Goal: Task Accomplishment & Management: Use online tool/utility

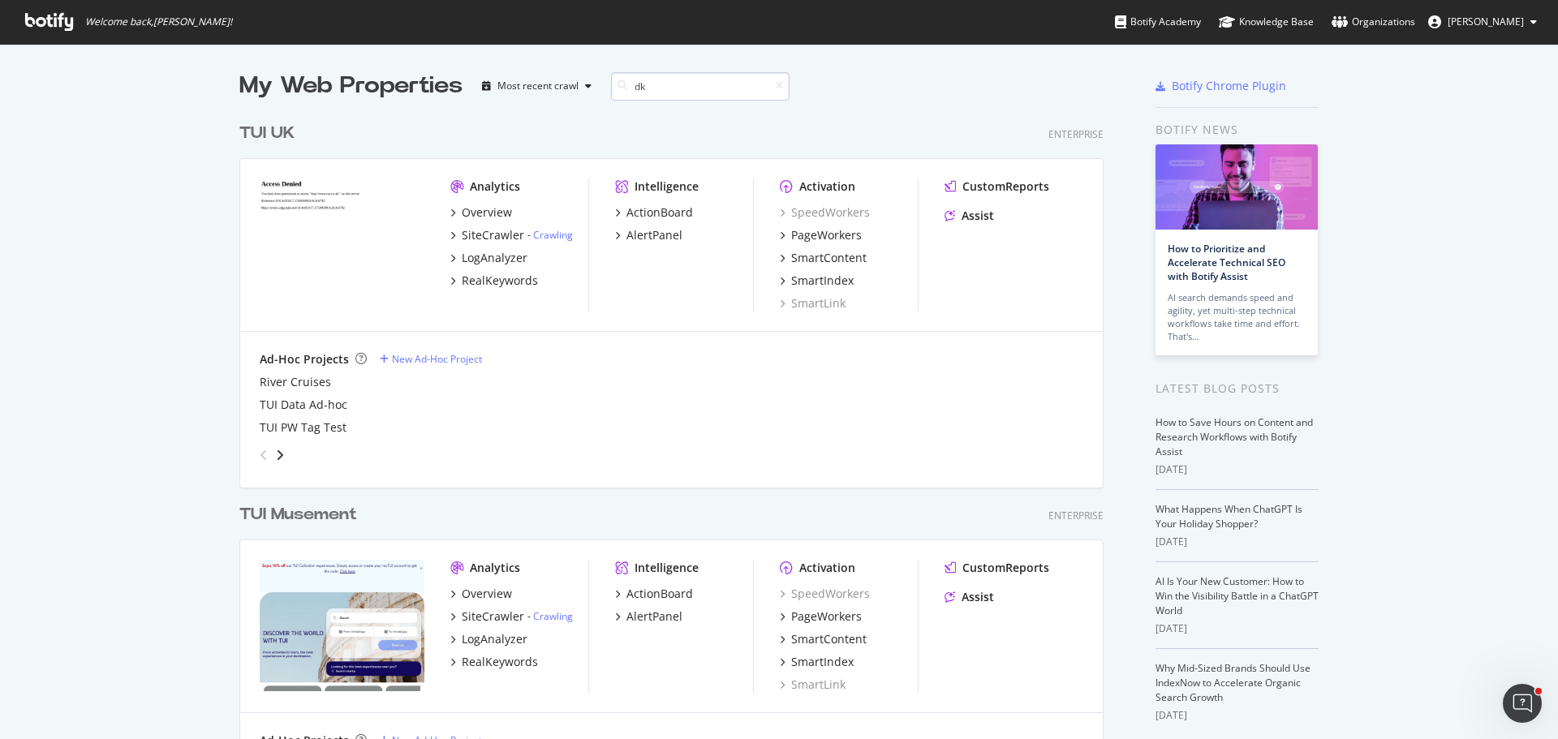
scroll to position [369, 865]
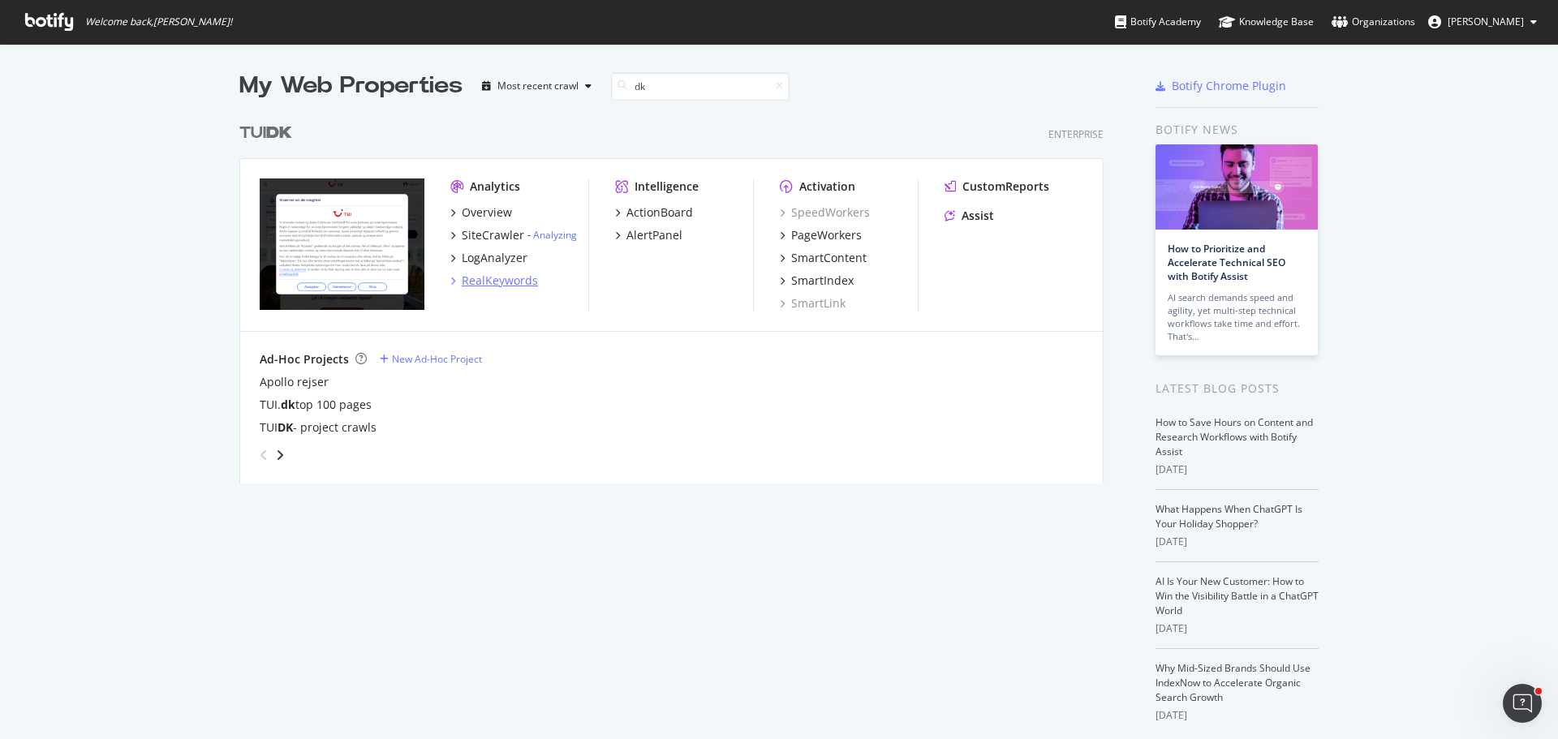
type input "dk"
click at [501, 279] on div "RealKeywords" at bounding box center [500, 281] width 76 height 16
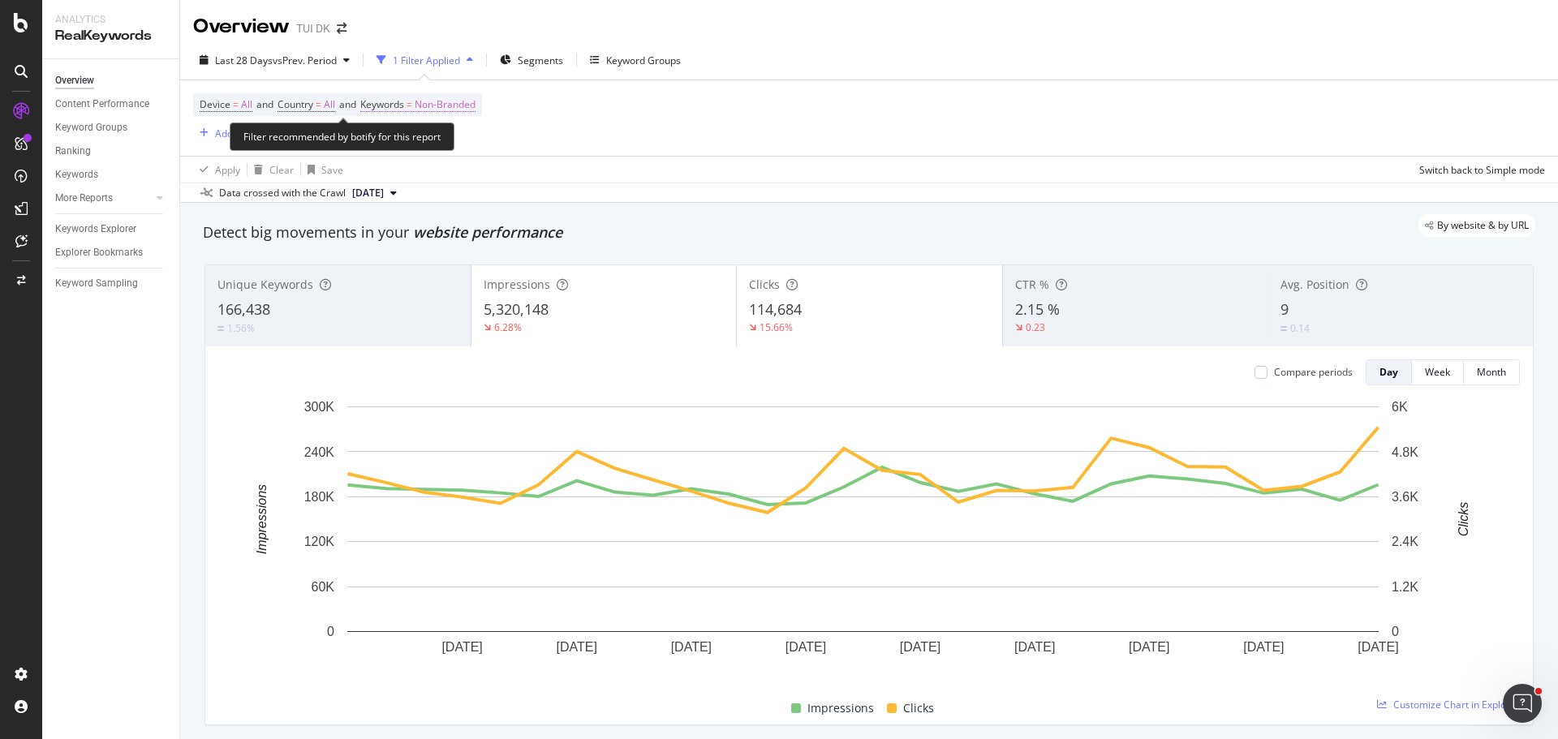
click at [456, 105] on span "Non-Branded" at bounding box center [445, 104] width 61 height 23
click at [436, 144] on span "Non-Branded" at bounding box center [417, 142] width 67 height 14
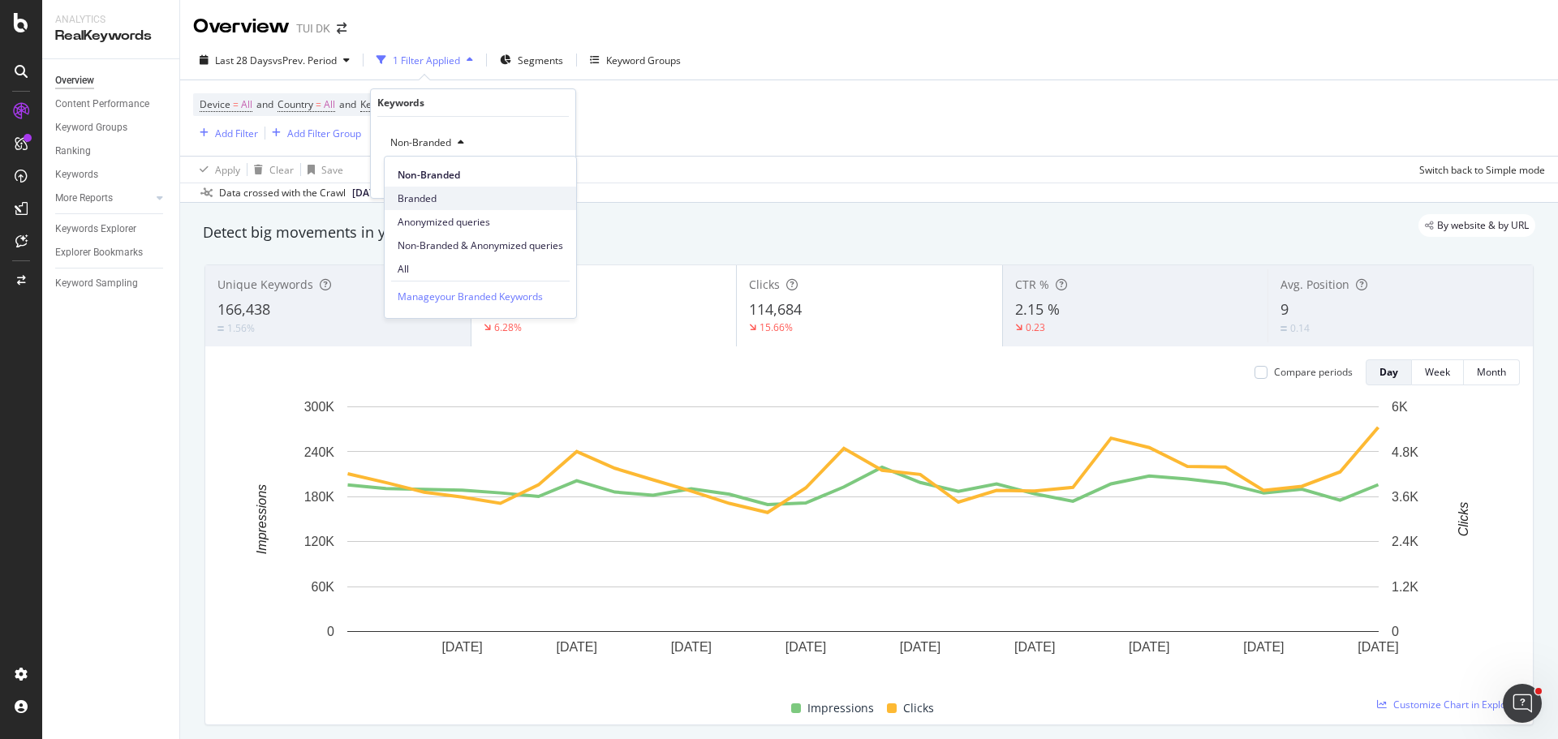
click at [435, 203] on span "Branded" at bounding box center [481, 198] width 166 height 15
click at [554, 178] on div "Apply" at bounding box center [549, 177] width 25 height 14
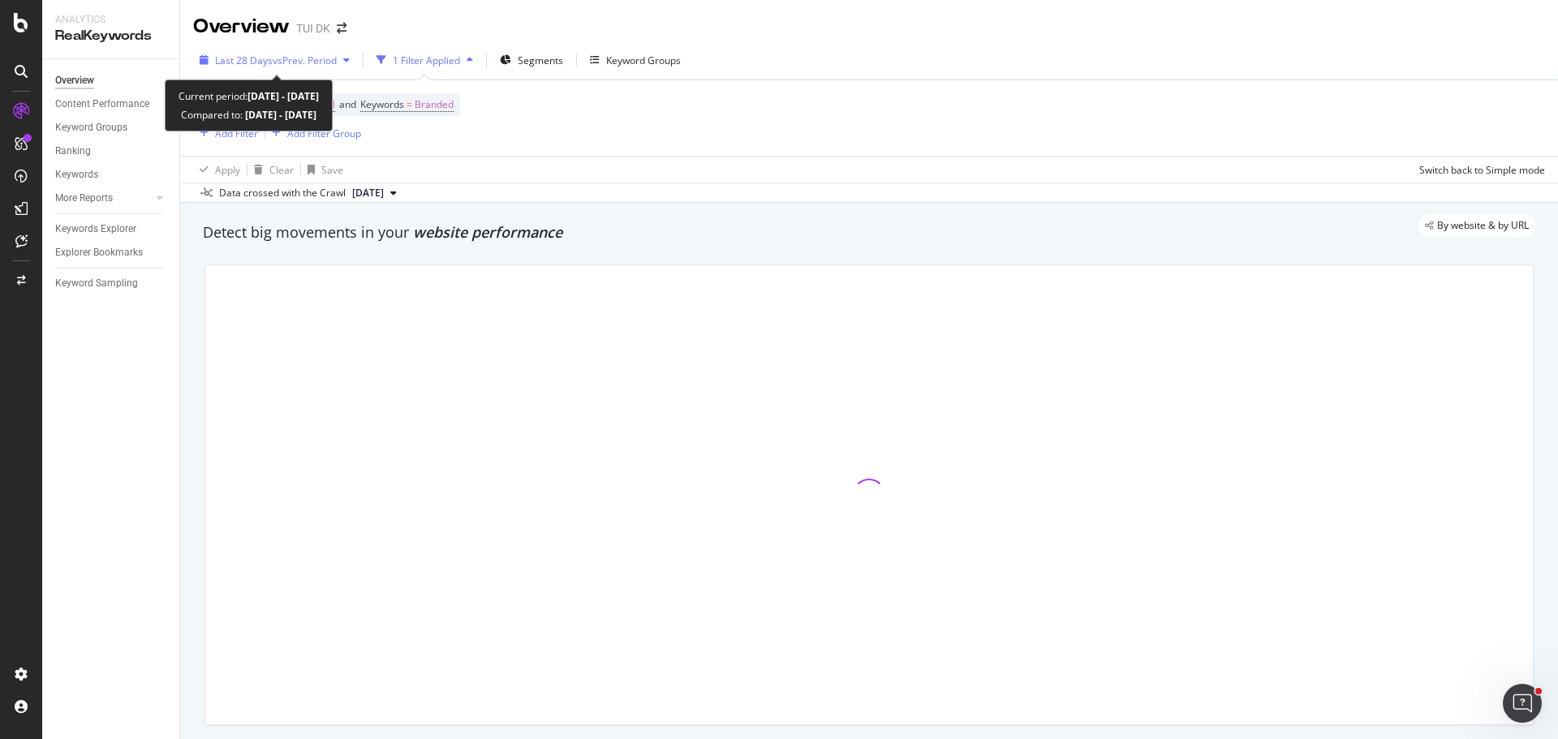
click at [343, 66] on div "Last 28 Days vs Prev. Period" at bounding box center [274, 60] width 163 height 24
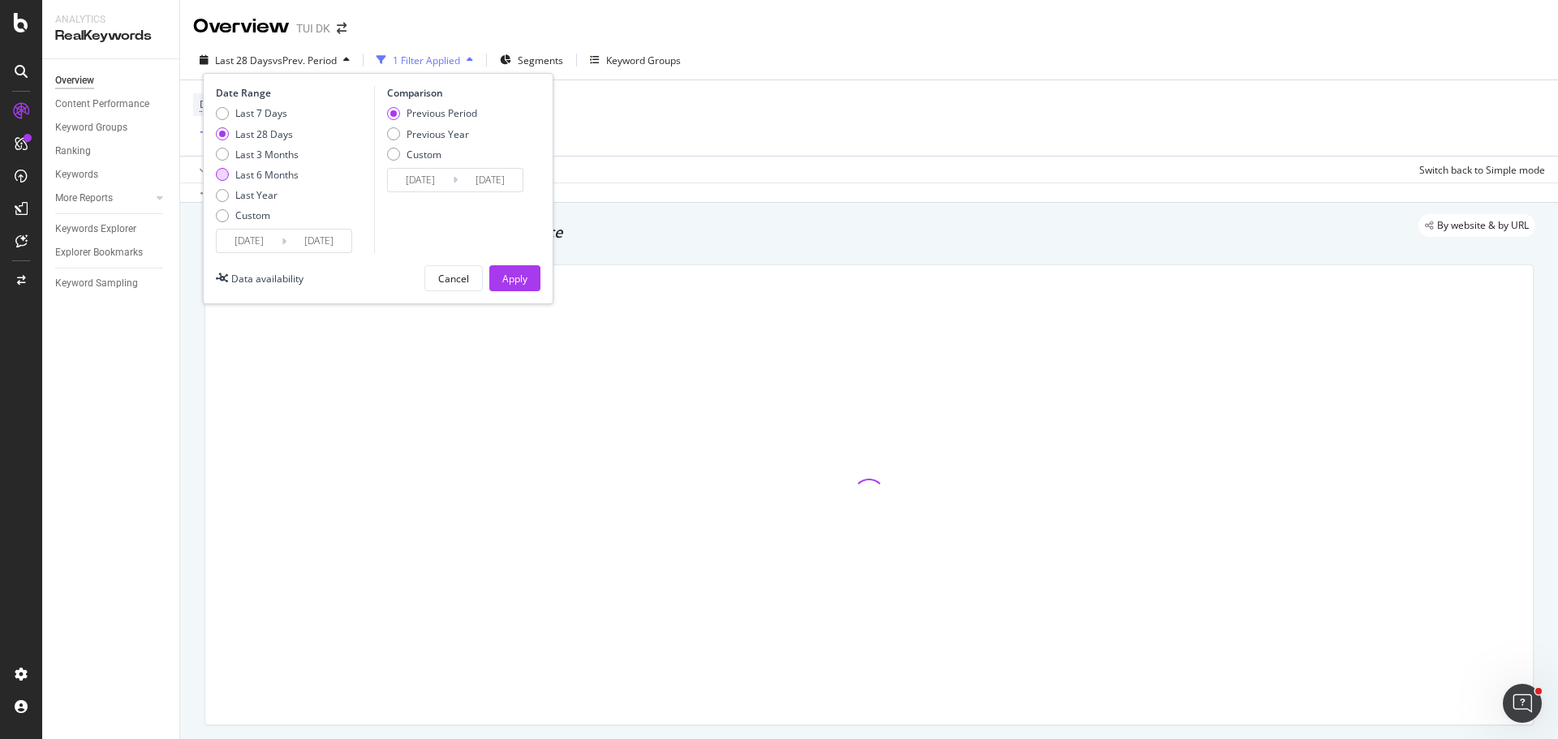
click at [268, 174] on div "Last 6 Months" at bounding box center [266, 175] width 63 height 14
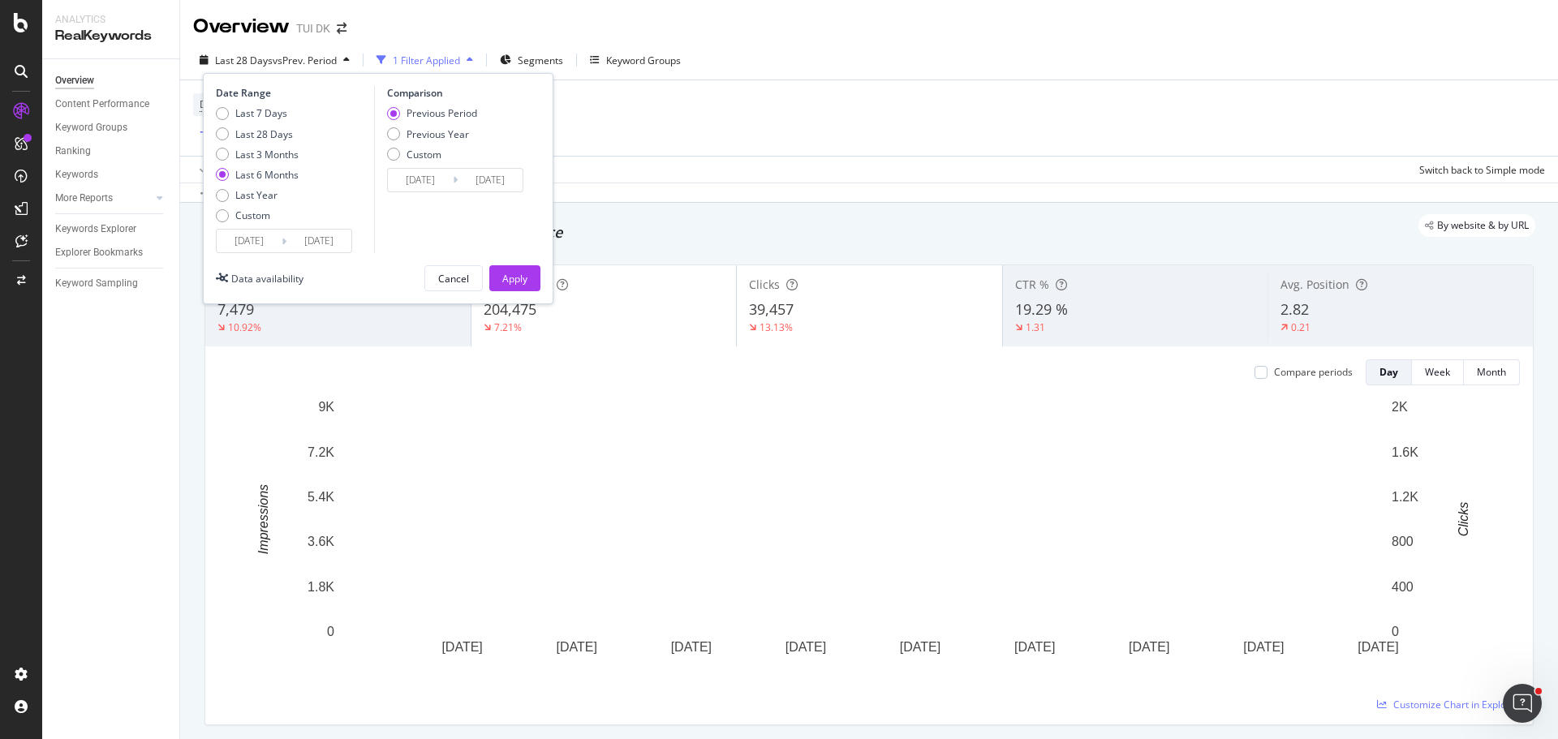
type input "[DATE]"
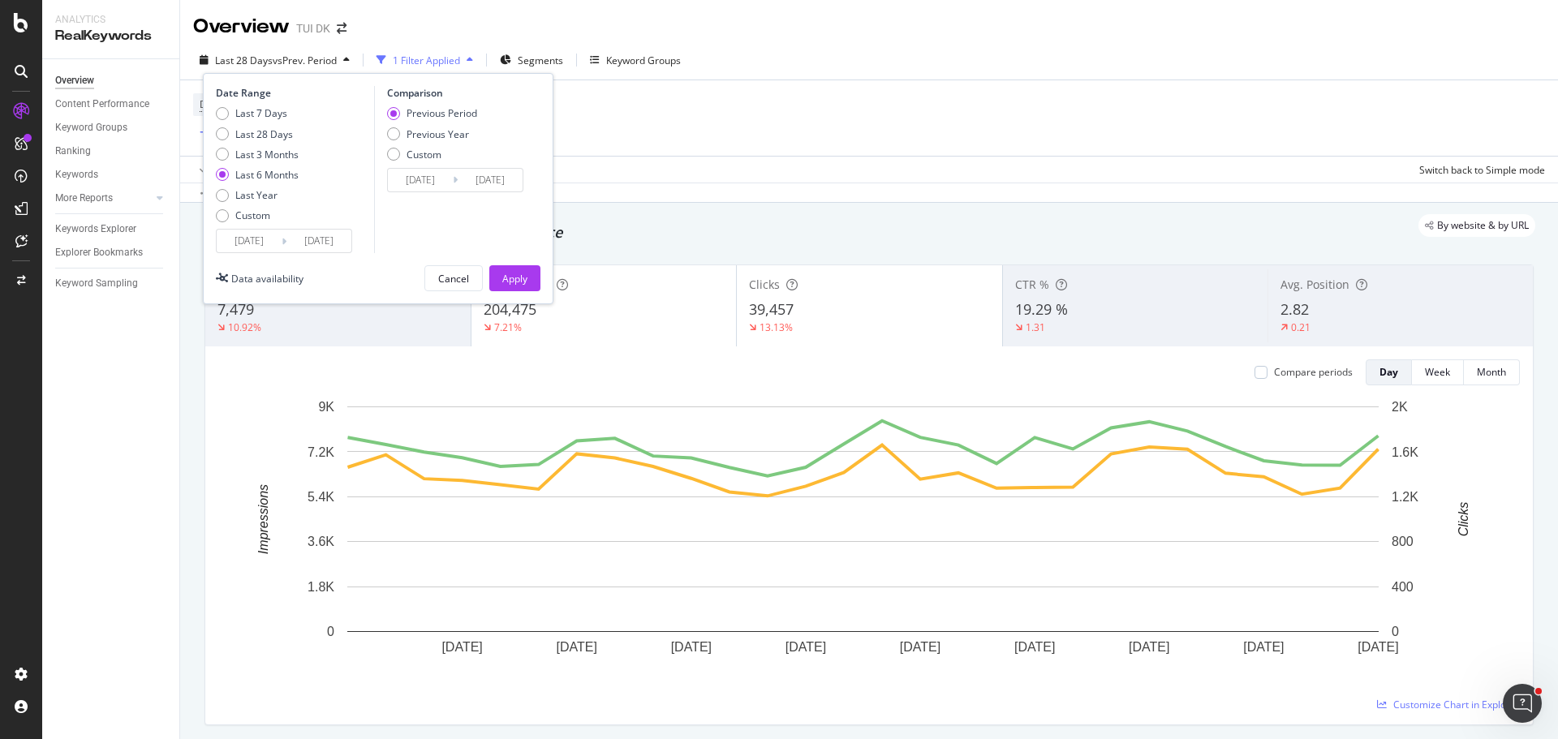
type input "[DATE]"
click at [519, 276] on div "Apply" at bounding box center [514, 279] width 25 height 14
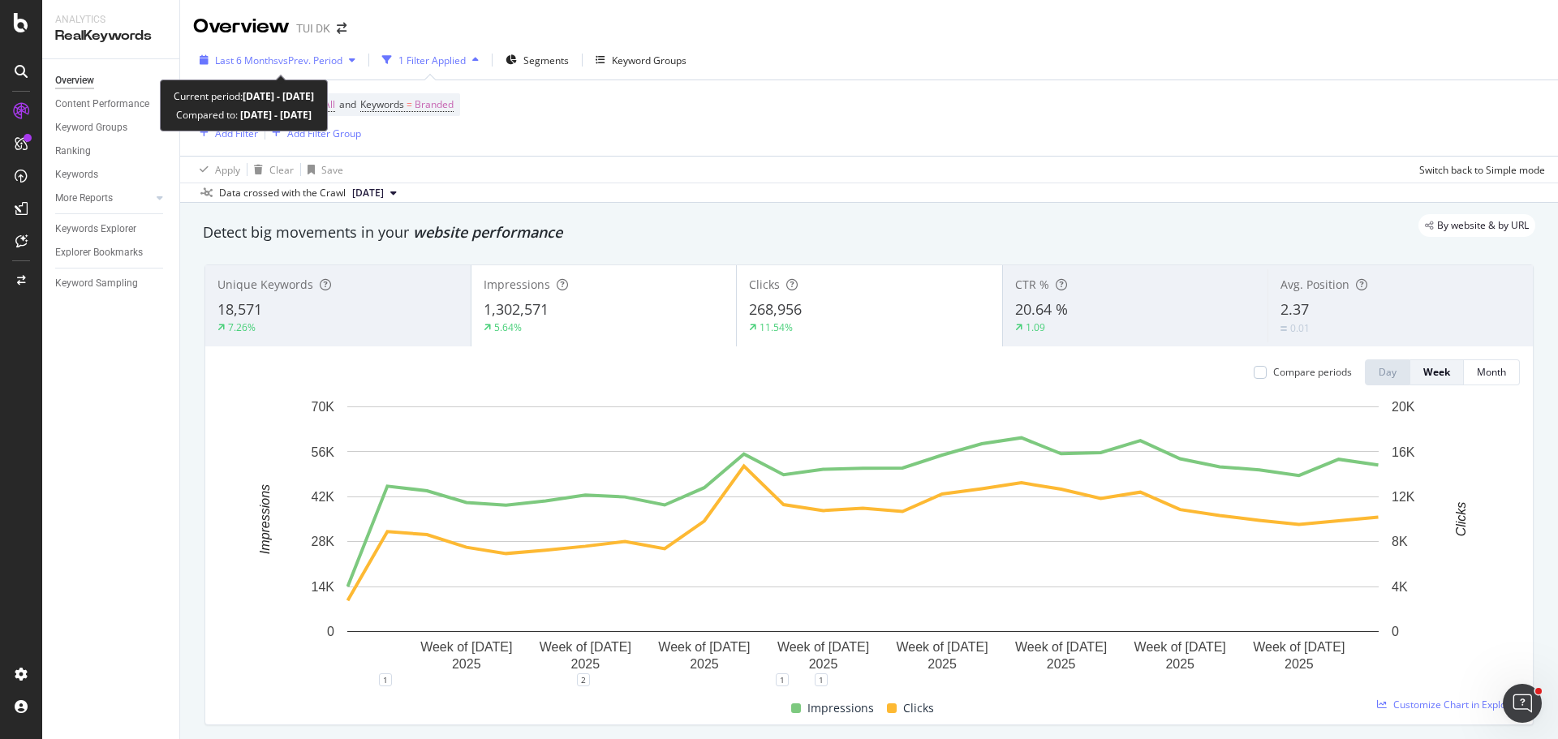
click at [350, 56] on div "button" at bounding box center [351, 60] width 19 height 10
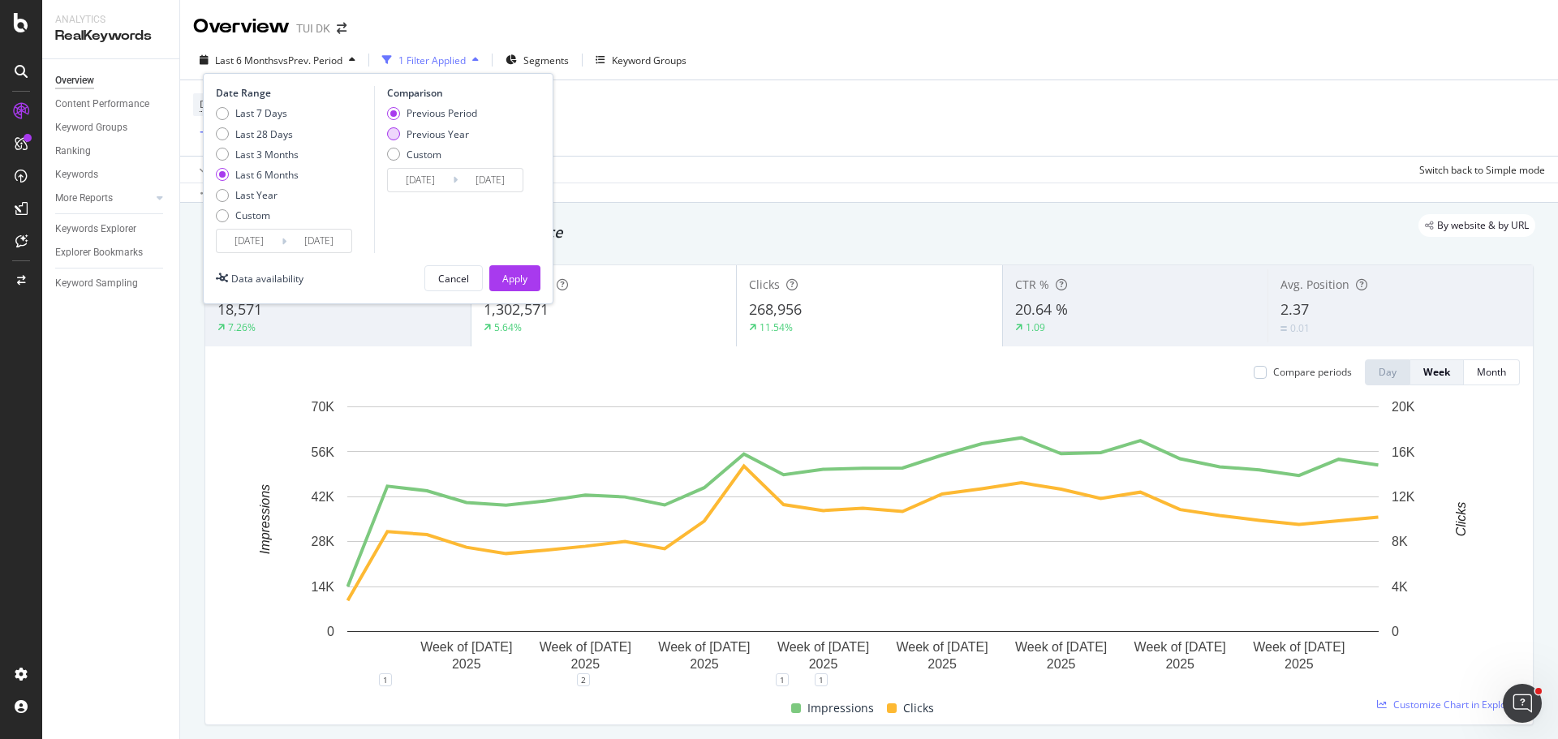
click at [447, 134] on div "Previous Year" at bounding box center [437, 134] width 62 height 14
type input "[DATE]"
click at [536, 278] on button "Apply" at bounding box center [514, 278] width 51 height 26
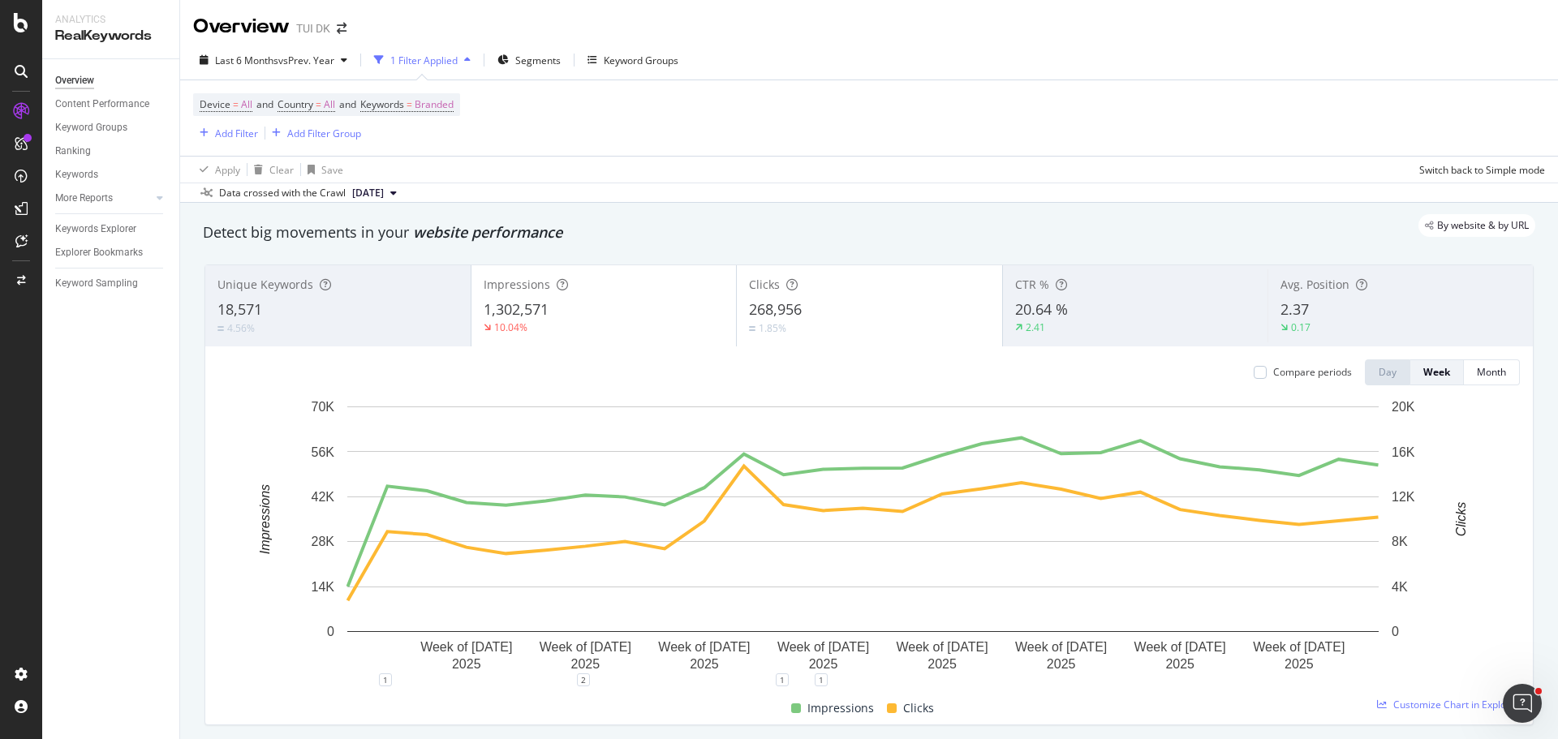
click at [168, 524] on div "Overview Content Performance Keyword Groups Ranking Keywords More Reports Count…" at bounding box center [110, 399] width 137 height 680
click at [1254, 370] on div at bounding box center [1260, 372] width 13 height 13
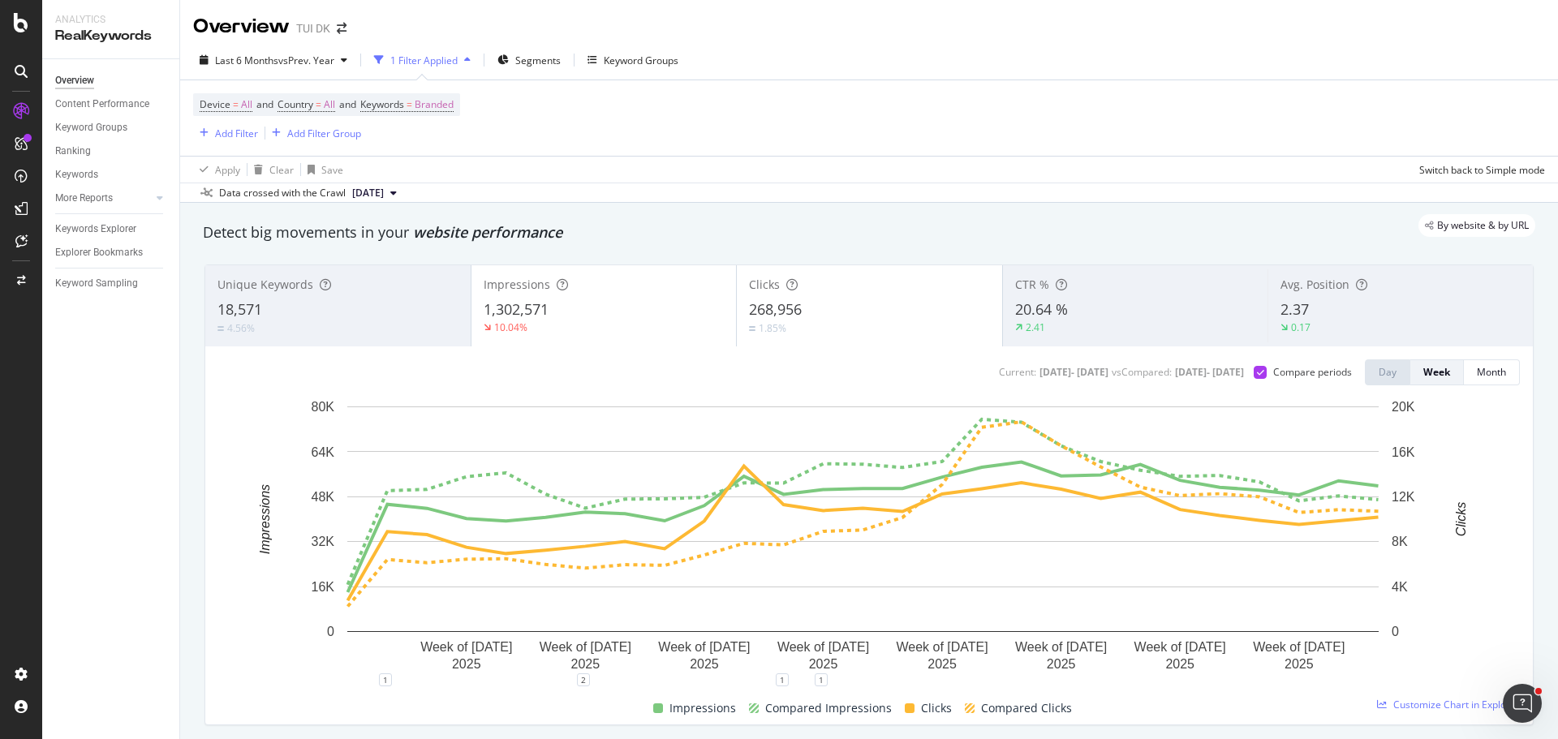
click at [857, 179] on div "Apply Clear Save Switch back to Simple mode" at bounding box center [869, 169] width 1378 height 27
click at [83, 177] on div "SiteCrawler" at bounding box center [89, 182] width 58 height 16
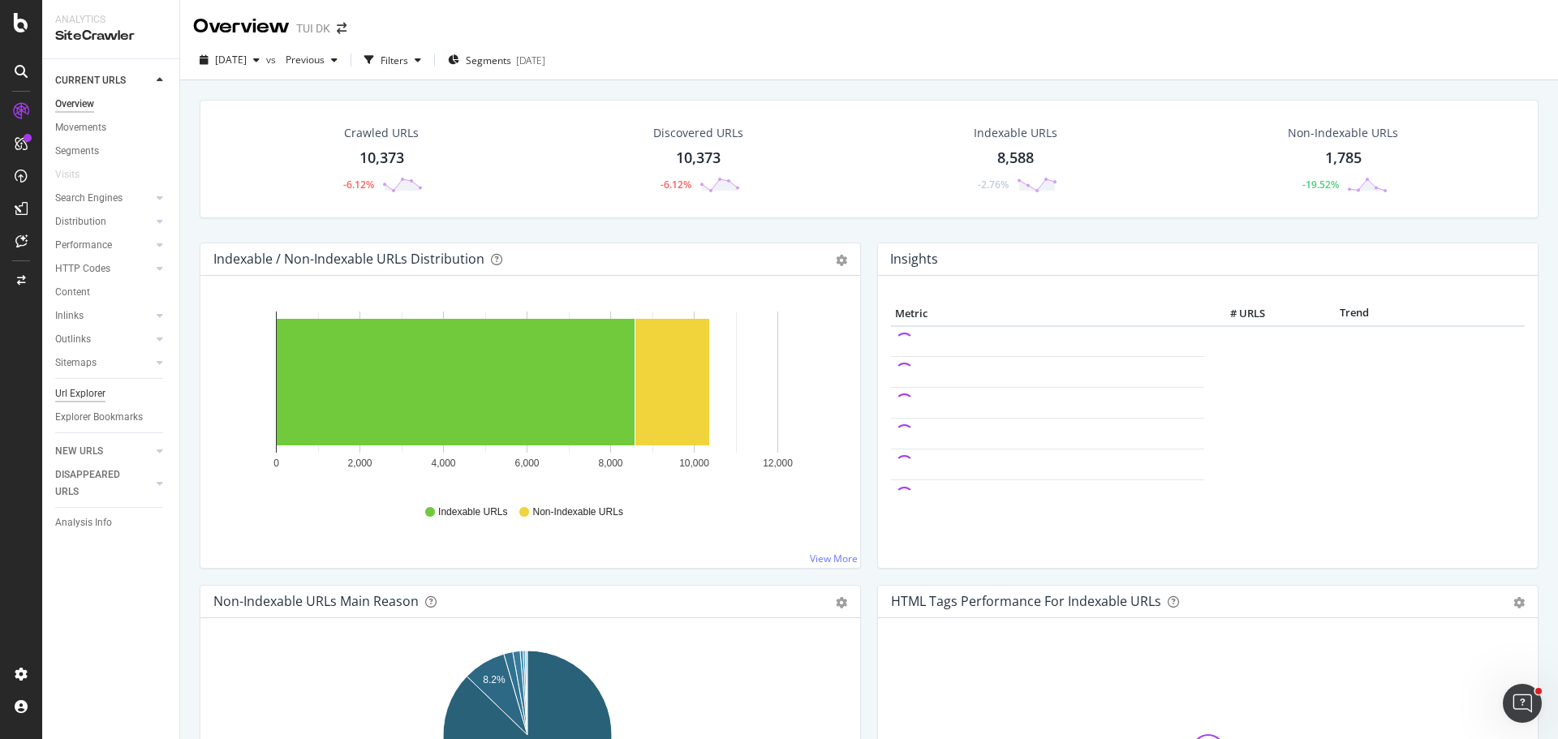
click at [78, 388] on div "Url Explorer" at bounding box center [80, 393] width 50 height 17
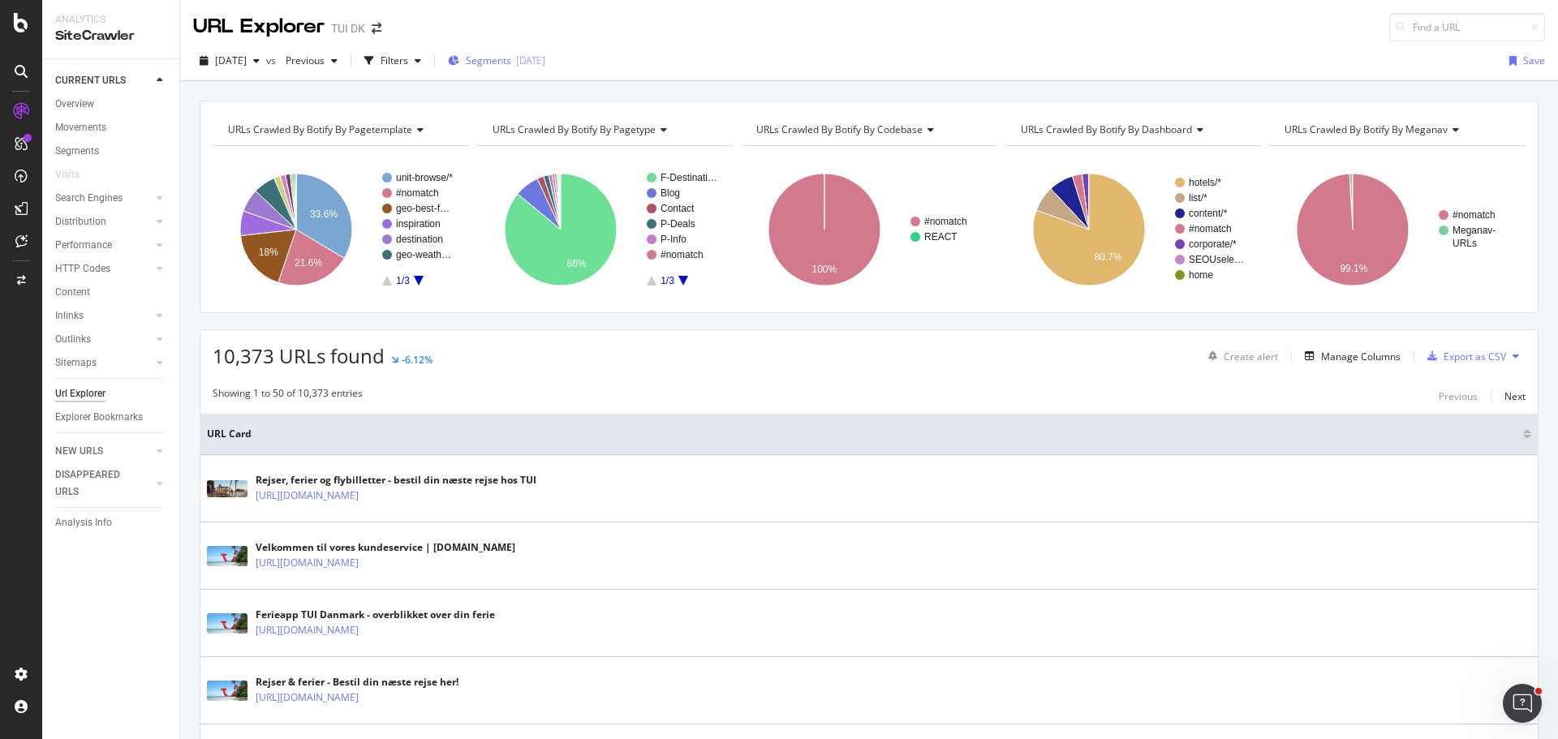
click at [511, 54] on span "Segments" at bounding box center [488, 61] width 45 height 14
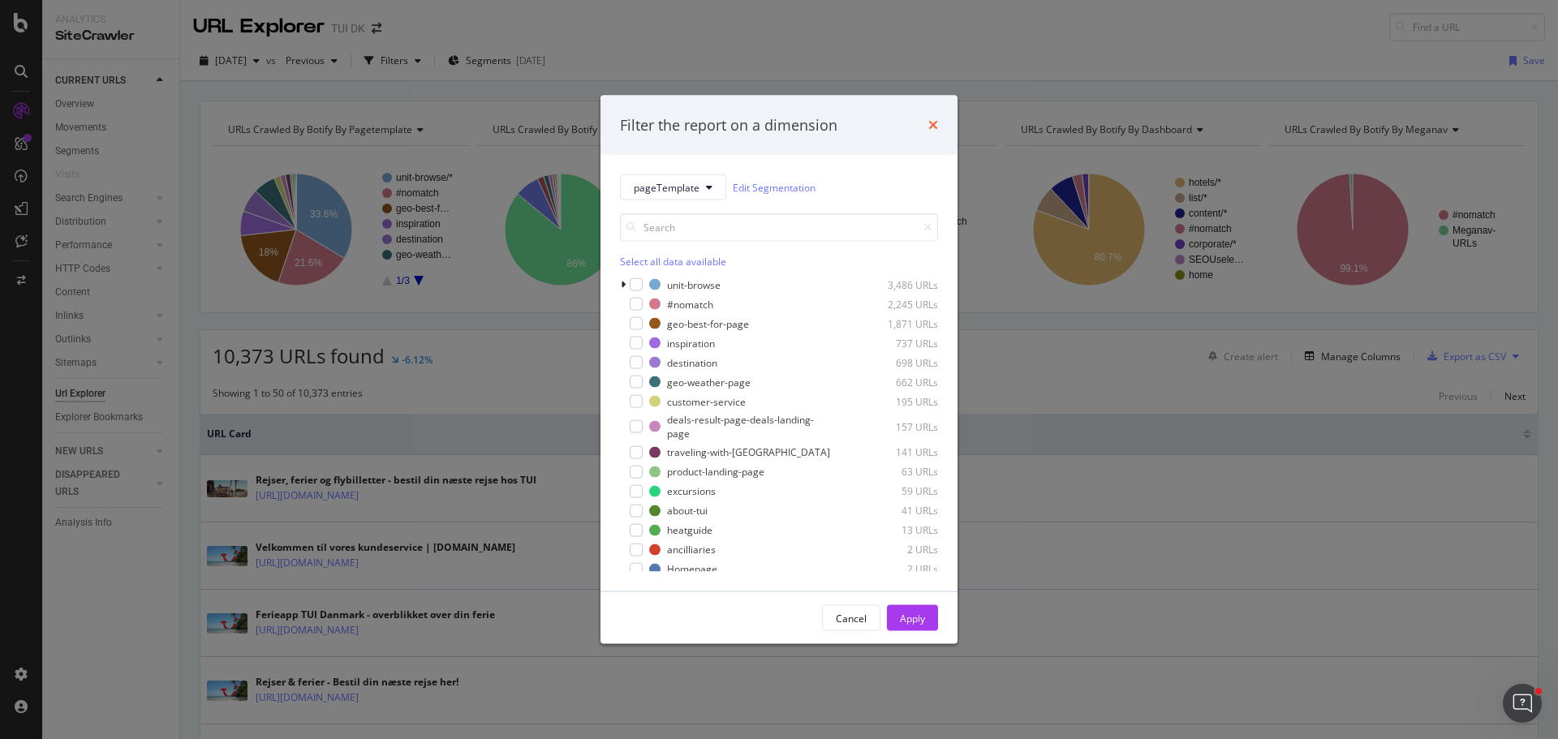
click at [930, 120] on icon "times" at bounding box center [933, 124] width 10 height 13
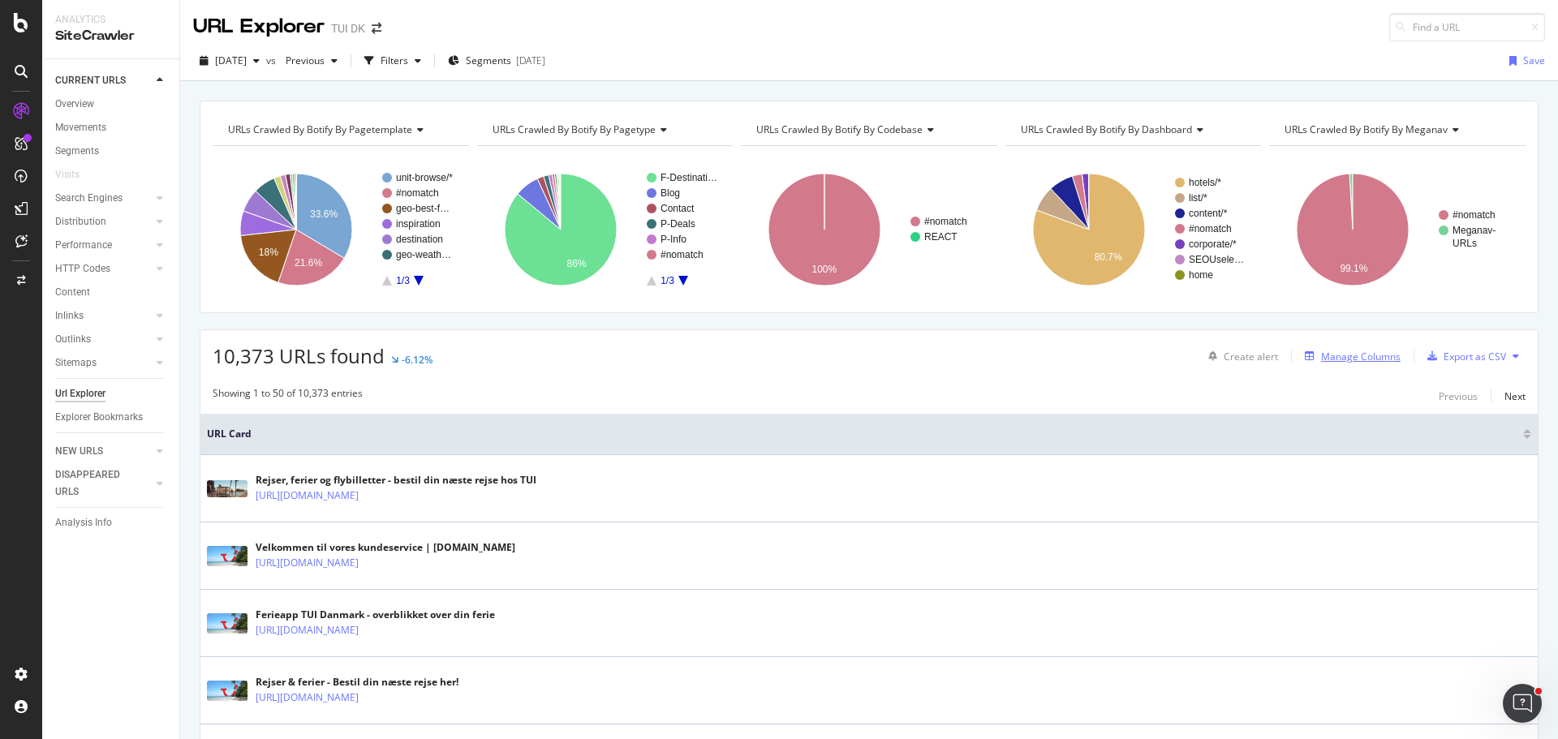
click at [1358, 354] on div "Manage Columns" at bounding box center [1361, 357] width 80 height 14
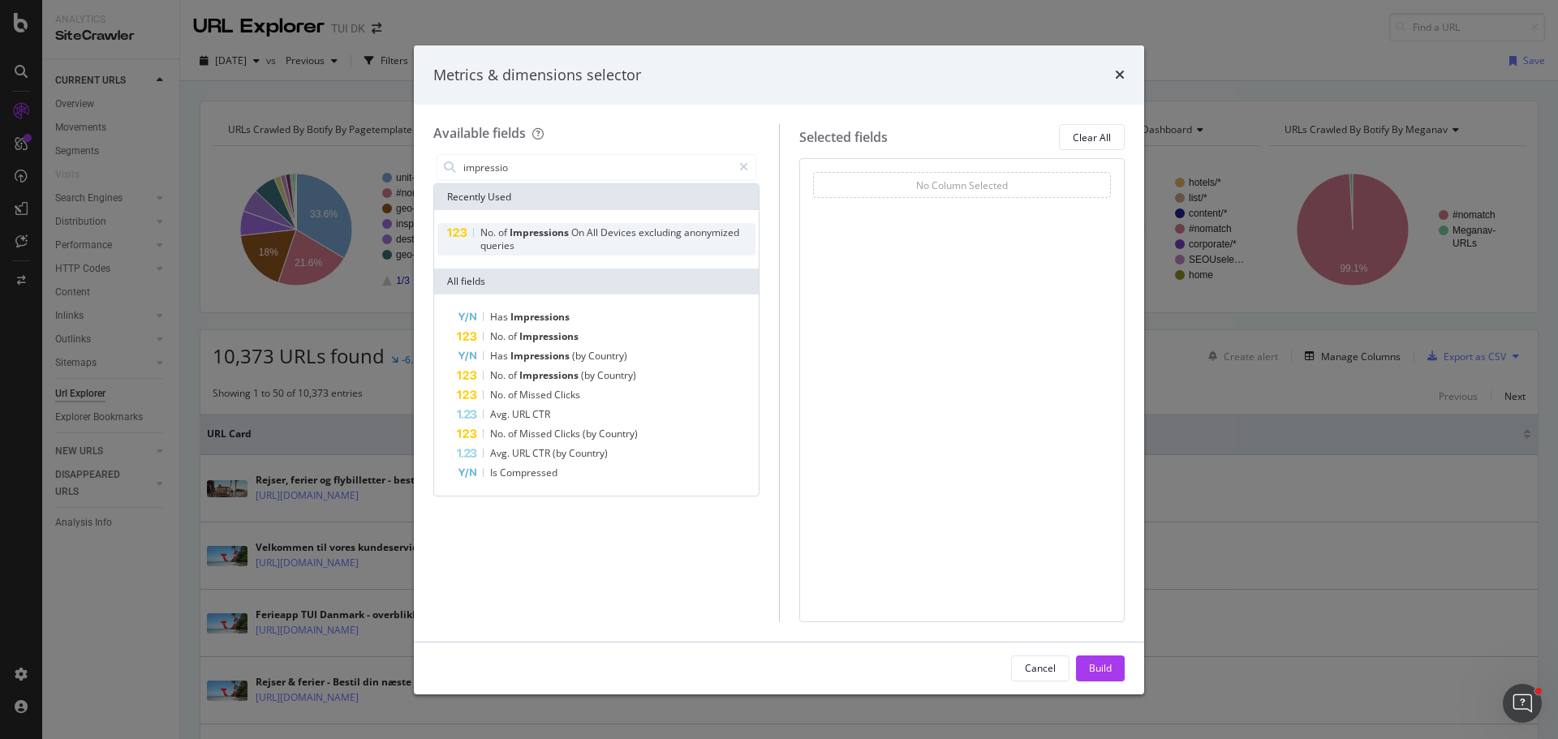
click at [518, 234] on span "Impressions" at bounding box center [541, 233] width 62 height 14
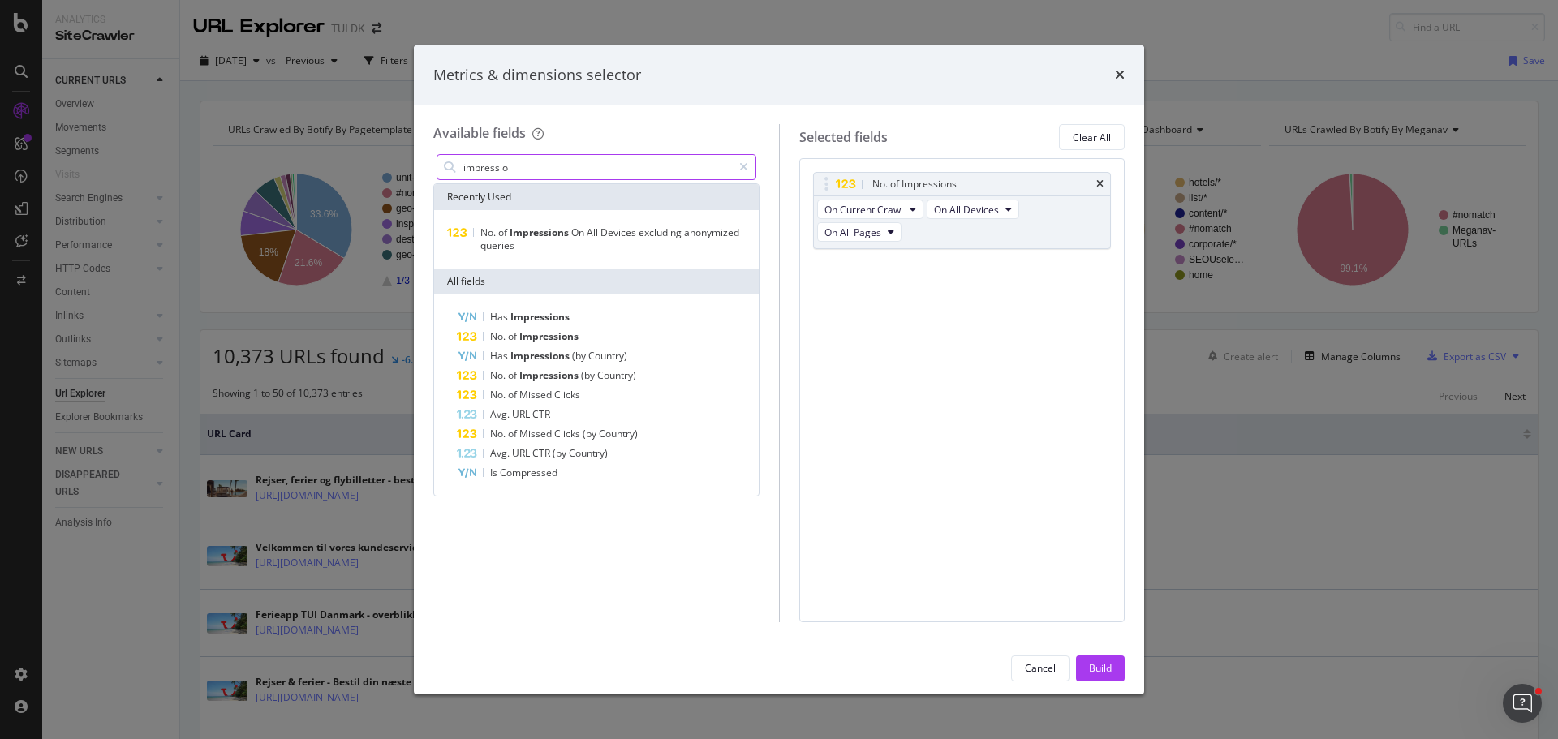
click at [559, 169] on input "impressio" at bounding box center [597, 167] width 270 height 24
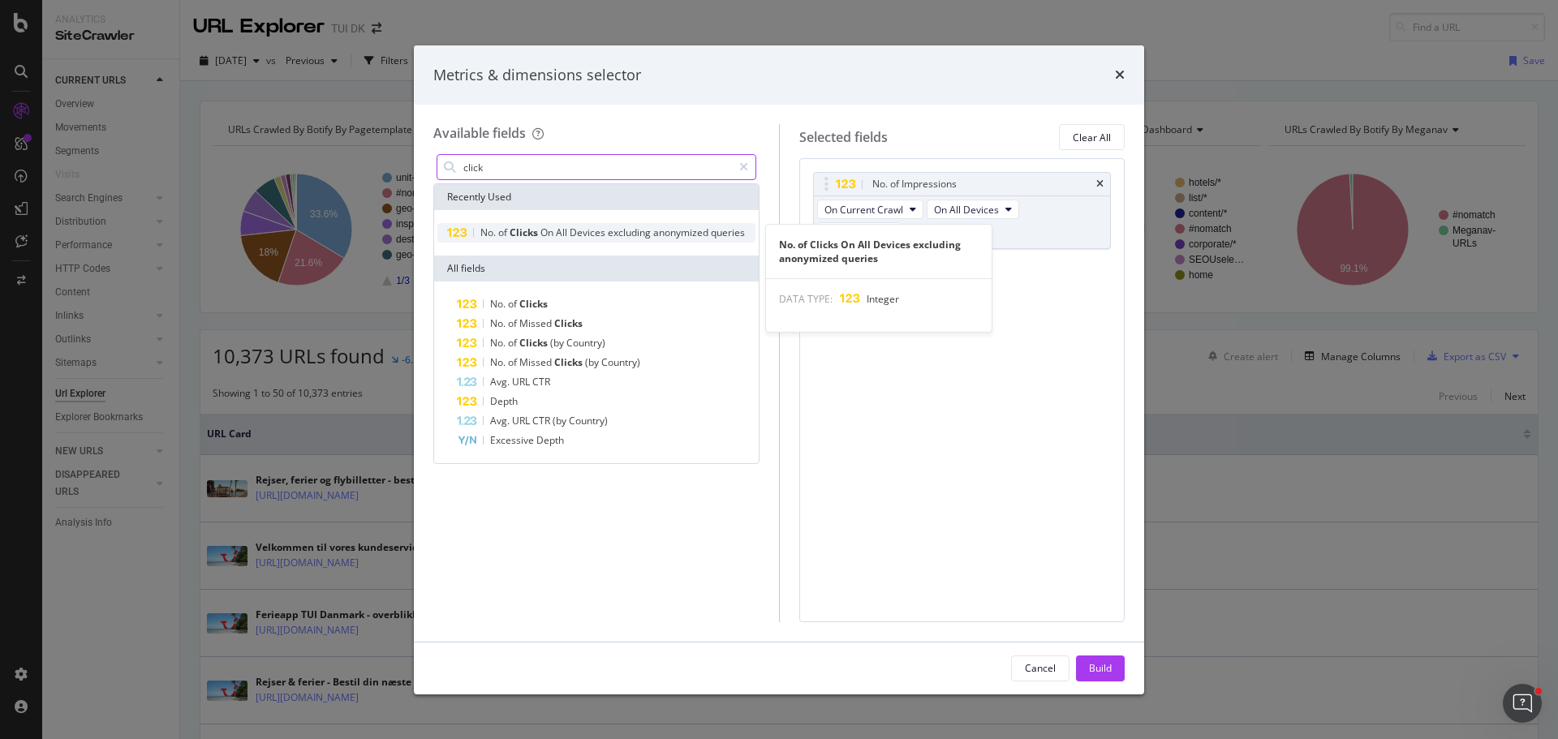
type input "click"
click at [531, 231] on span "Clicks" at bounding box center [525, 233] width 31 height 14
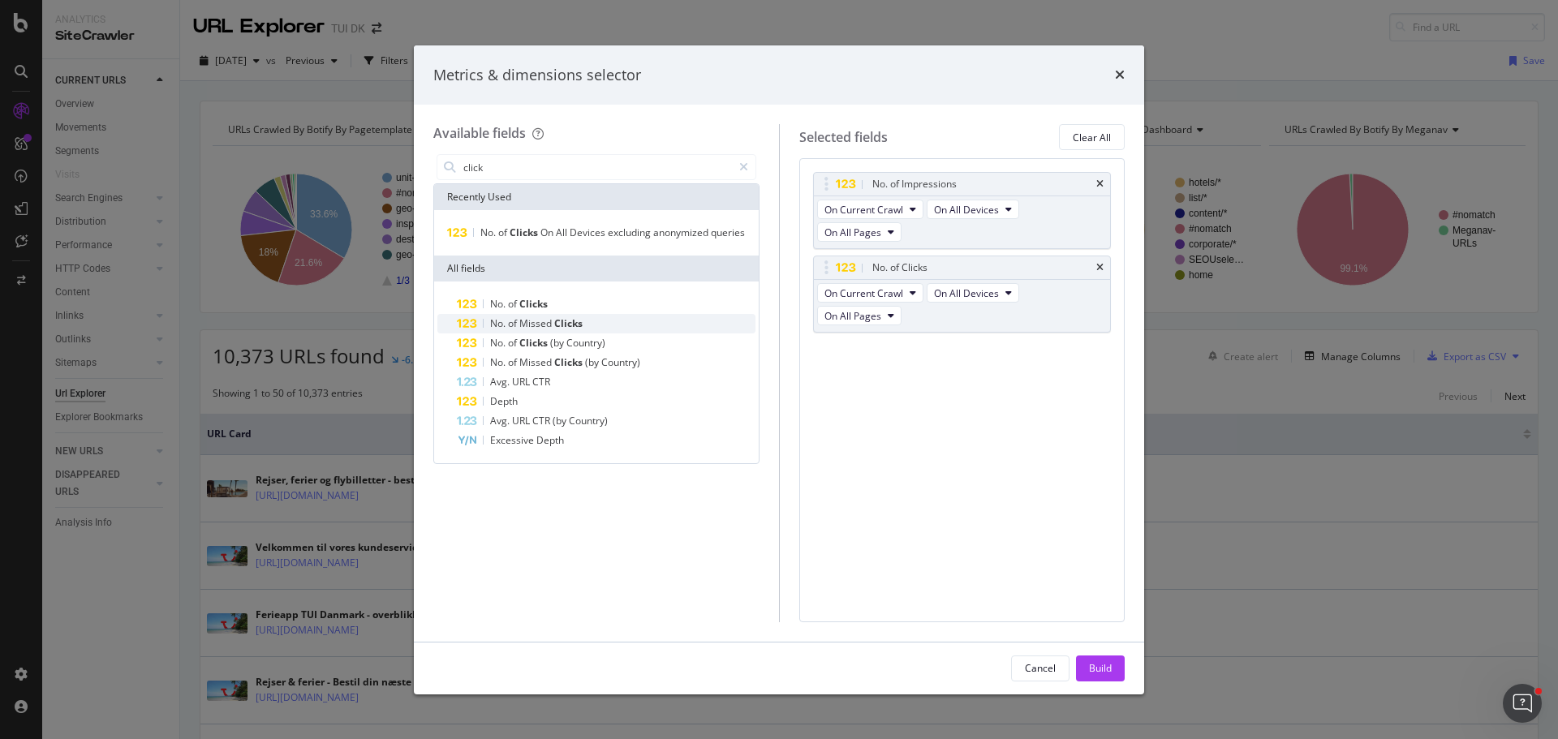
click at [548, 326] on span "Missed" at bounding box center [536, 323] width 35 height 14
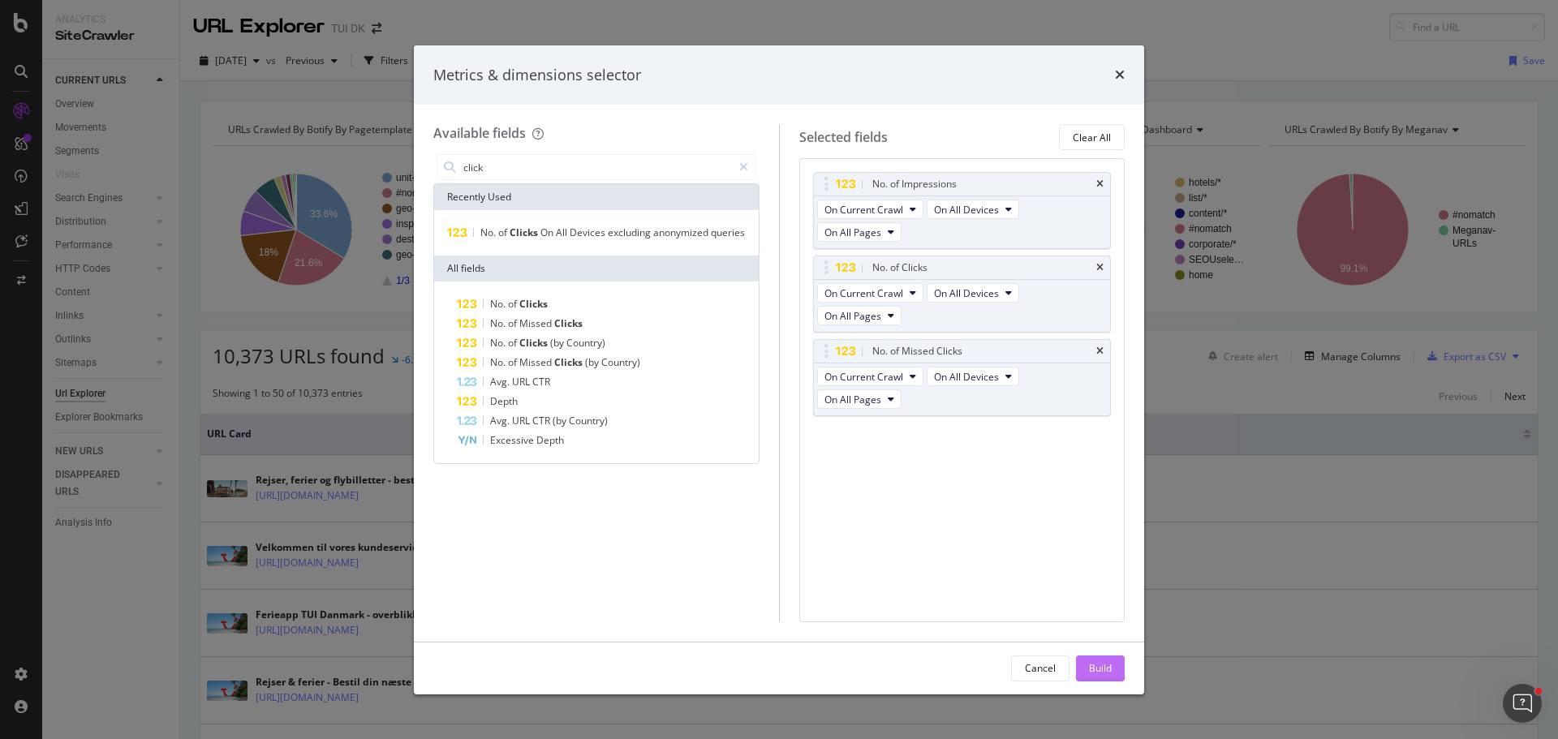
click at [1101, 667] on div "Build" at bounding box center [1100, 668] width 23 height 14
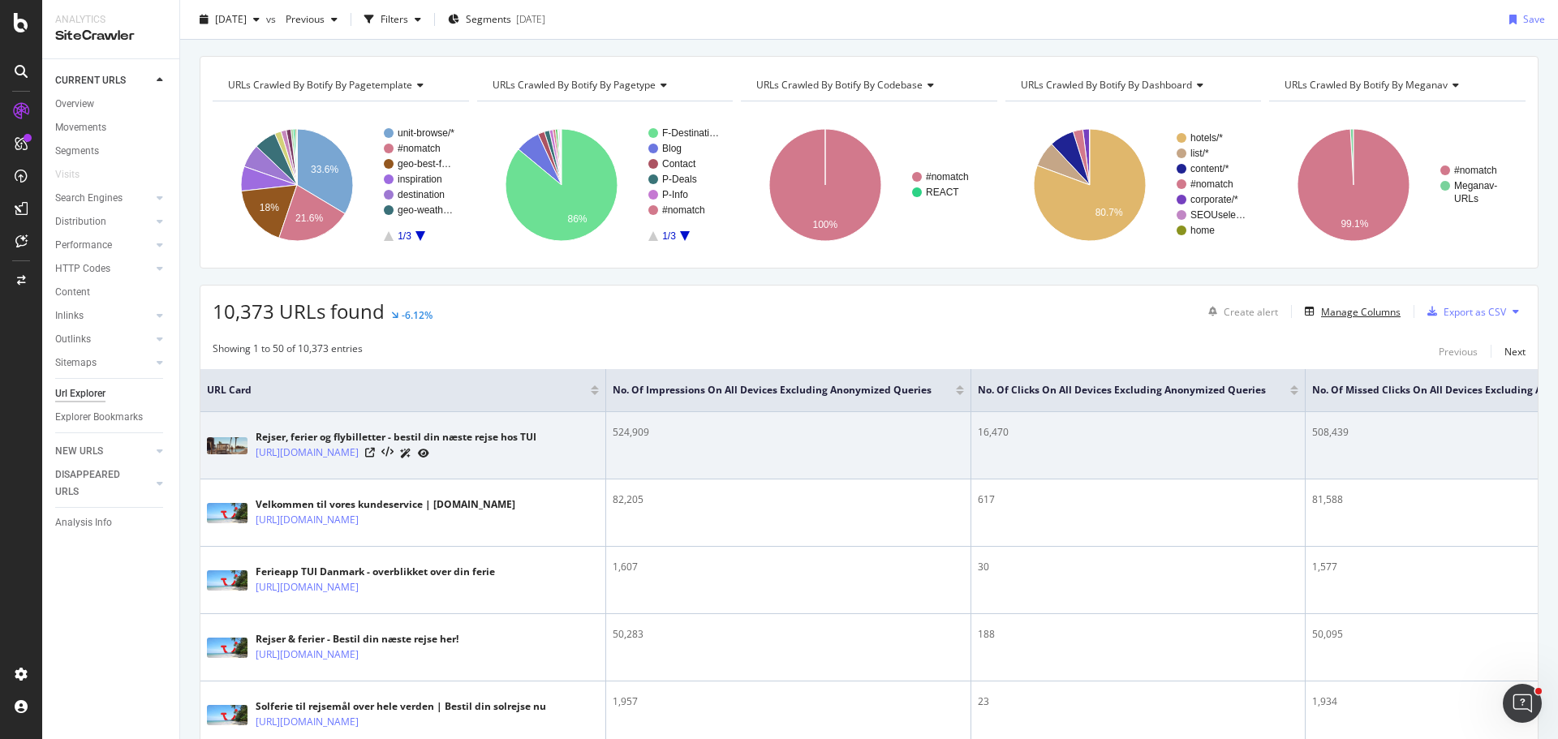
scroll to position [45, 0]
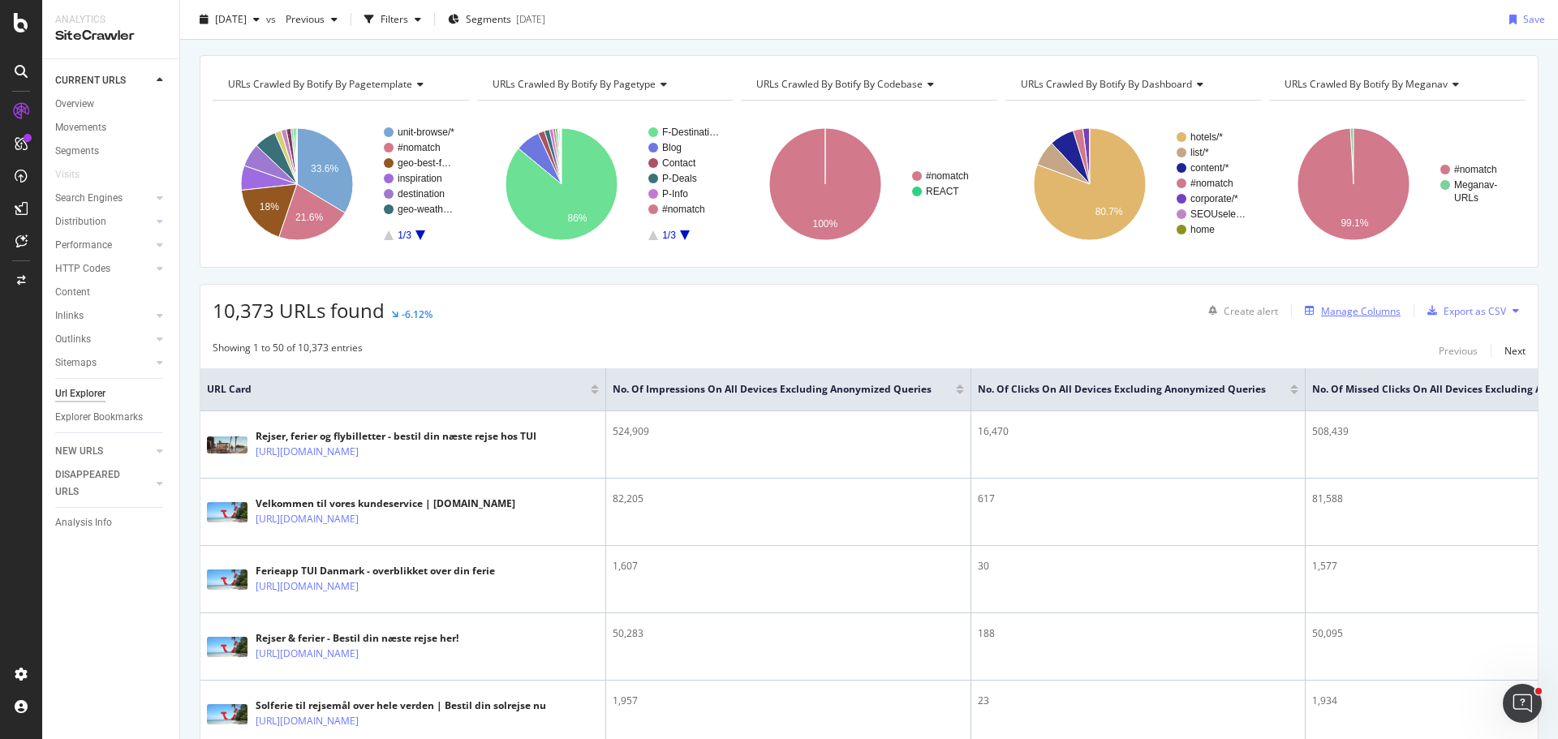
click at [1366, 314] on div "Manage Columns" at bounding box center [1361, 311] width 80 height 14
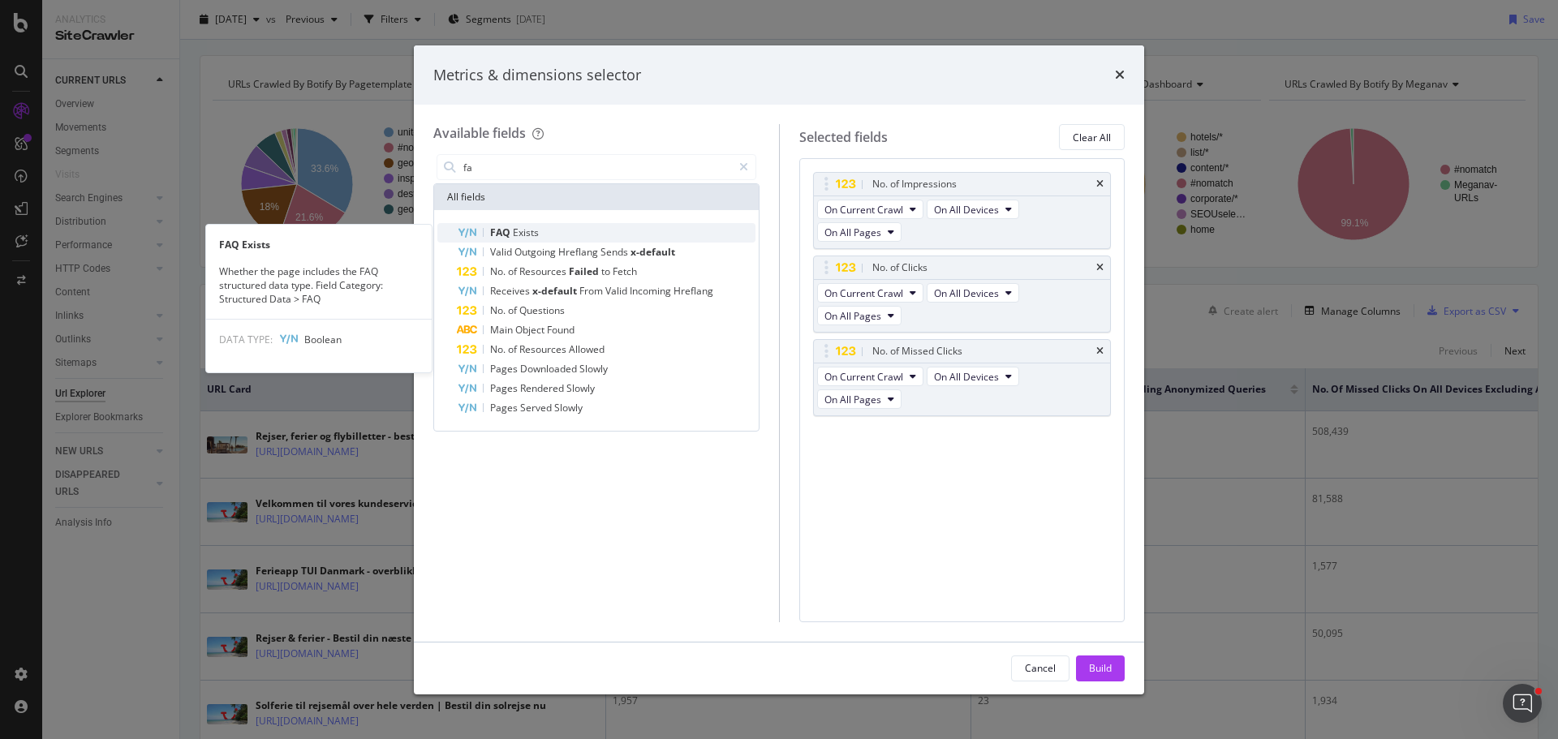
type input "fa"
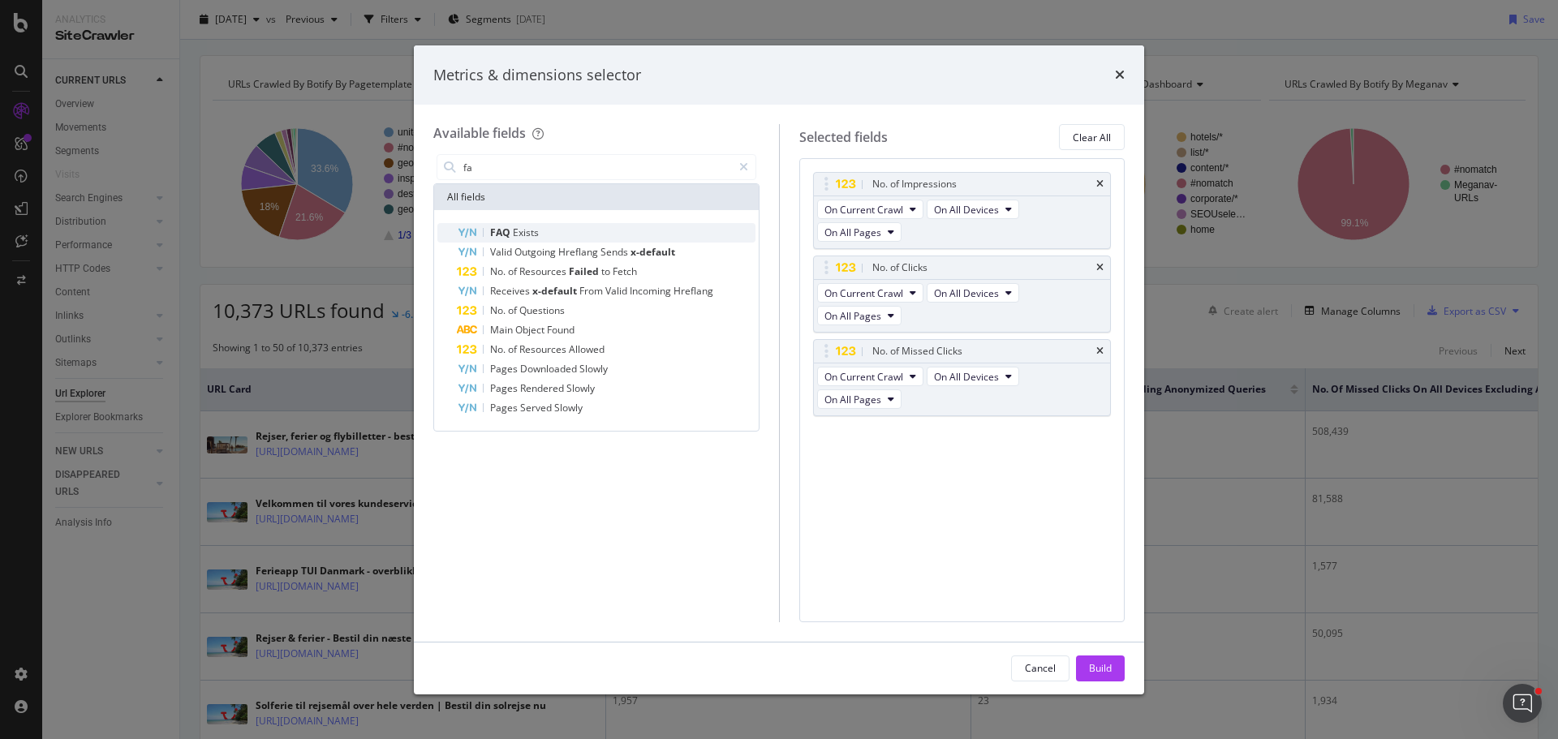
click at [528, 236] on span "Exists" at bounding box center [526, 233] width 26 height 14
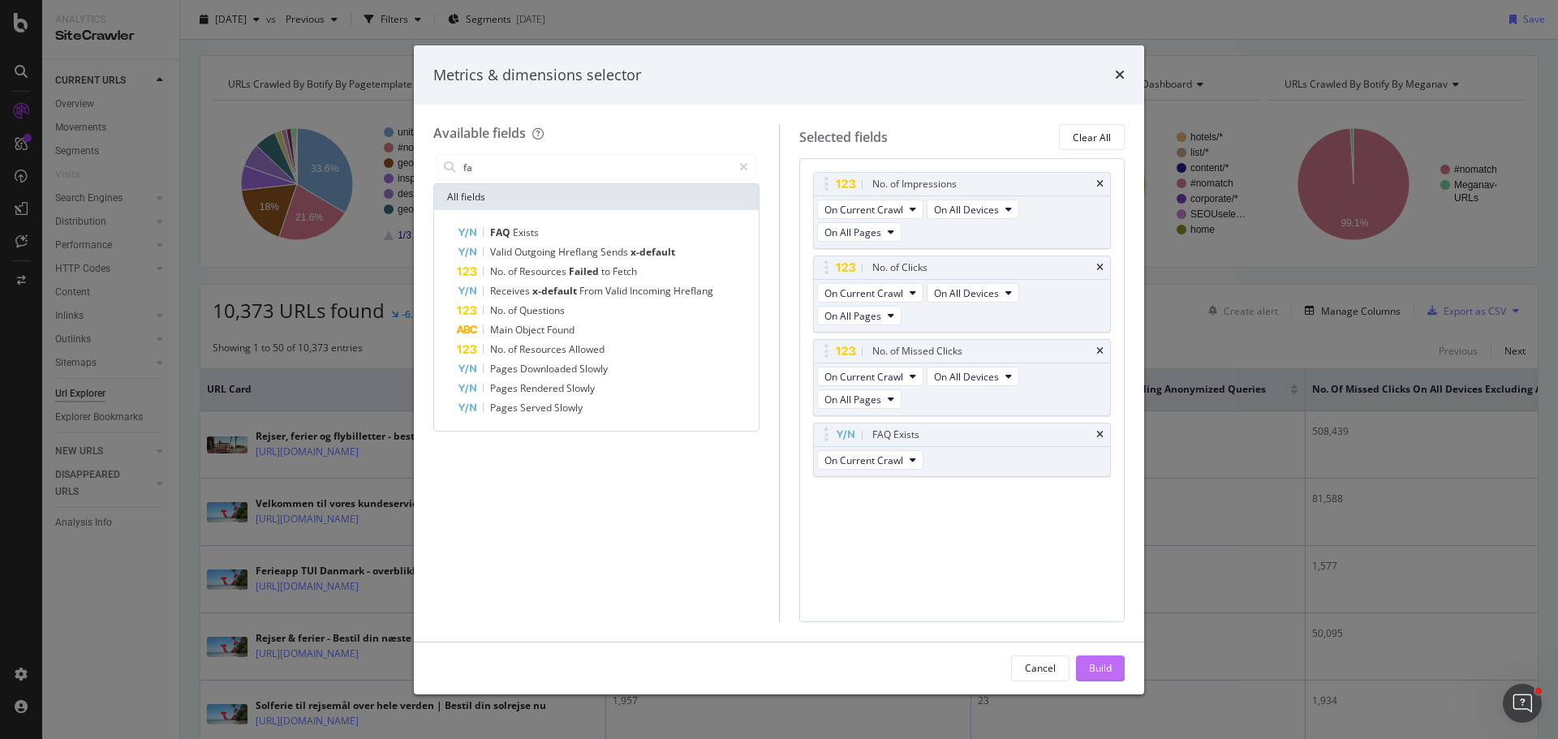
click at [1107, 669] on div "Build" at bounding box center [1100, 668] width 23 height 14
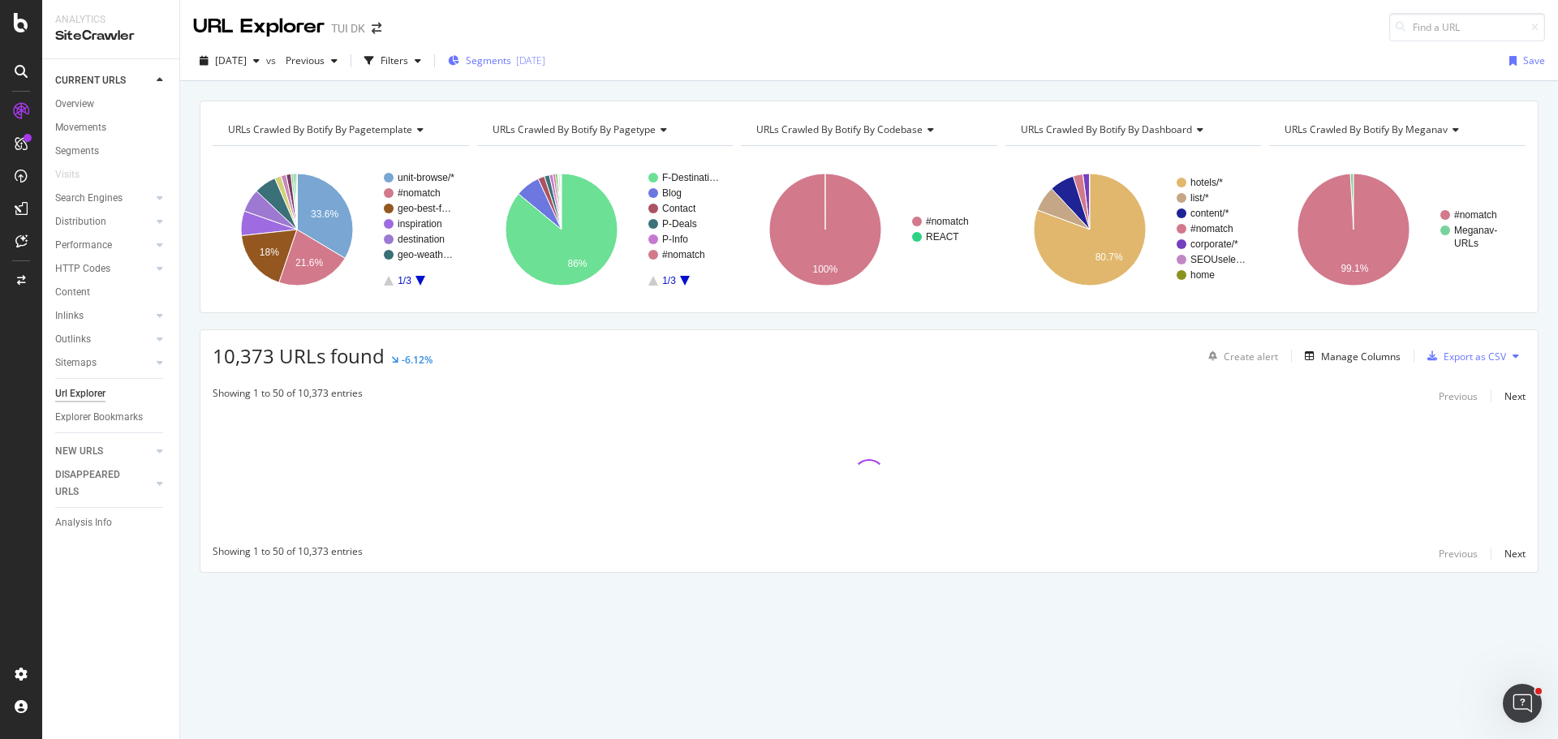
click at [511, 58] on span "Segments" at bounding box center [488, 61] width 45 height 14
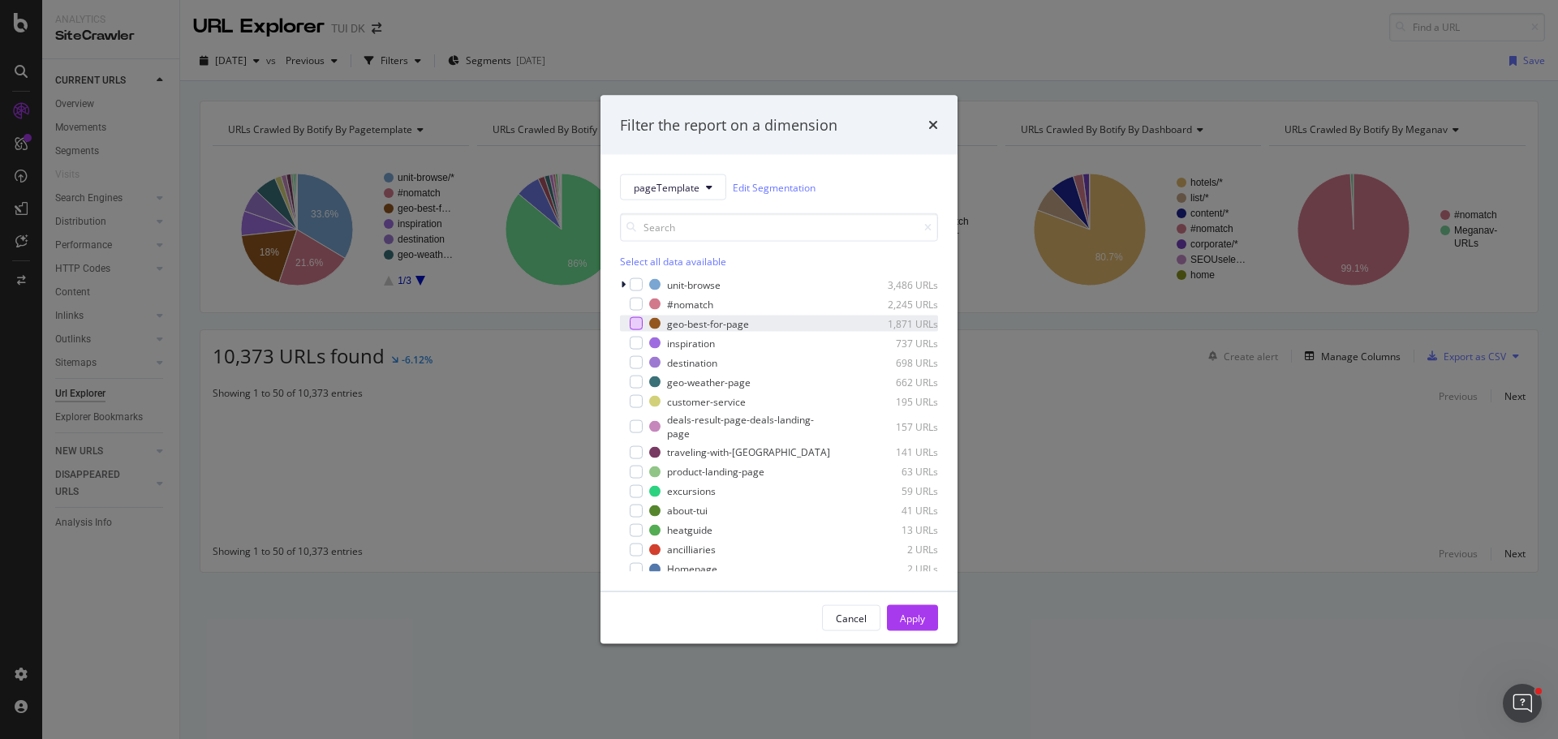
click at [642, 321] on div "modal" at bounding box center [636, 323] width 13 height 13
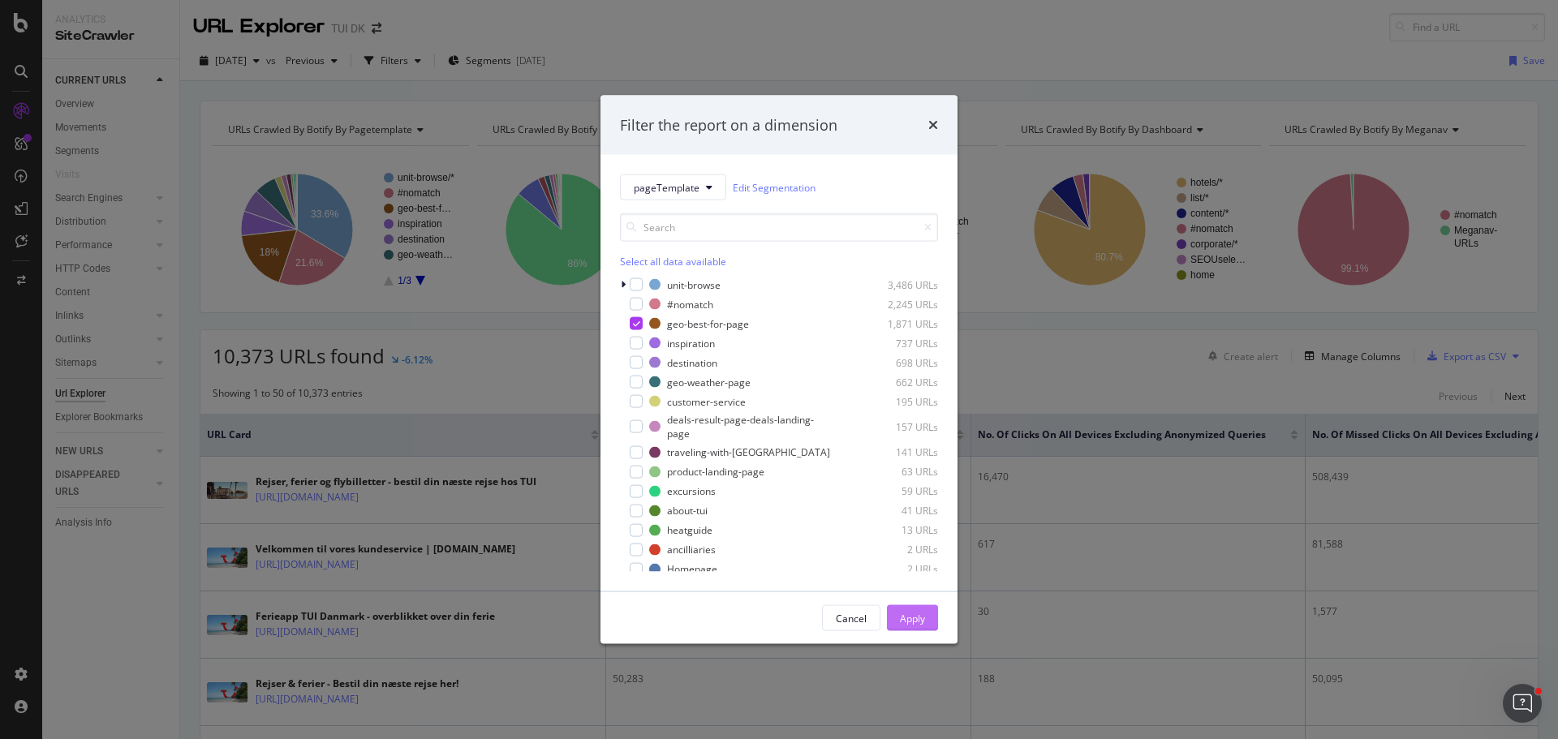
click at [921, 615] on div "Apply" at bounding box center [912, 618] width 25 height 14
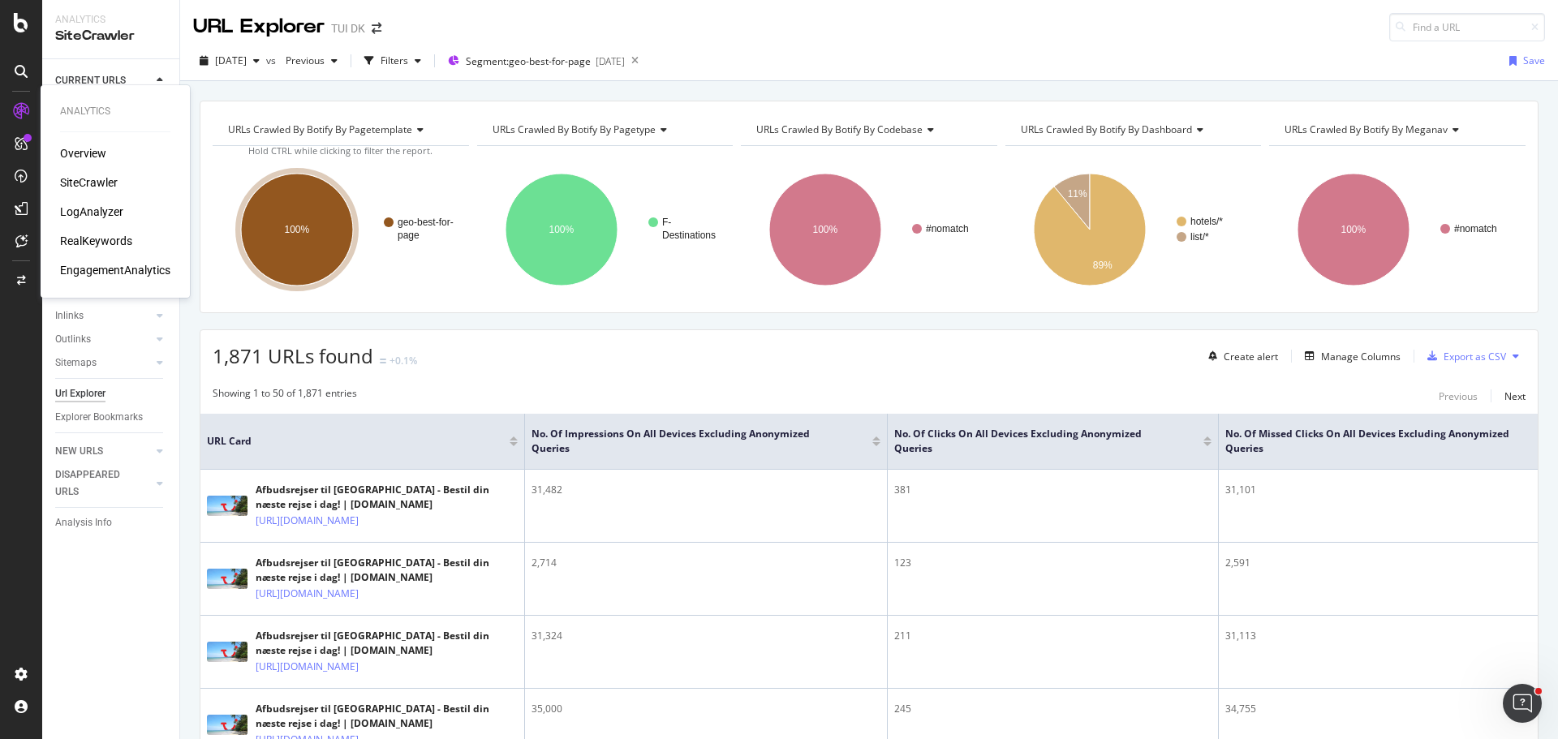
click at [93, 240] on div "RealKeywords" at bounding box center [96, 241] width 72 height 16
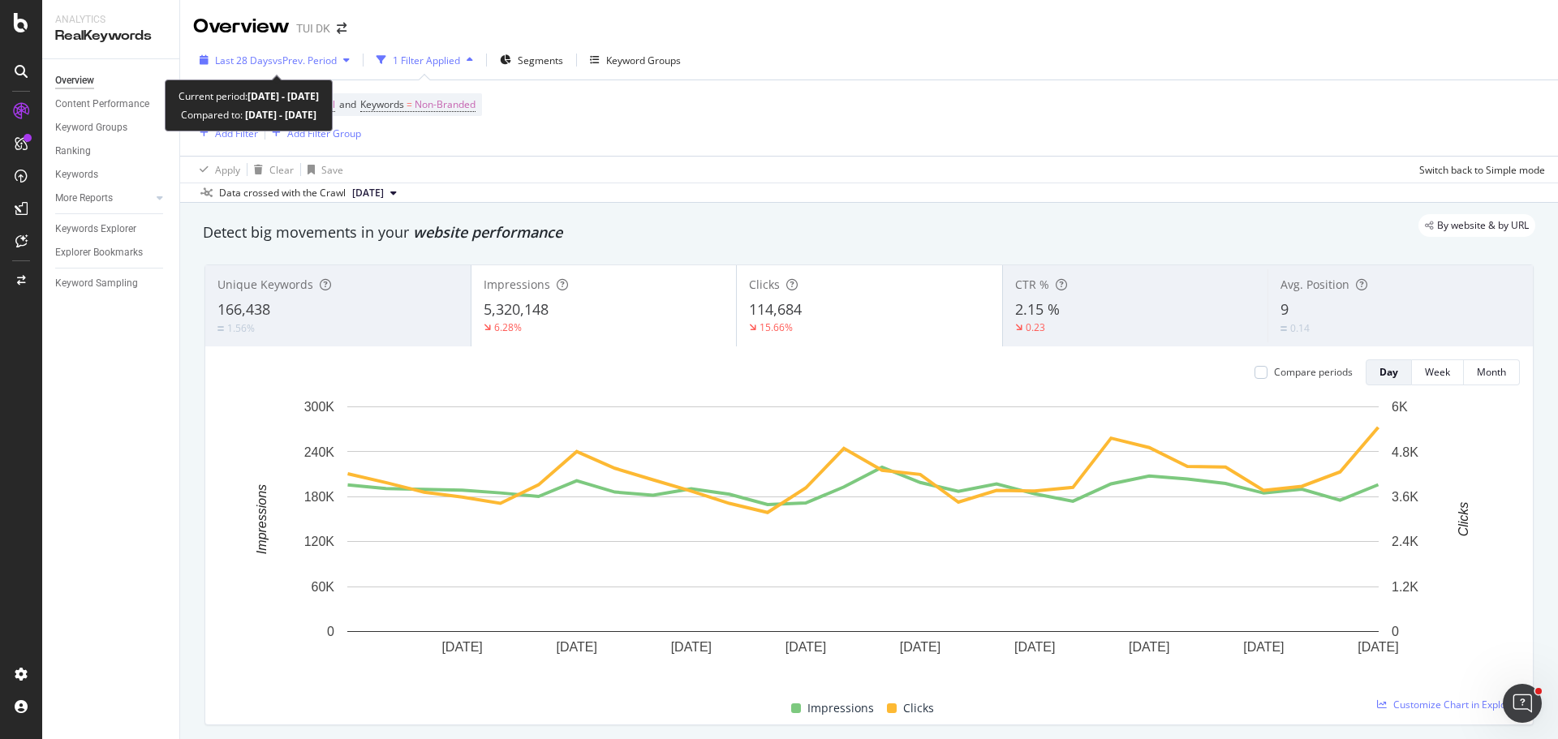
click at [343, 60] on div "button" at bounding box center [346, 60] width 19 height 10
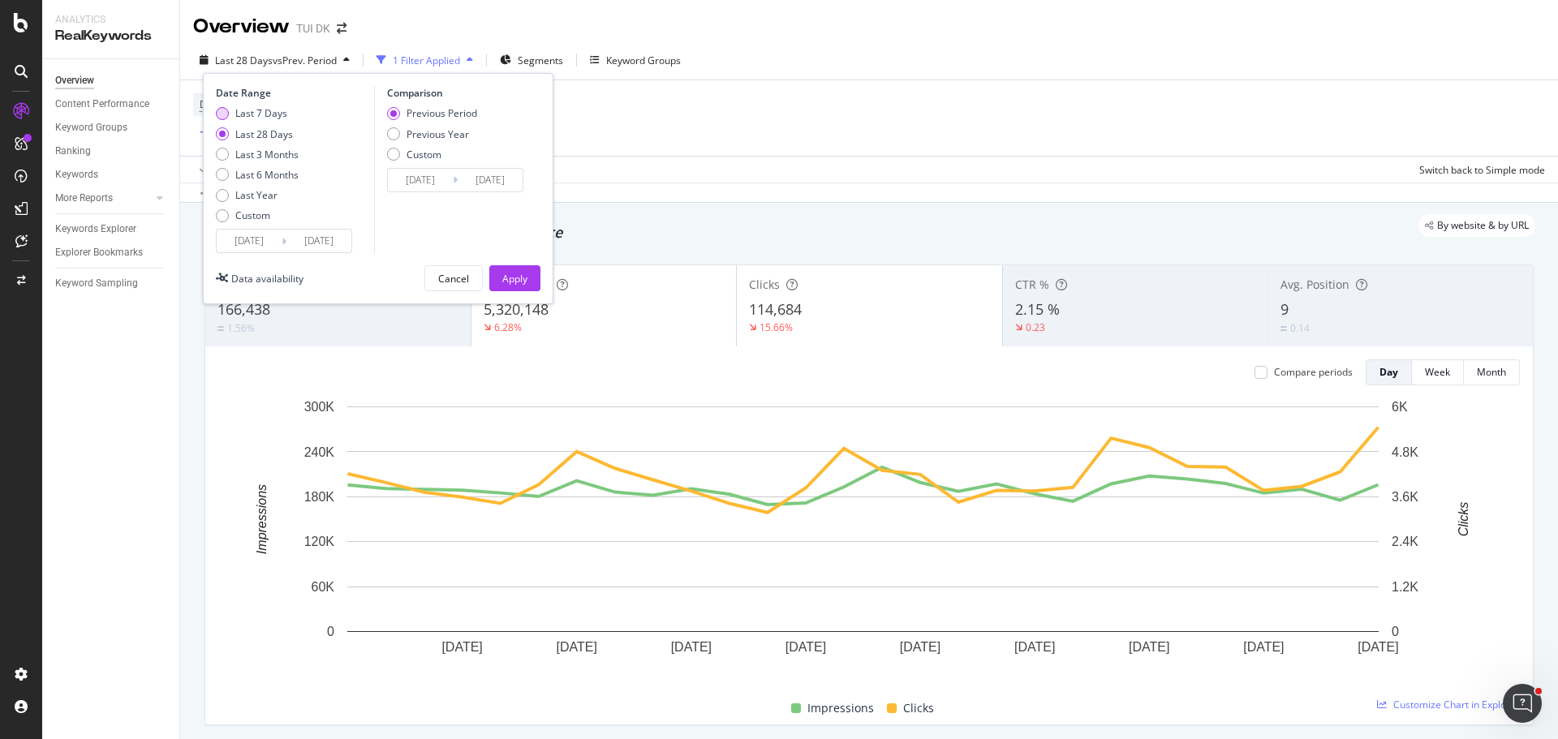
click at [249, 110] on div "Last 7 Days" at bounding box center [261, 113] width 52 height 14
type input "[DATE]"
click at [449, 136] on div "Previous Year" at bounding box center [437, 134] width 62 height 14
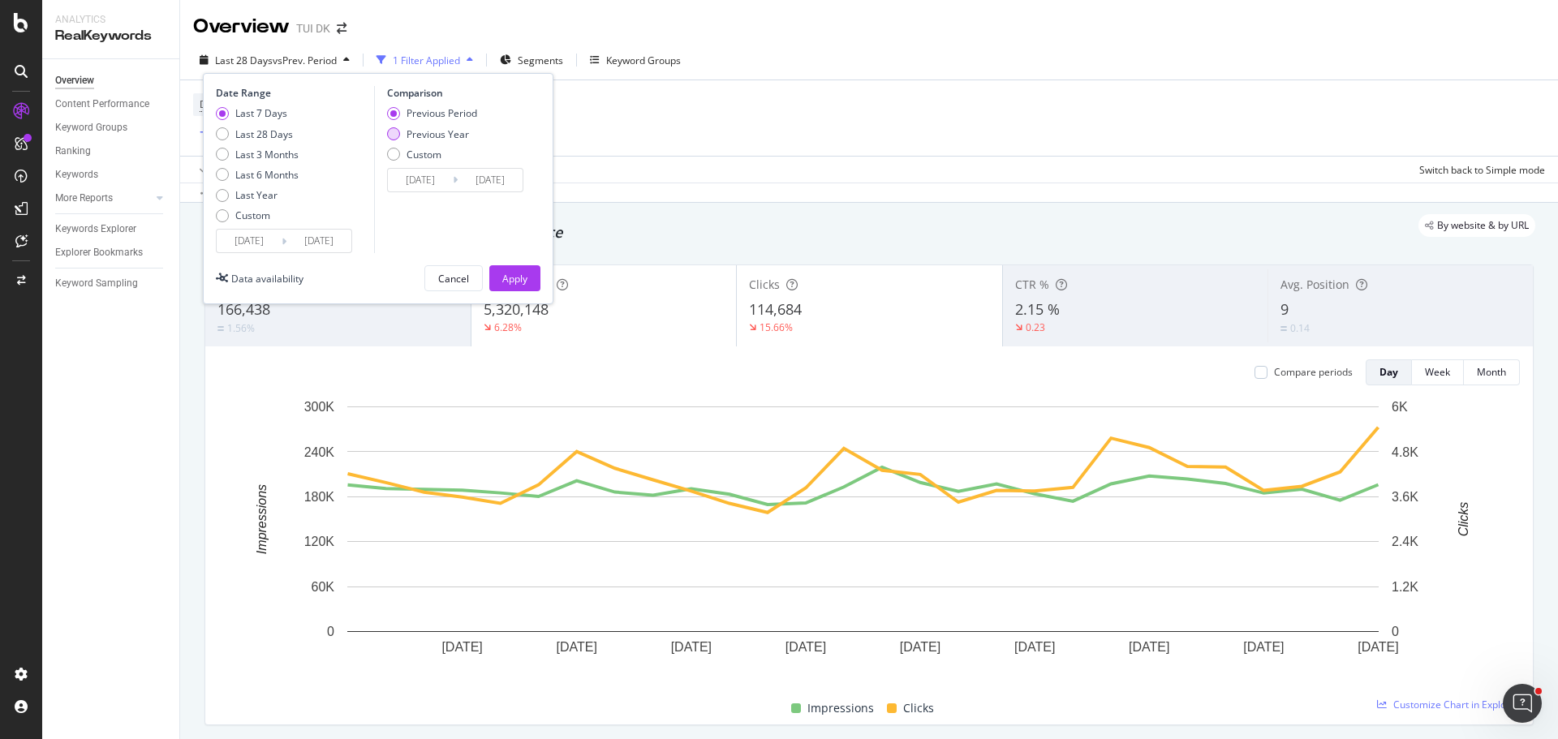
type input "[DATE]"
click at [521, 280] on div "Apply" at bounding box center [514, 279] width 25 height 14
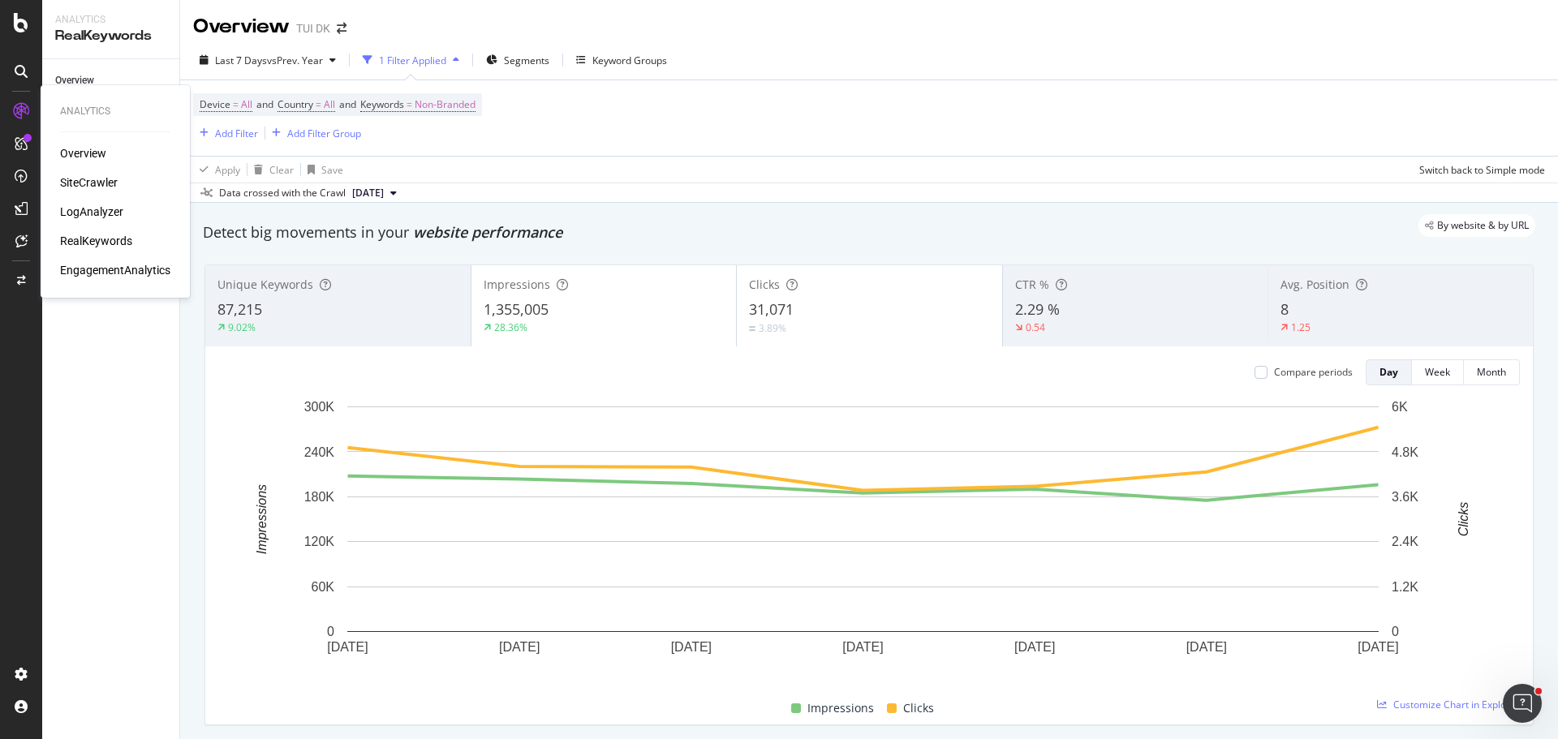
click at [87, 178] on div "SiteCrawler" at bounding box center [89, 182] width 58 height 16
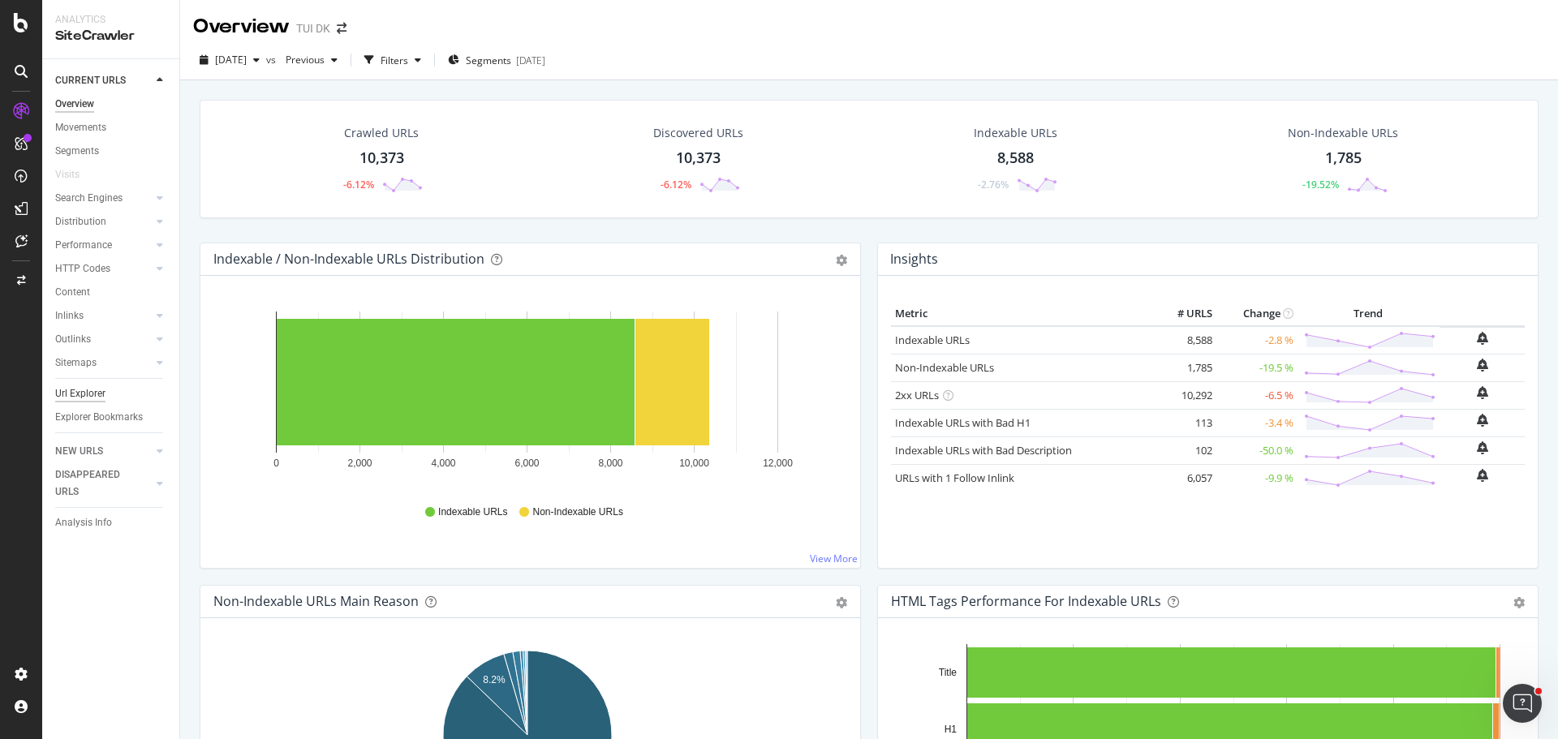
click at [89, 393] on div "Url Explorer" at bounding box center [80, 393] width 50 height 17
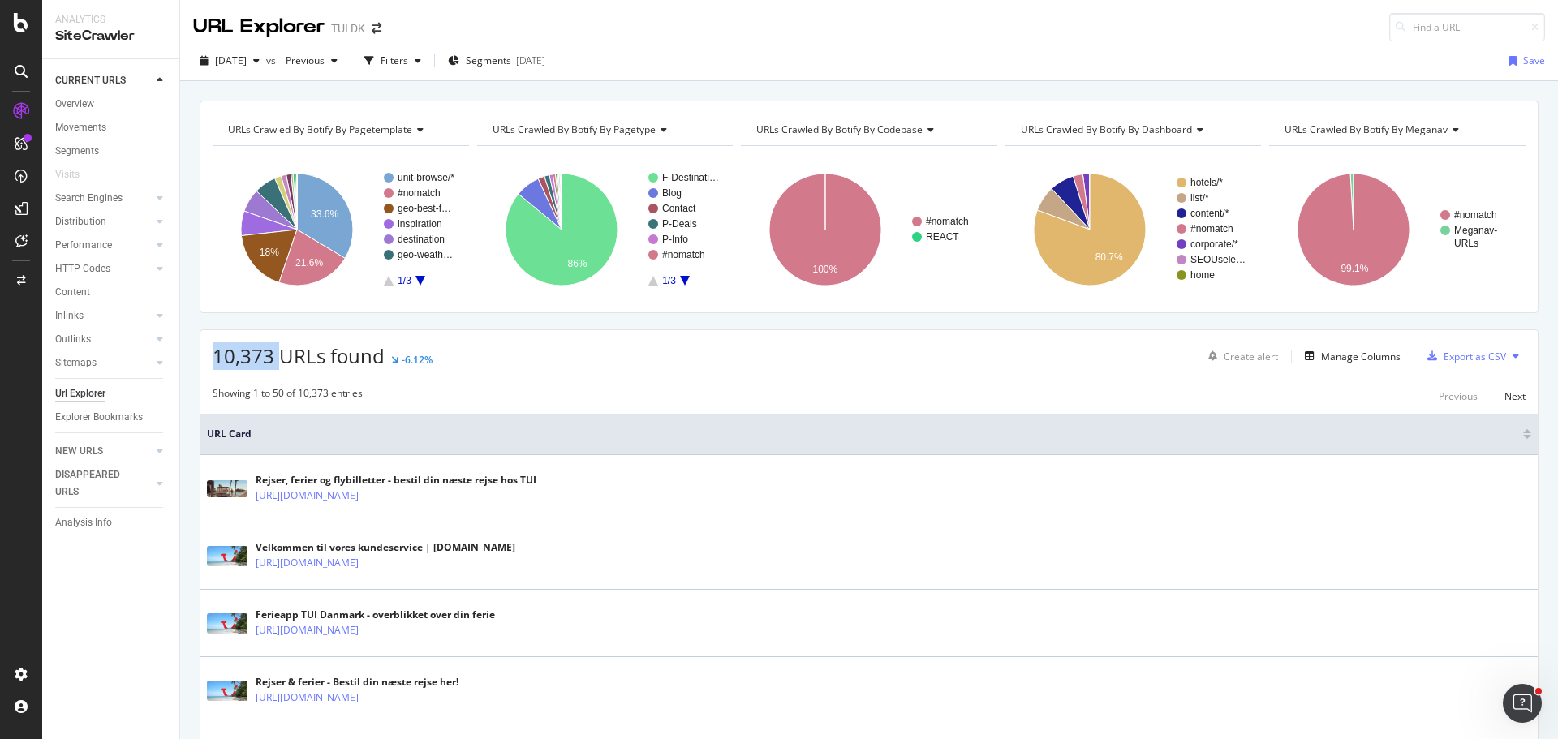
drag, startPoint x: 209, startPoint y: 353, endPoint x: 276, endPoint y: 360, distance: 66.9
click at [276, 360] on div "10,373 URLs found -6.12% Create alert Manage Columns Export as CSV" at bounding box center [868, 350] width 1337 height 40
click at [408, 58] on div "Filters" at bounding box center [395, 61] width 28 height 14
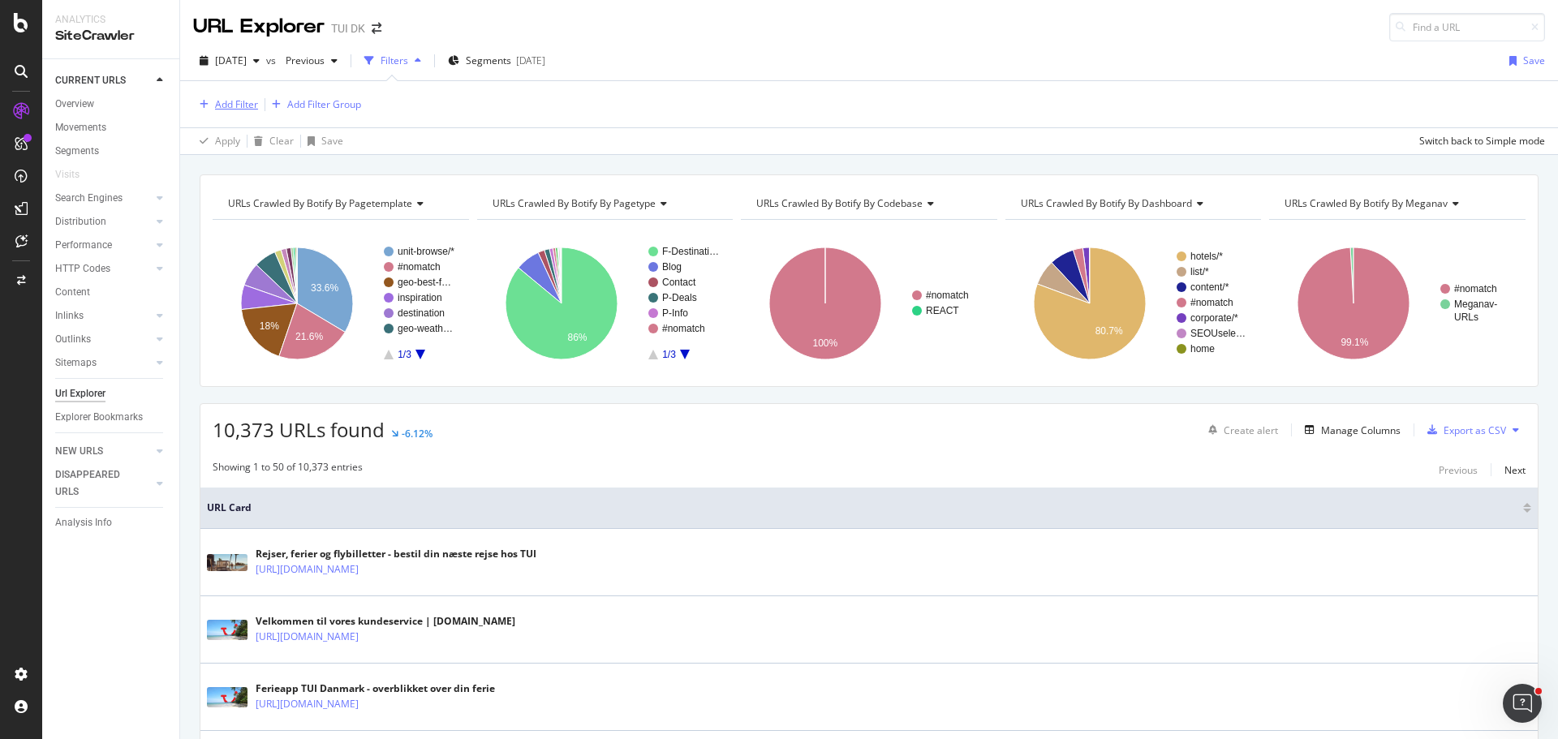
click at [233, 108] on div "Add Filter" at bounding box center [236, 104] width 43 height 14
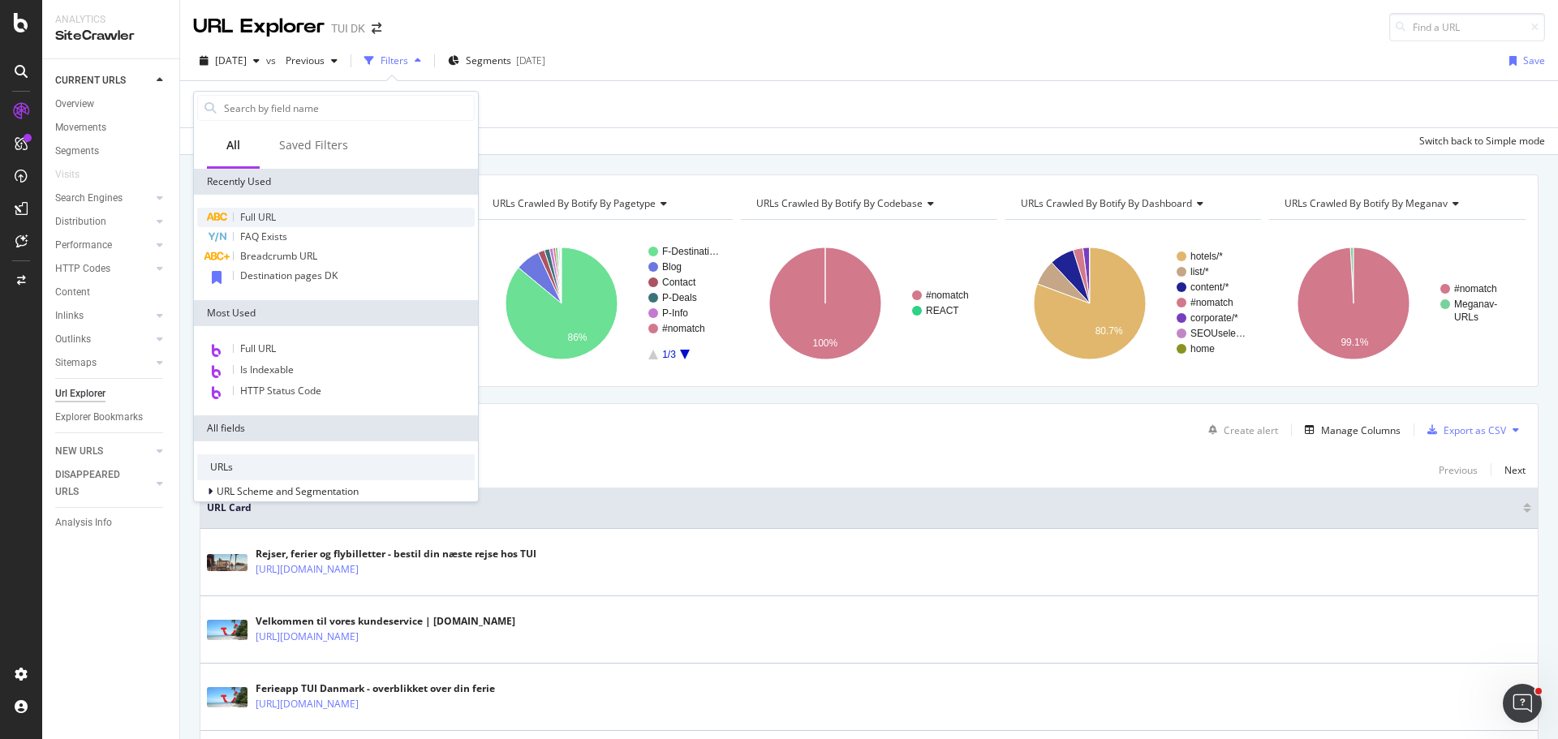
click at [256, 216] on span "Full URL" at bounding box center [258, 217] width 36 height 14
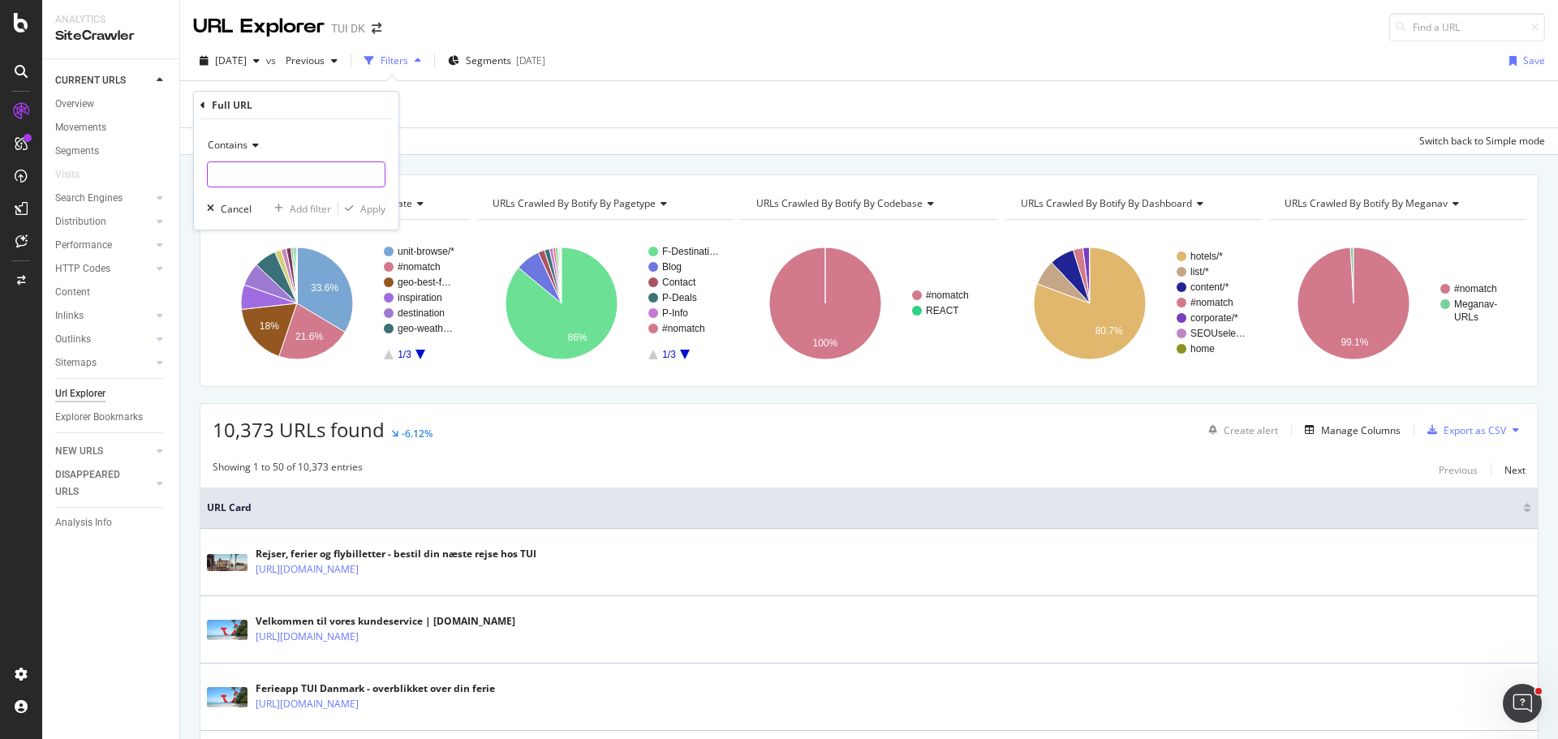
click at [261, 176] on input "text" at bounding box center [296, 174] width 177 height 26
type input "/tilbud"
click at [232, 148] on span "Contains" at bounding box center [228, 145] width 40 height 14
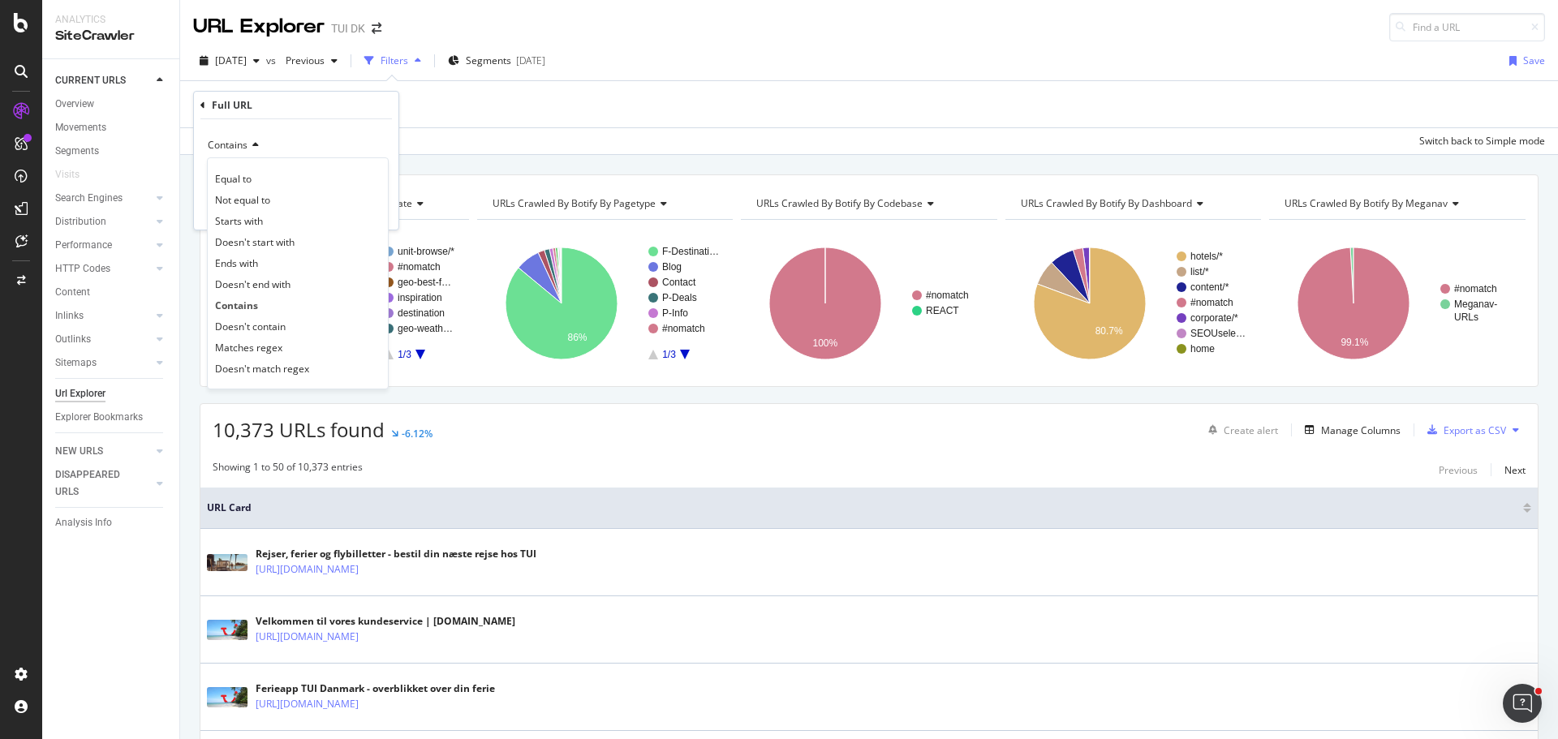
click at [311, 135] on div "Contains" at bounding box center [296, 145] width 178 height 26
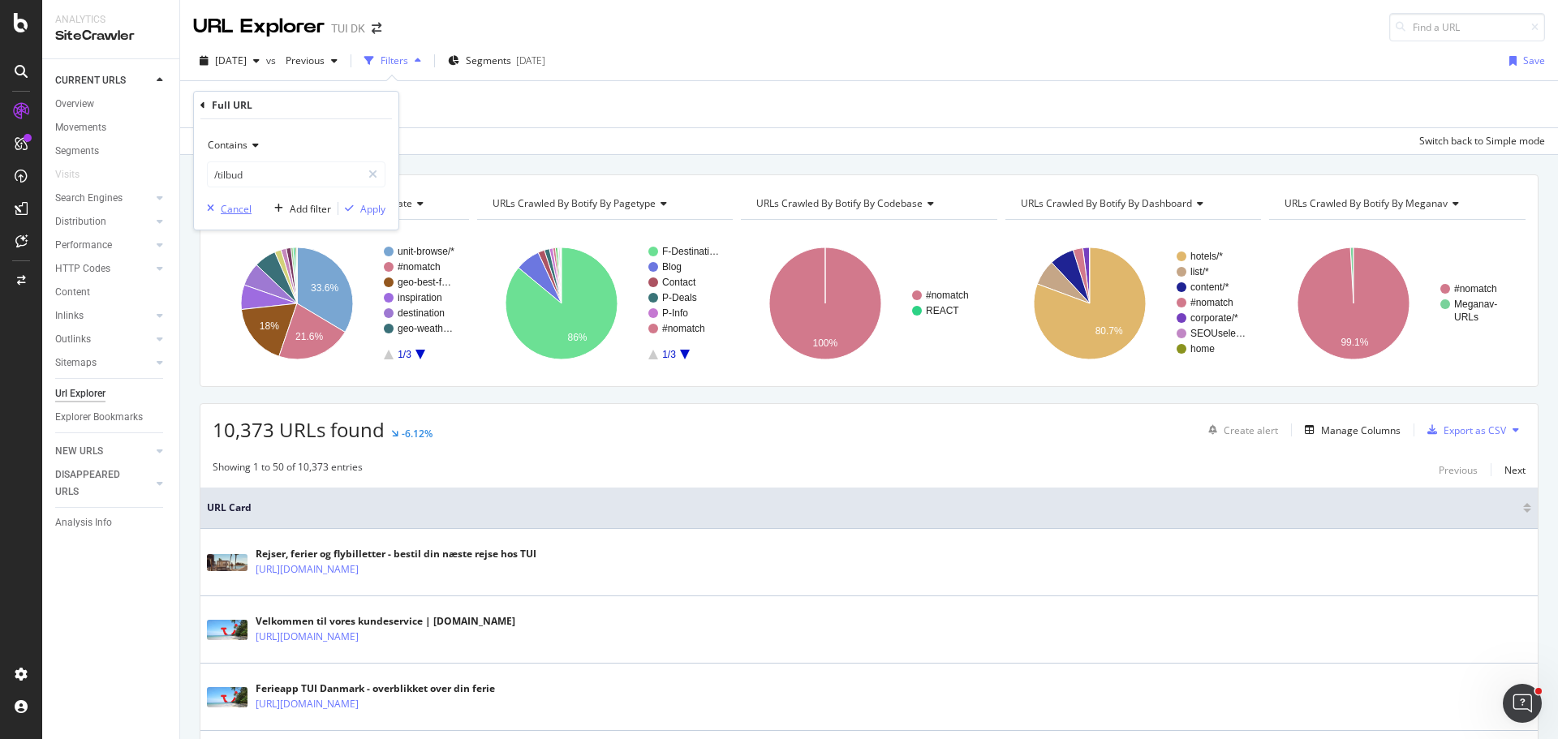
click at [228, 209] on div "Cancel" at bounding box center [236, 209] width 31 height 14
click at [545, 60] on div "[DATE]" at bounding box center [530, 61] width 29 height 14
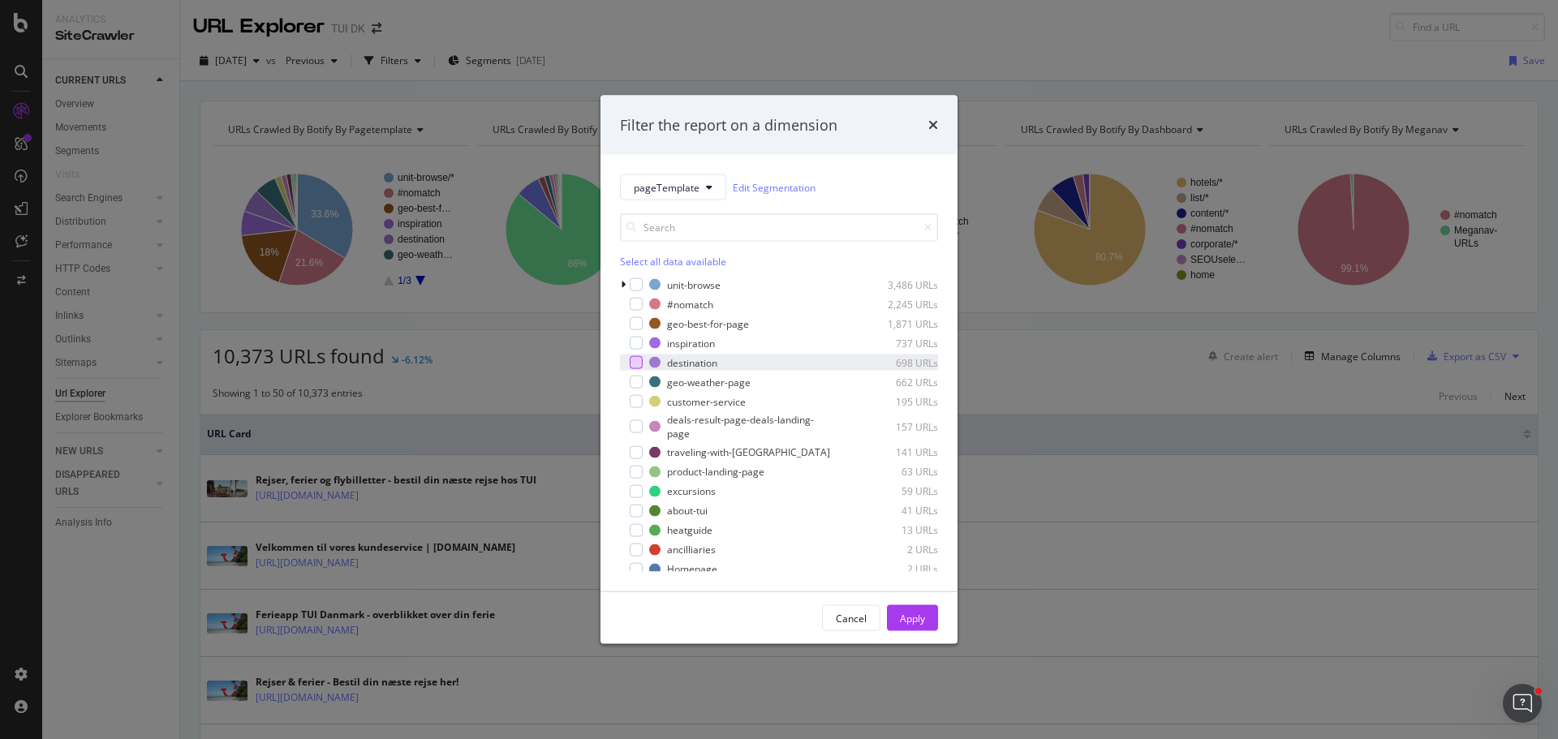
click at [634, 365] on div "modal" at bounding box center [636, 362] width 13 height 13
click at [917, 622] on div "Apply" at bounding box center [912, 618] width 25 height 14
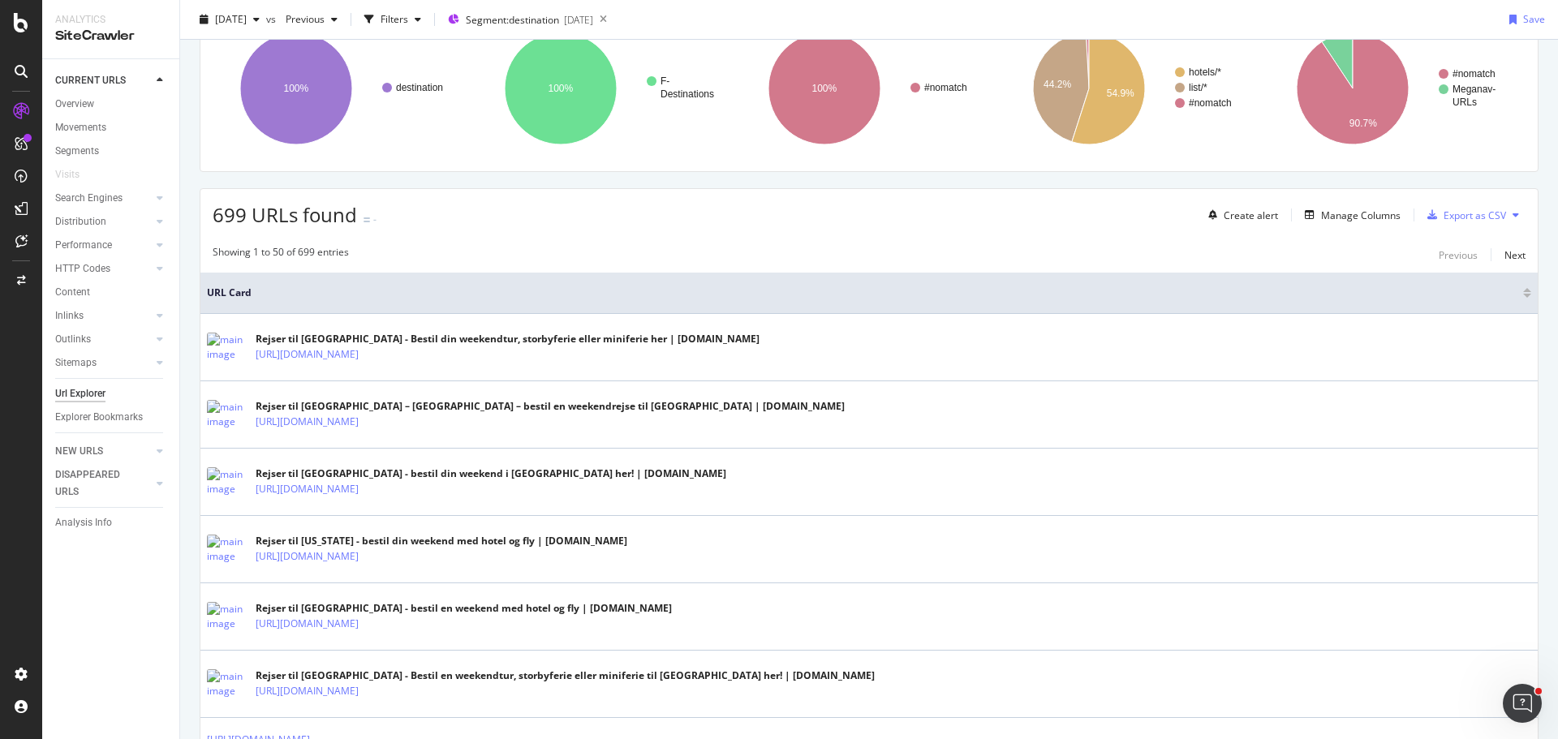
scroll to position [140, 0]
click at [1336, 210] on div "Manage Columns" at bounding box center [1361, 216] width 80 height 14
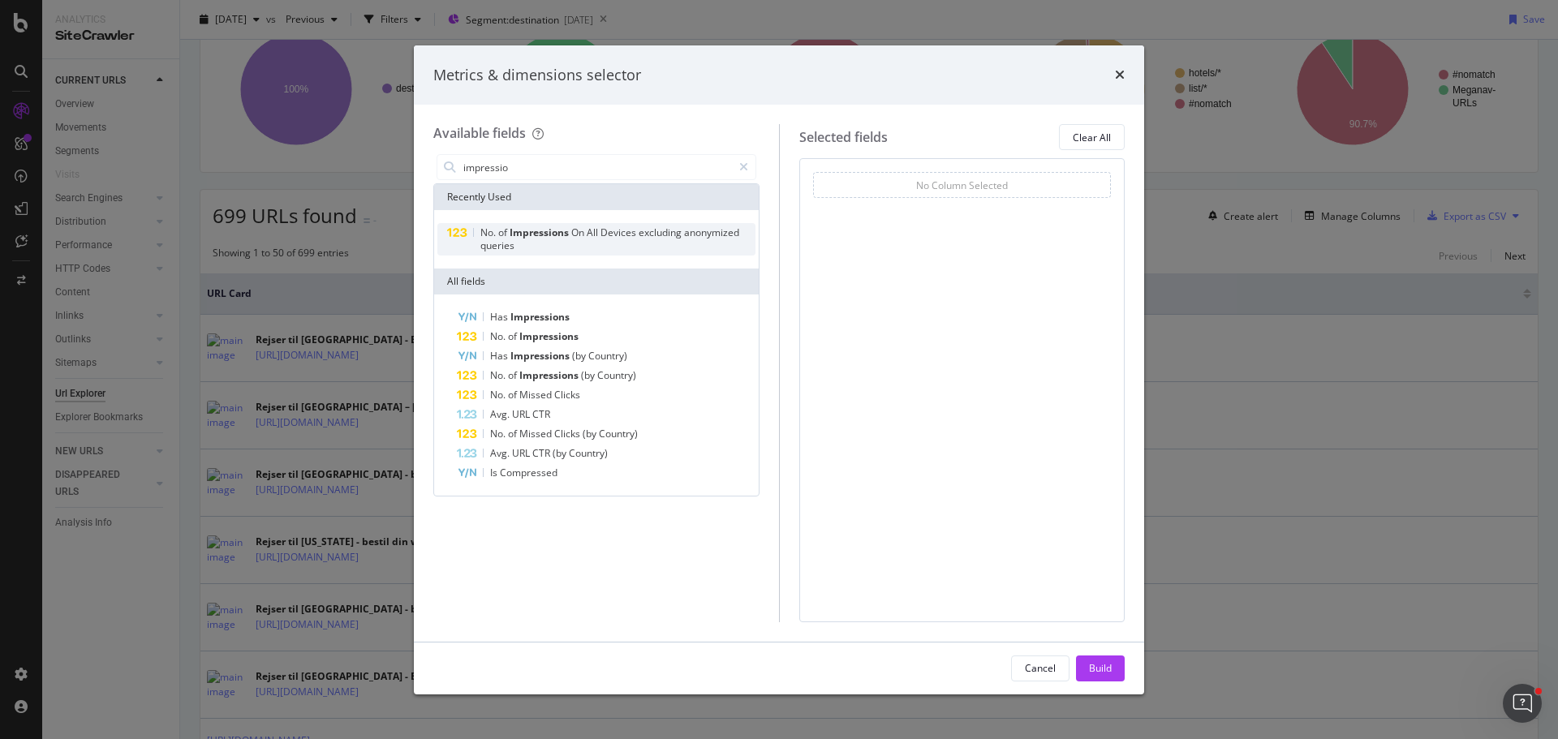
click at [510, 234] on span "Impressions" at bounding box center [541, 233] width 62 height 14
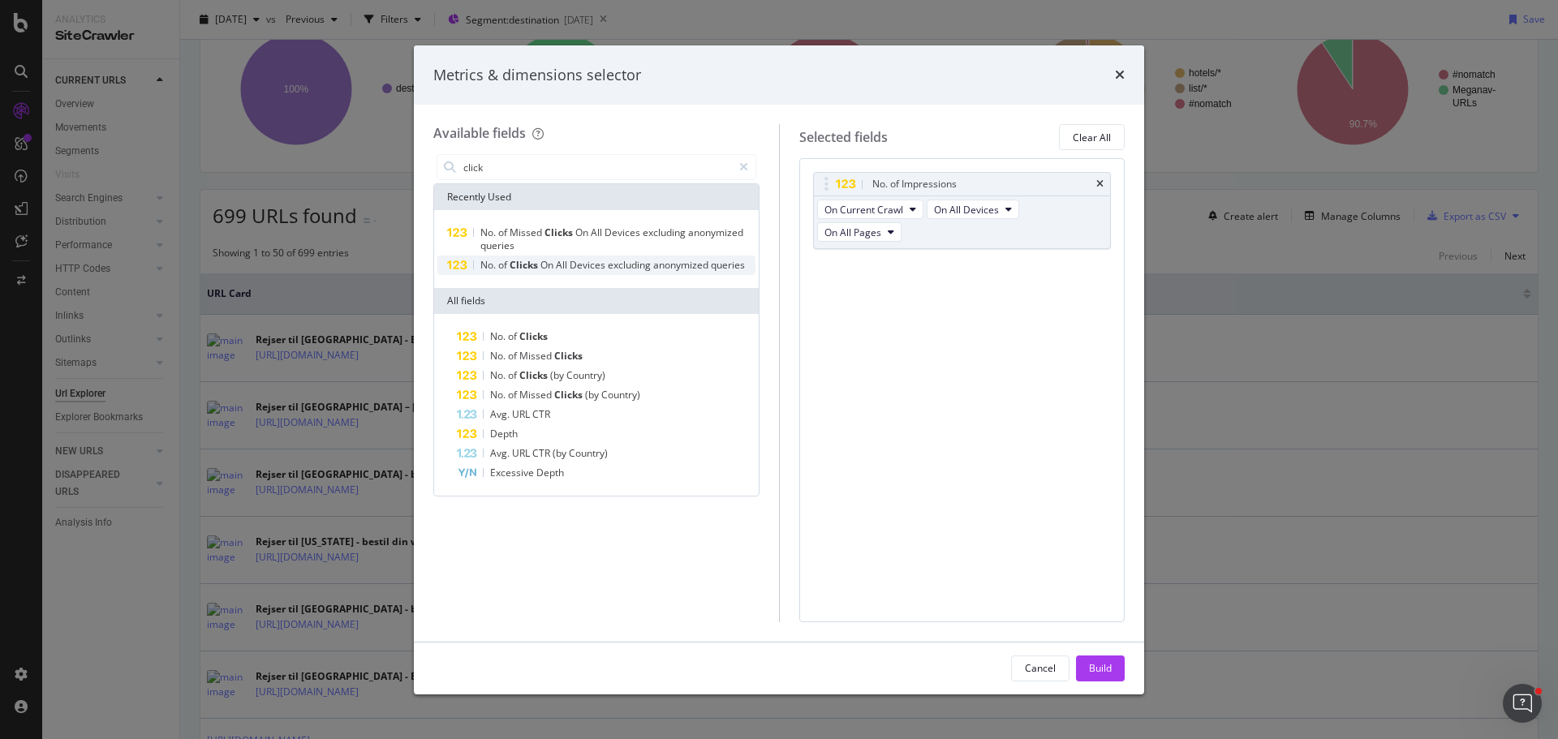
click at [514, 264] on span "Clicks" at bounding box center [525, 265] width 31 height 14
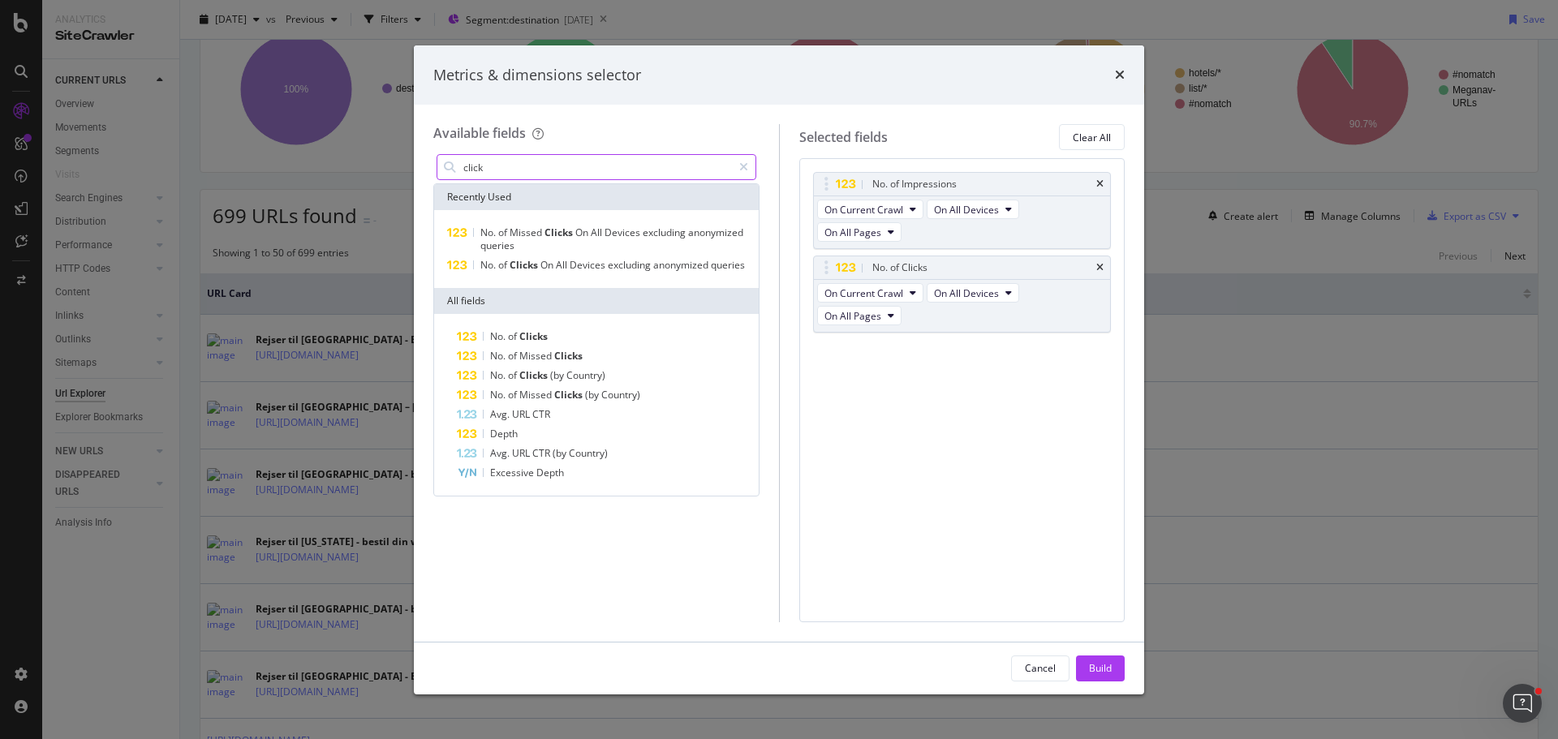
click at [501, 173] on input "click" at bounding box center [597, 167] width 270 height 24
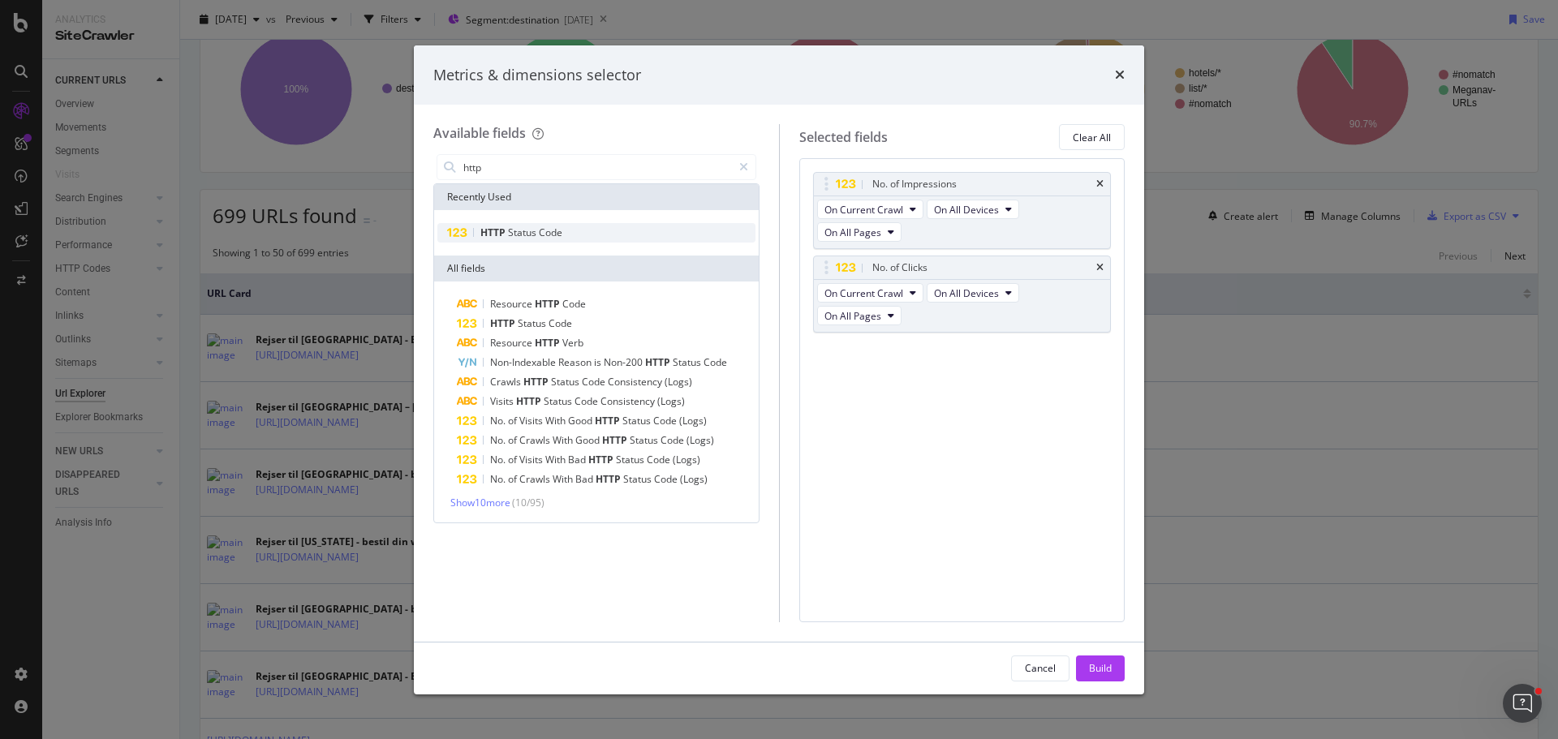
click at [508, 235] on span "Status" at bounding box center [523, 233] width 31 height 14
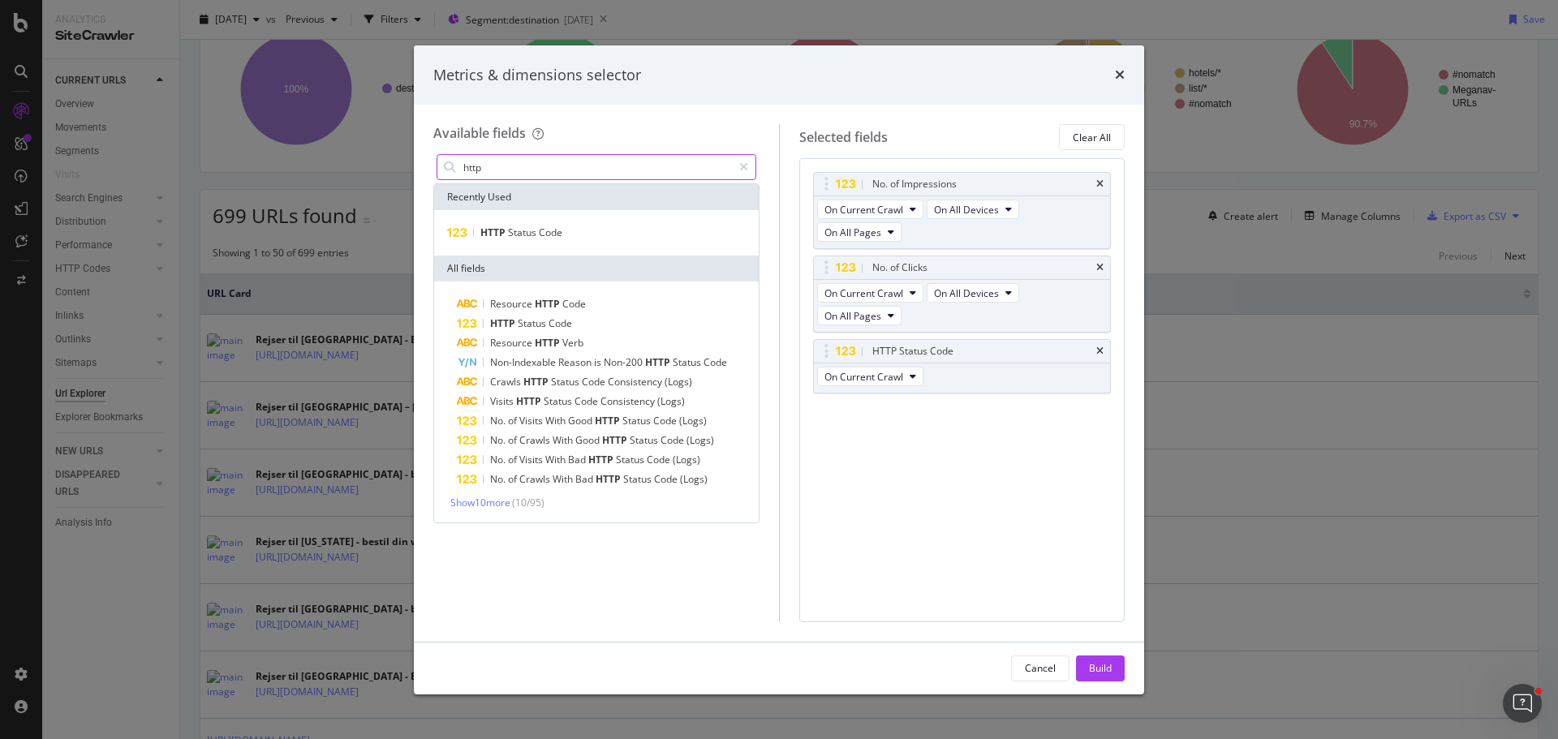
click at [506, 166] on input "http" at bounding box center [597, 167] width 270 height 24
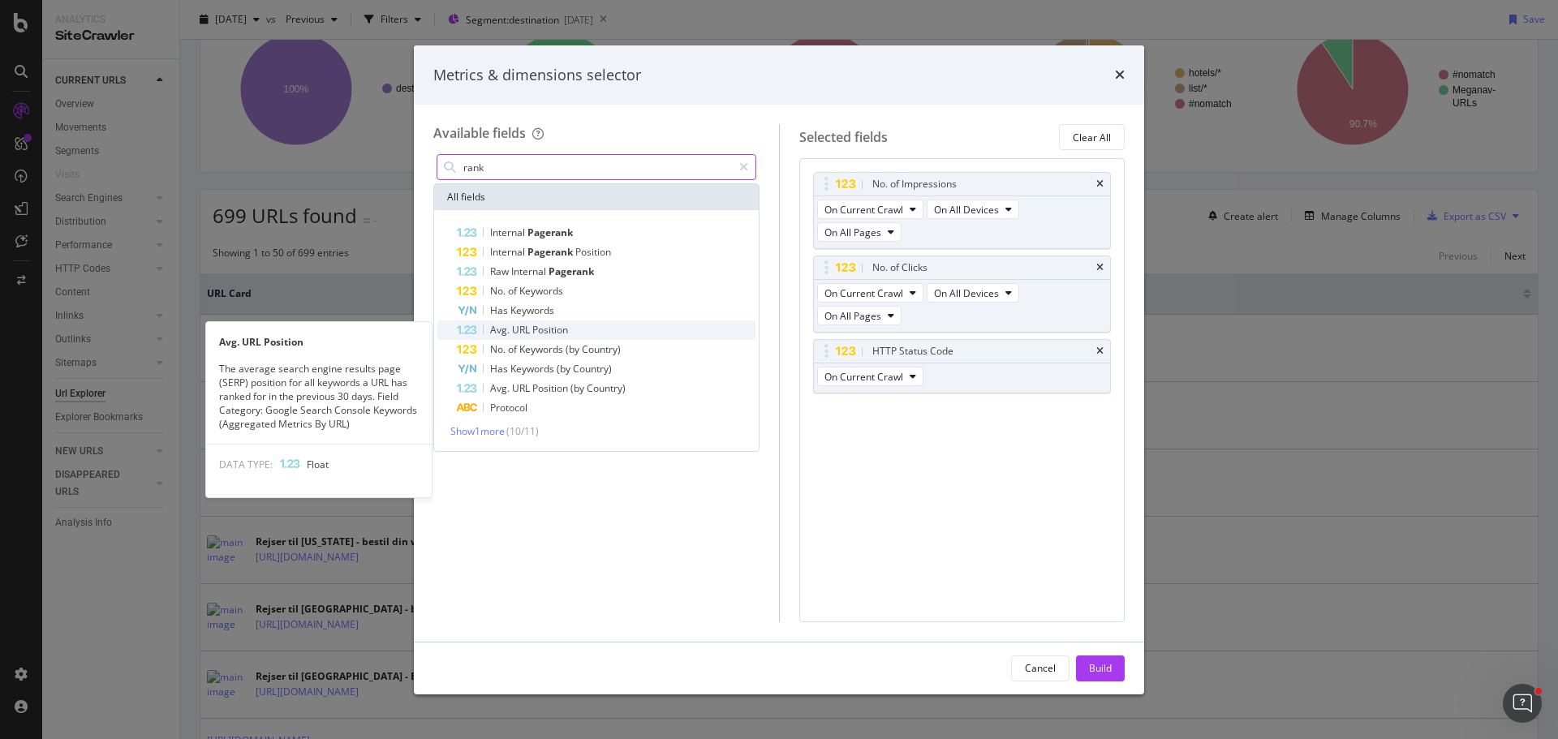
type input "rank"
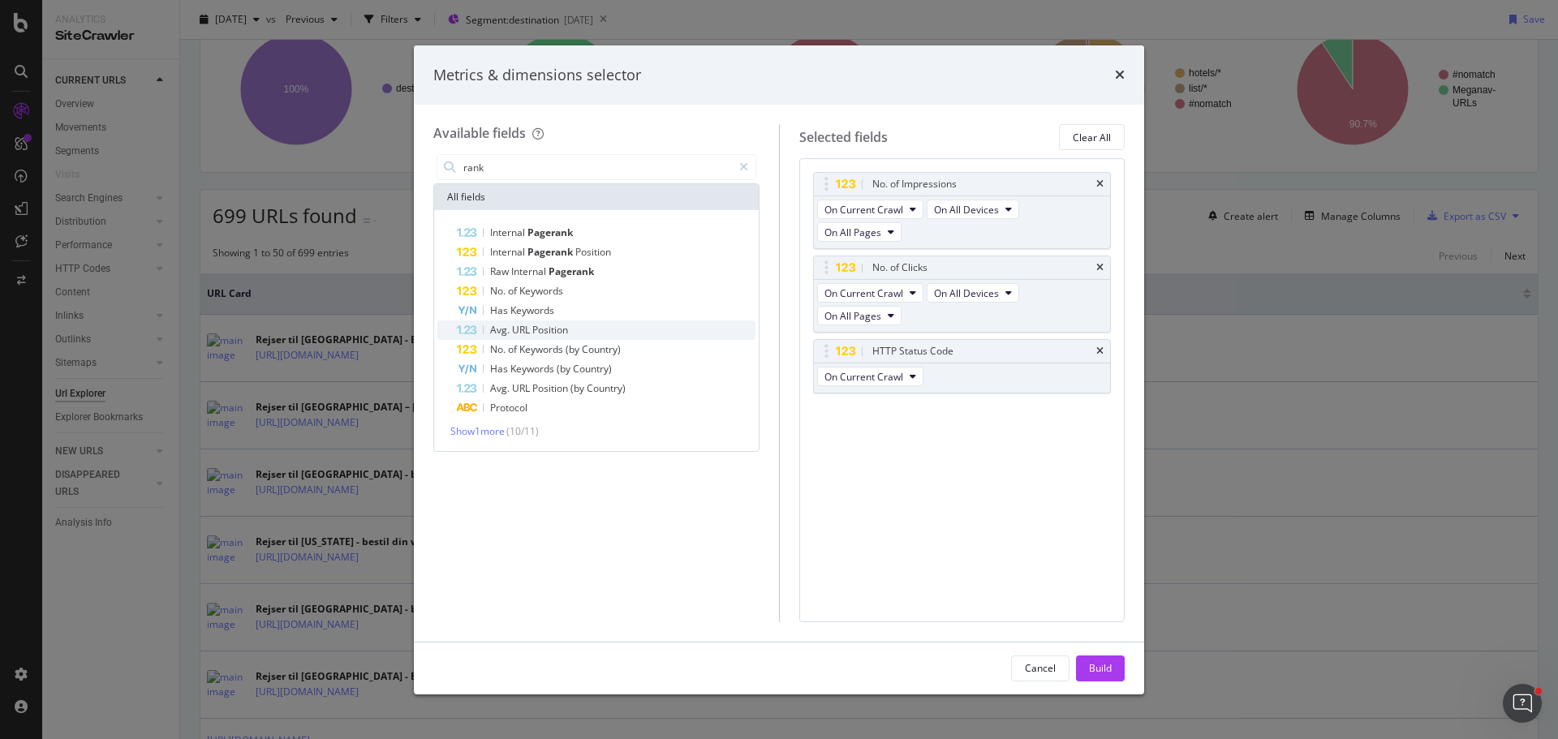
click at [537, 330] on span "Position" at bounding box center [550, 330] width 36 height 14
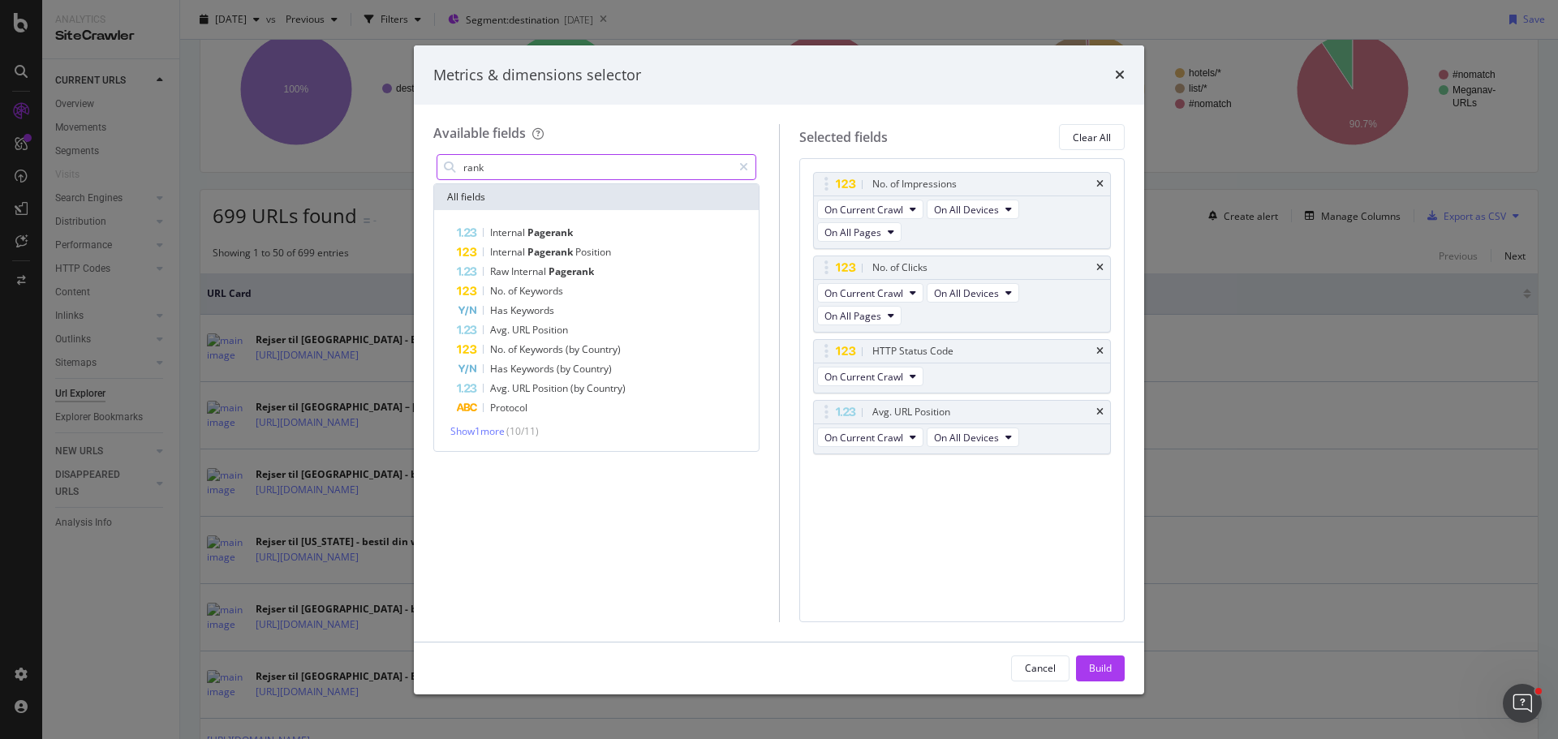
click at [499, 166] on input "rank" at bounding box center [597, 167] width 270 height 24
click at [1103, 669] on div "Build" at bounding box center [1100, 668] width 23 height 14
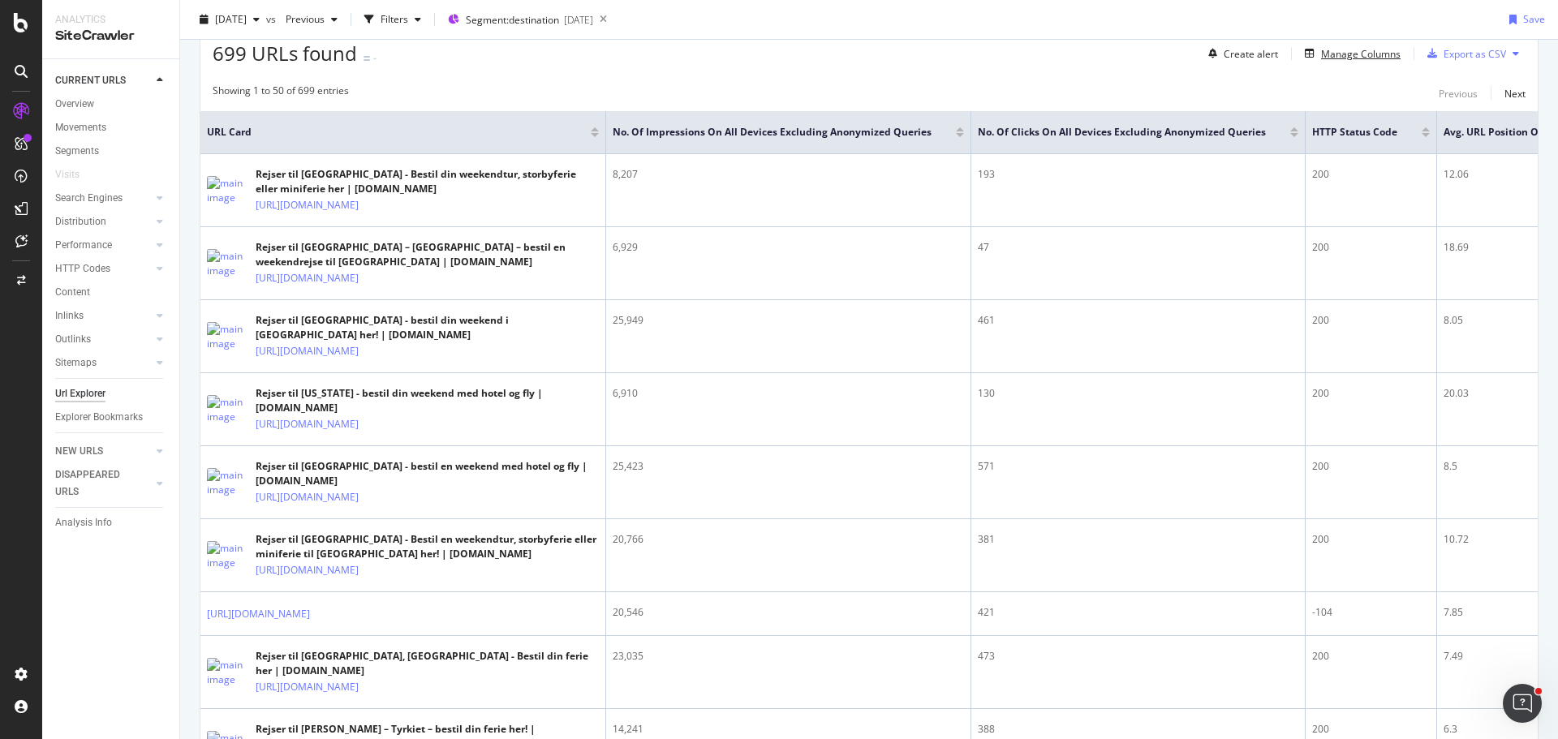
scroll to position [302, 0]
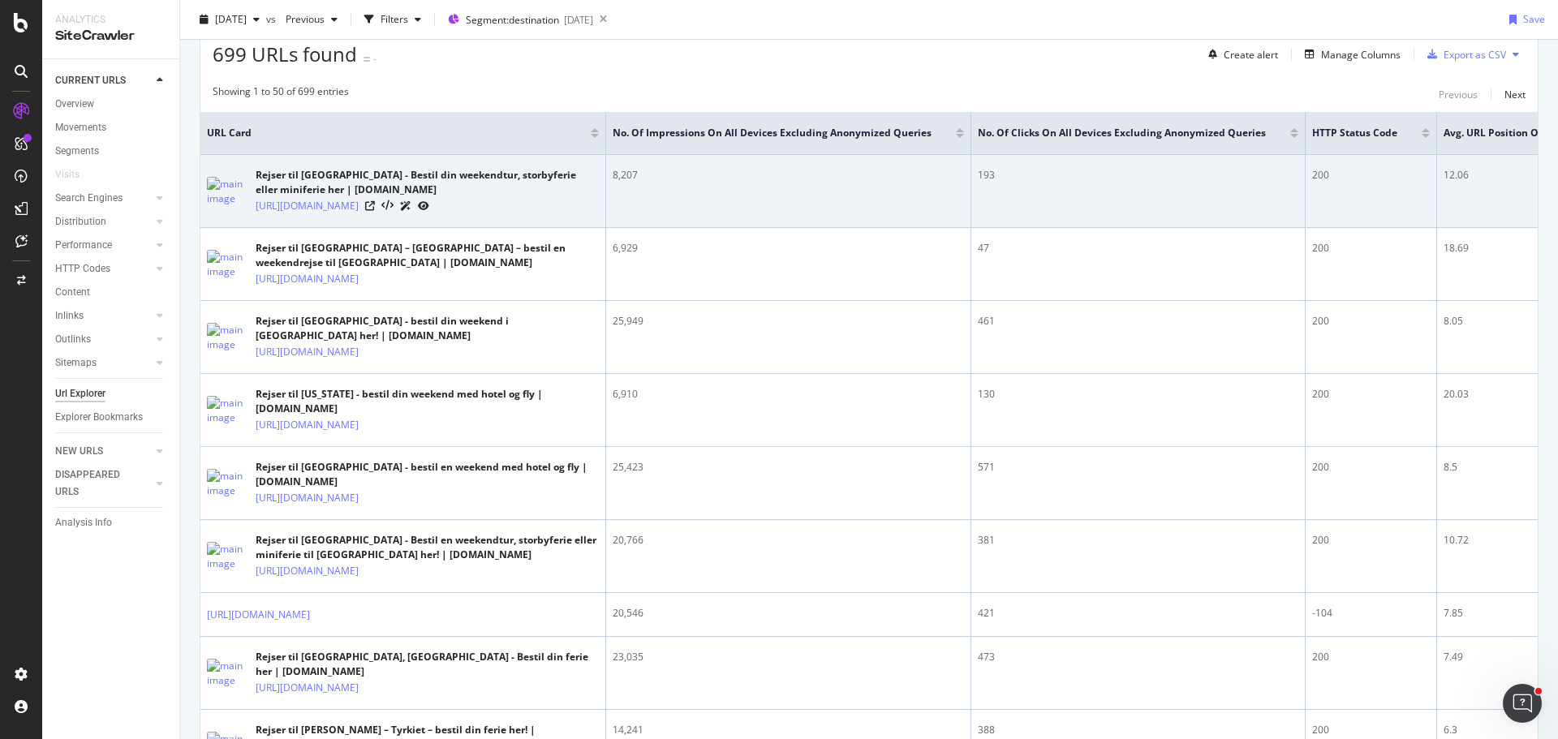
click at [614, 176] on div "8,207" at bounding box center [788, 175] width 351 height 15
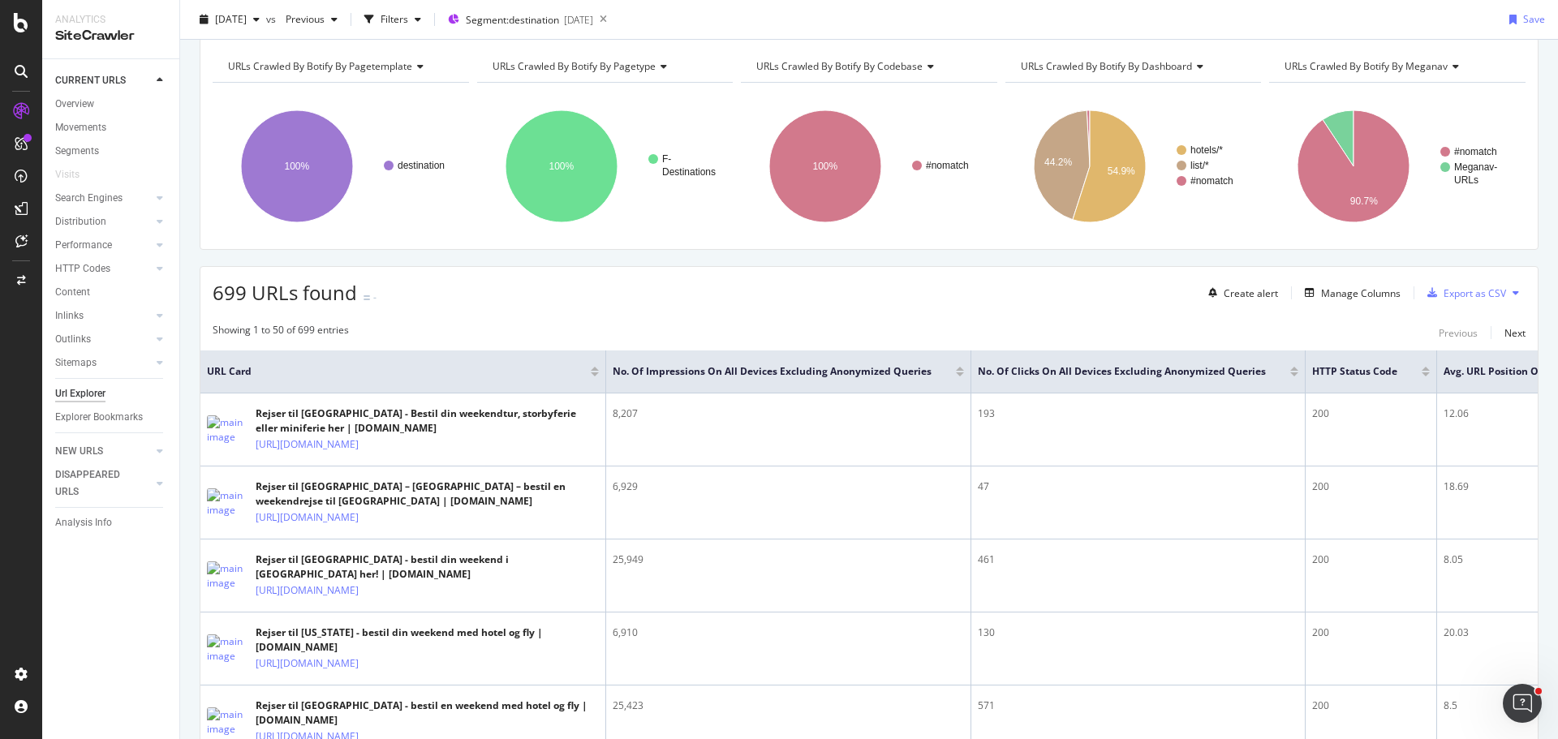
scroll to position [0, 0]
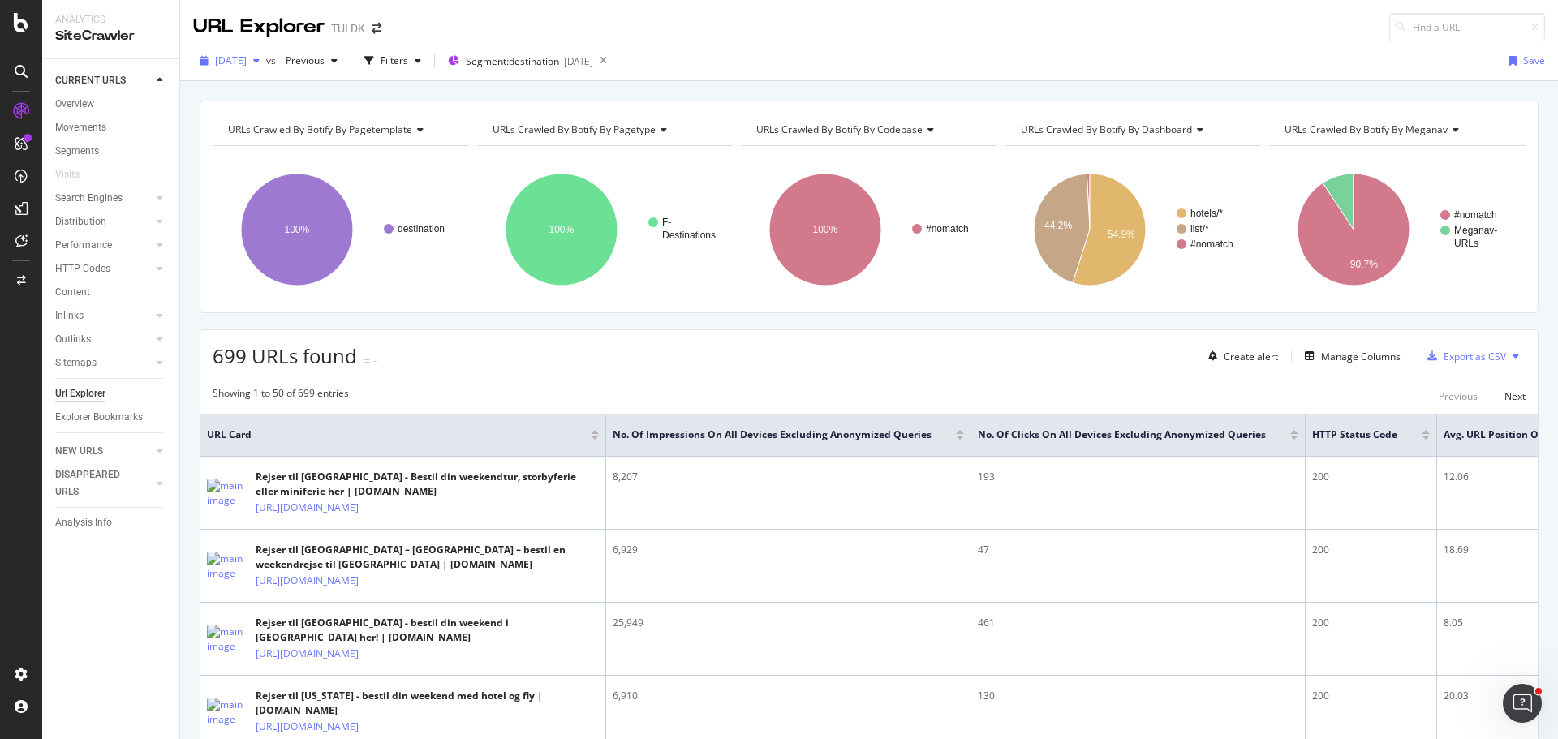
click at [266, 60] on div "button" at bounding box center [256, 61] width 19 height 10
click at [628, 351] on div "699 URLs found - Create alert Manage Columns Export as CSV" at bounding box center [868, 350] width 1337 height 40
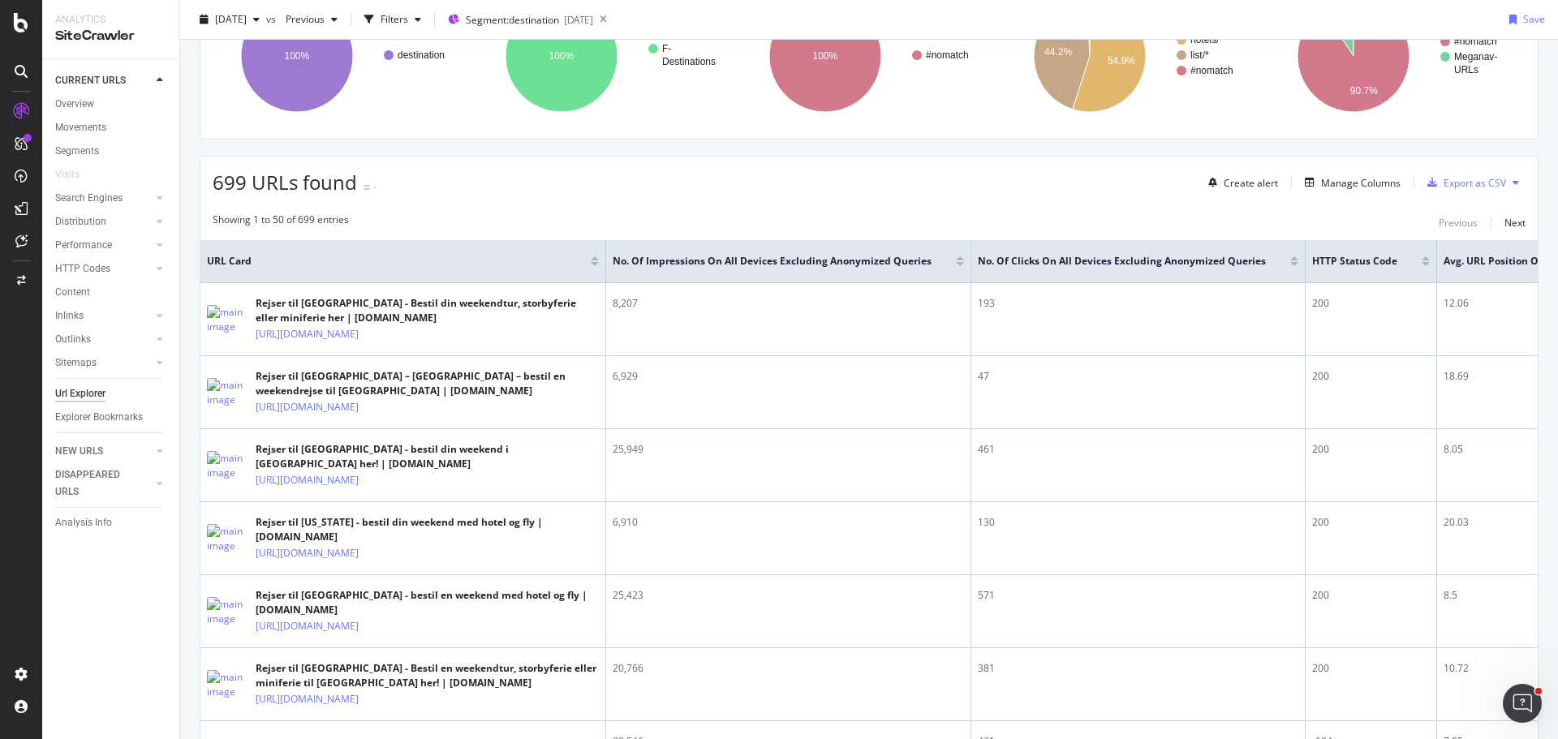
scroll to position [280, 0]
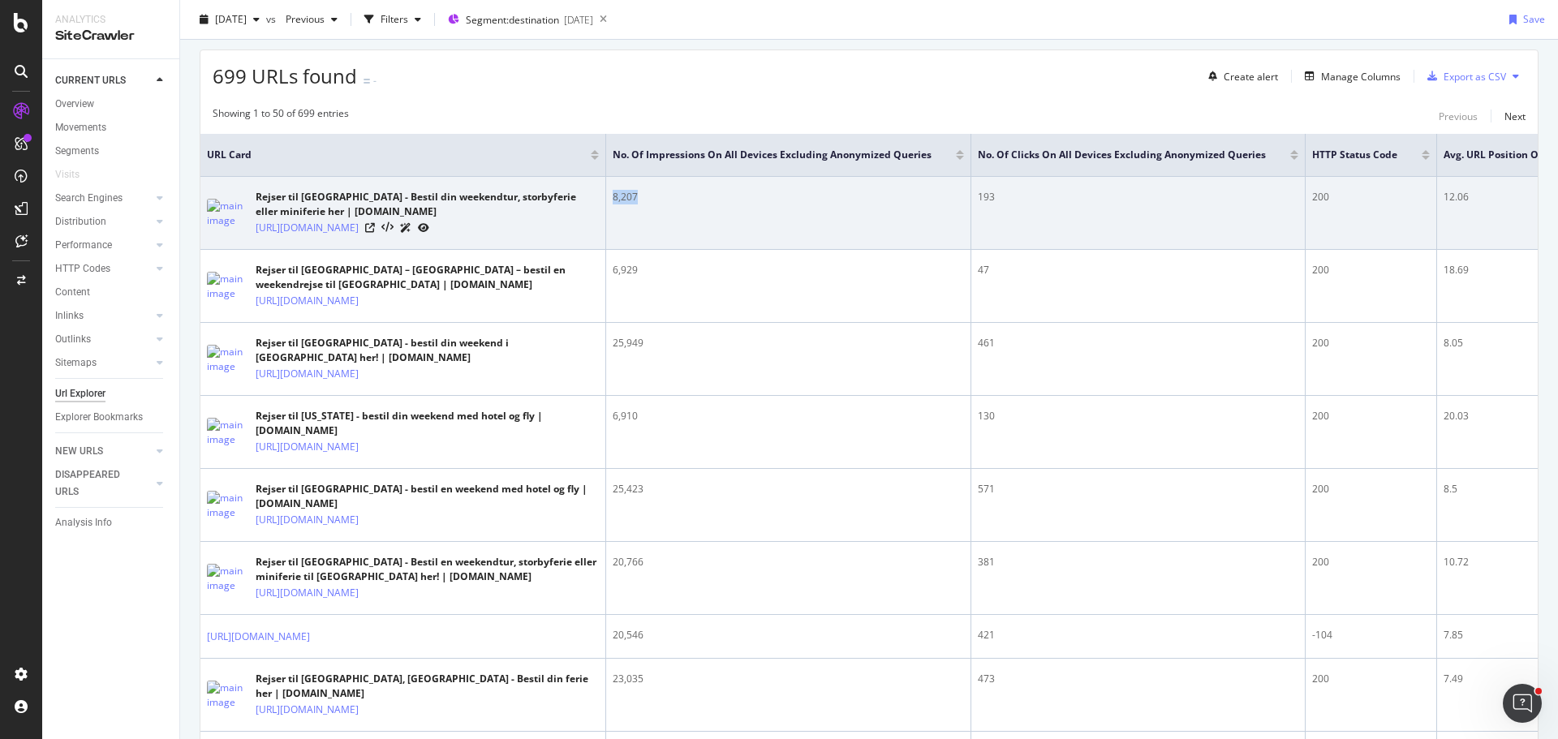
drag, startPoint x: 615, startPoint y: 199, endPoint x: 644, endPoint y: 197, distance: 29.3
click at [644, 197] on div "8,207" at bounding box center [788, 197] width 351 height 15
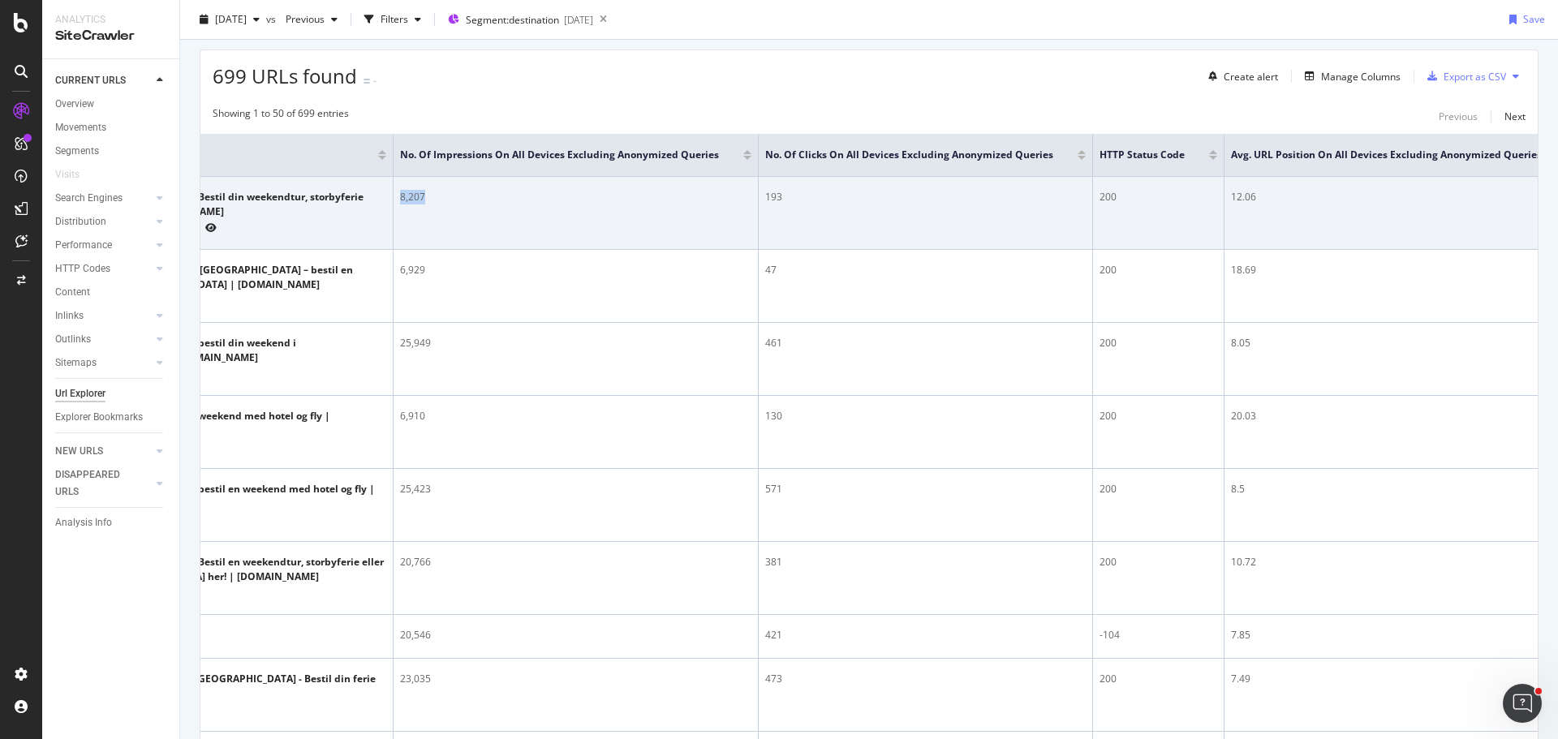
scroll to position [0, 259]
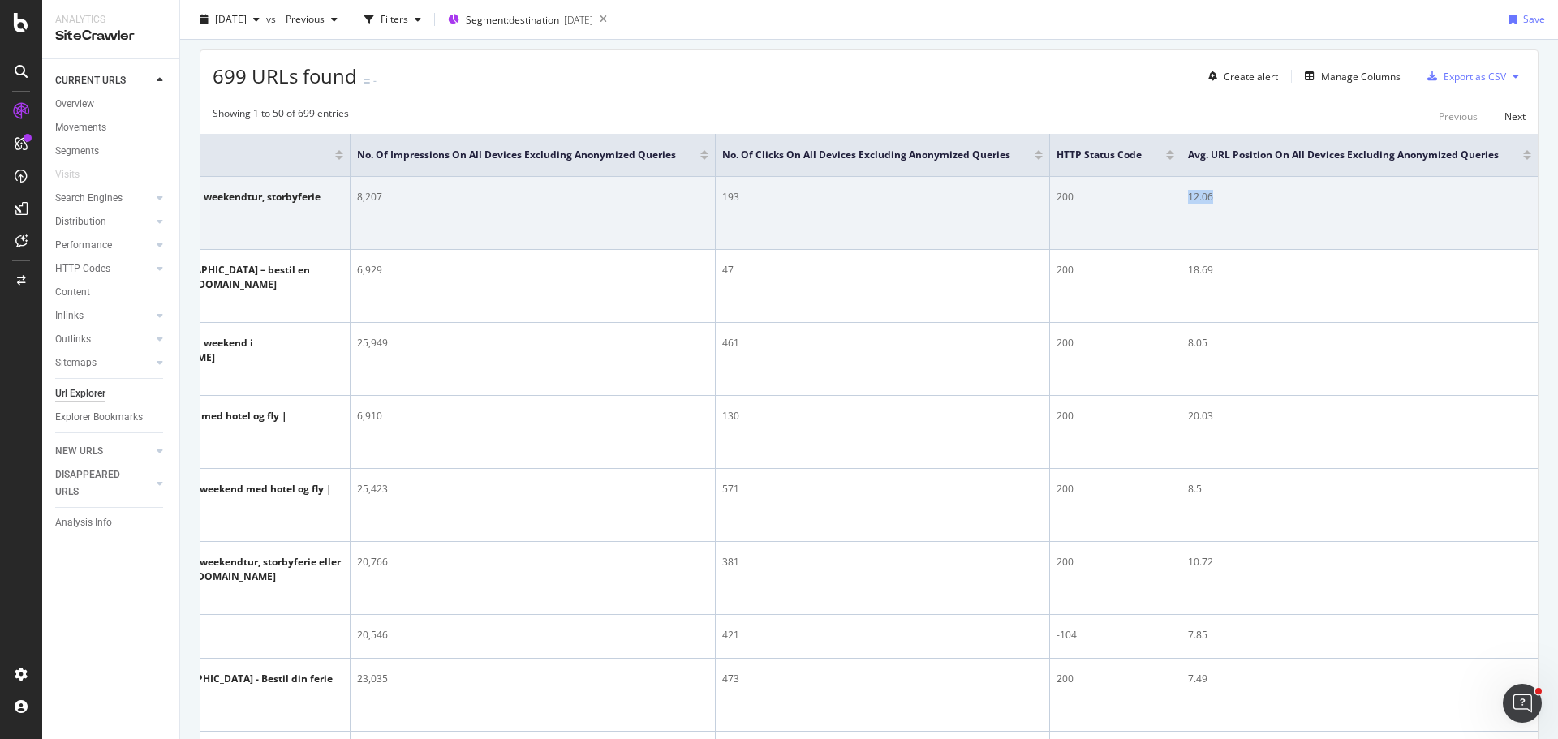
drag, startPoint x: 1178, startPoint y: 194, endPoint x: 1212, endPoint y: 195, distance: 34.1
click at [1212, 195] on div "12.06" at bounding box center [1359, 197] width 343 height 15
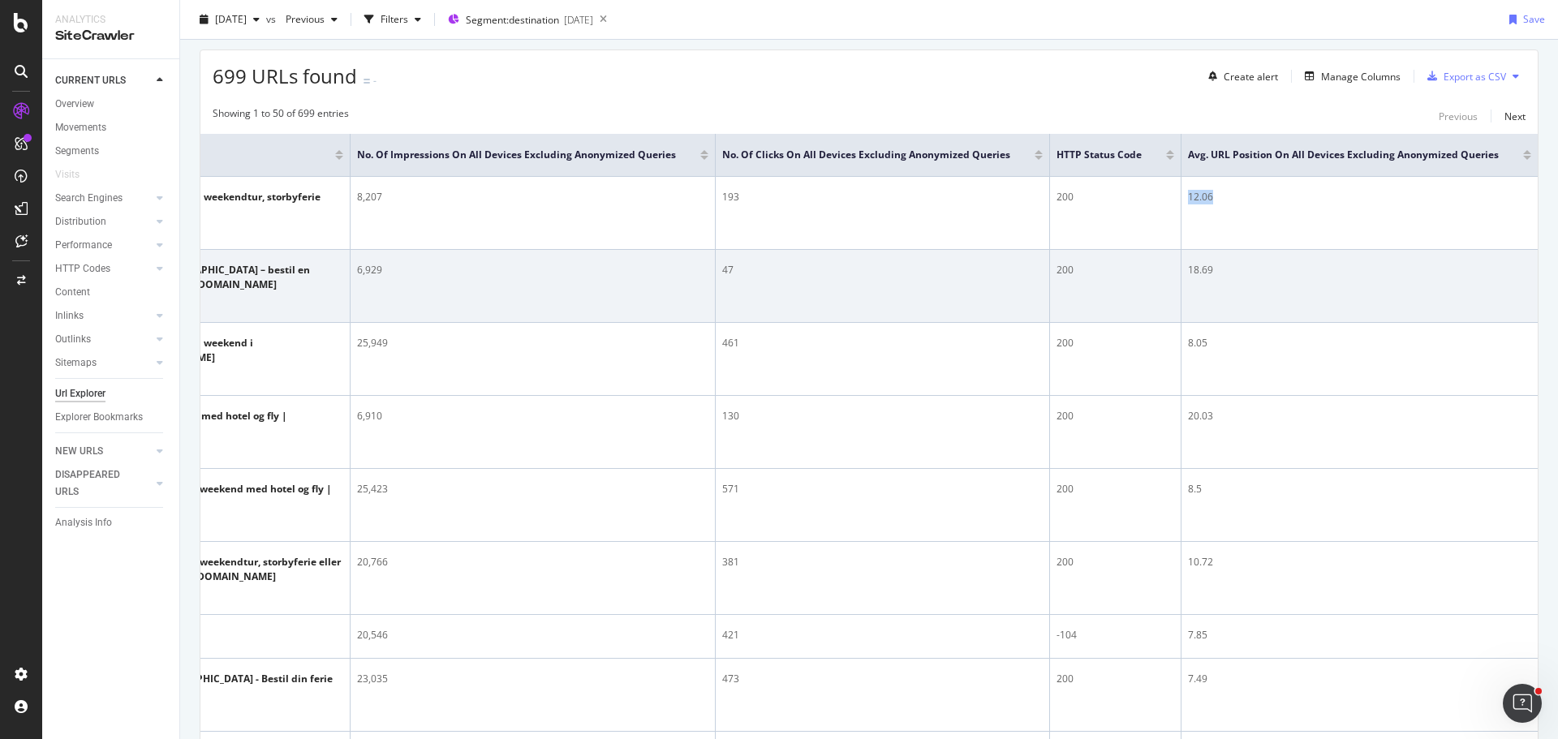
scroll to position [0, 258]
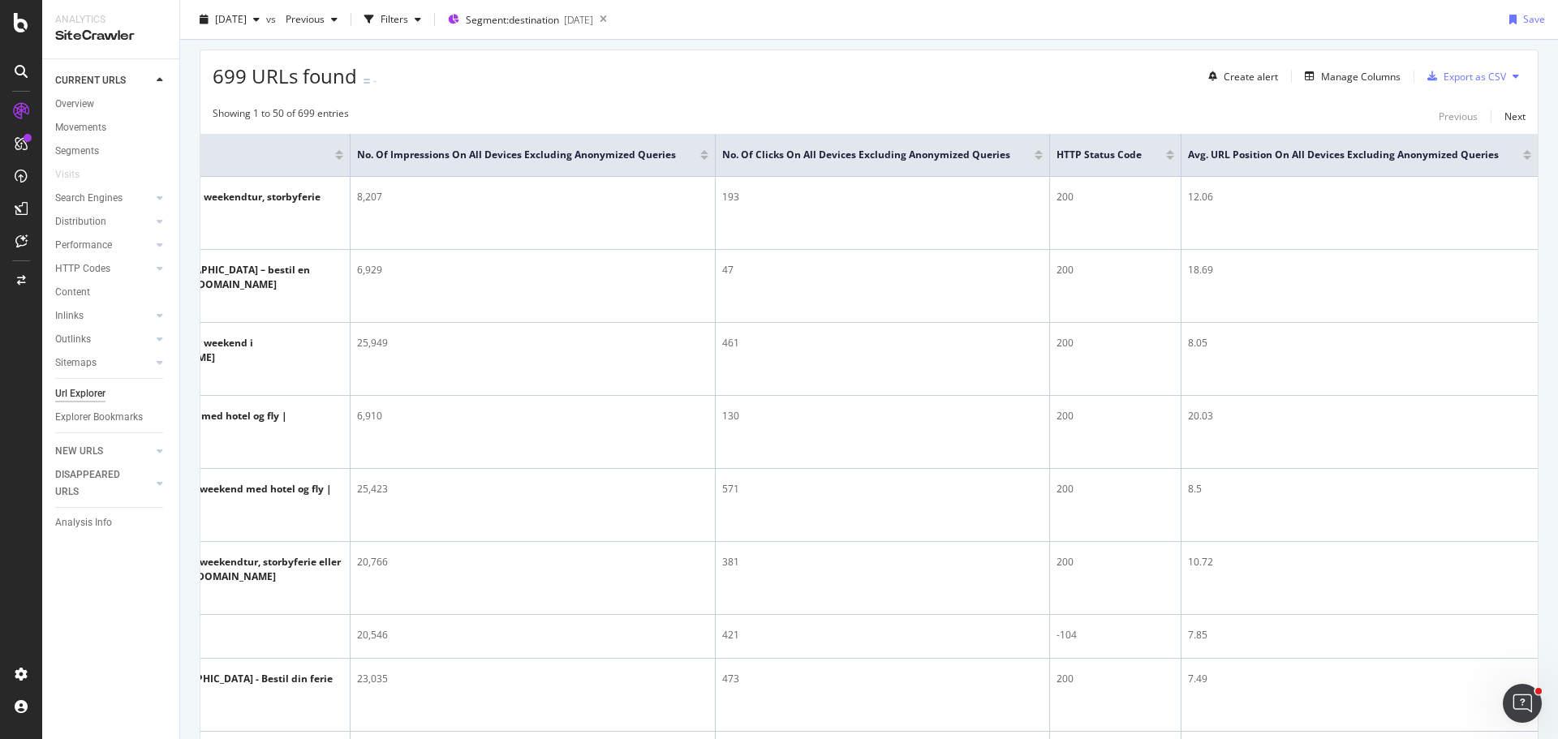
click at [1523, 159] on div at bounding box center [1527, 158] width 8 height 4
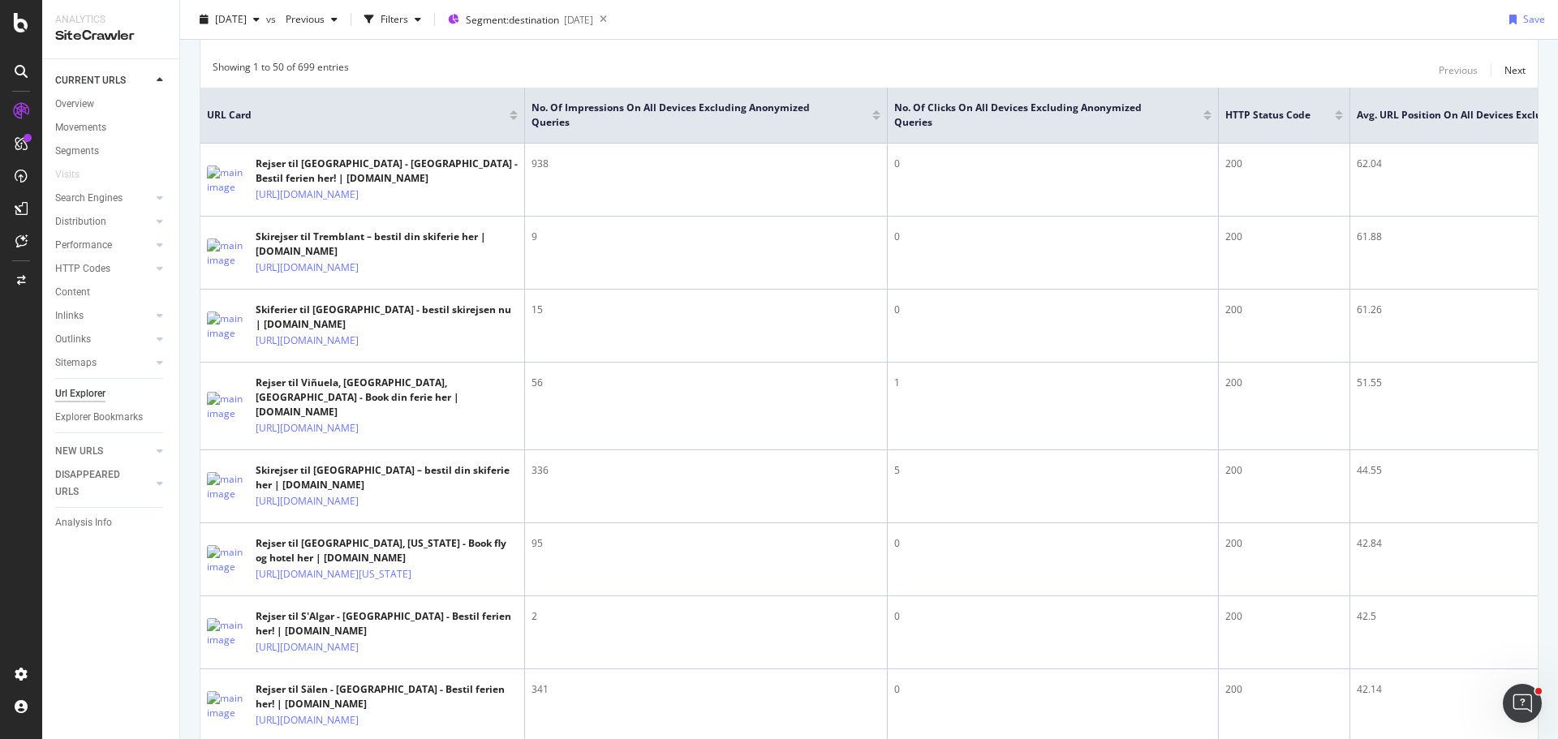
scroll to position [327, 0]
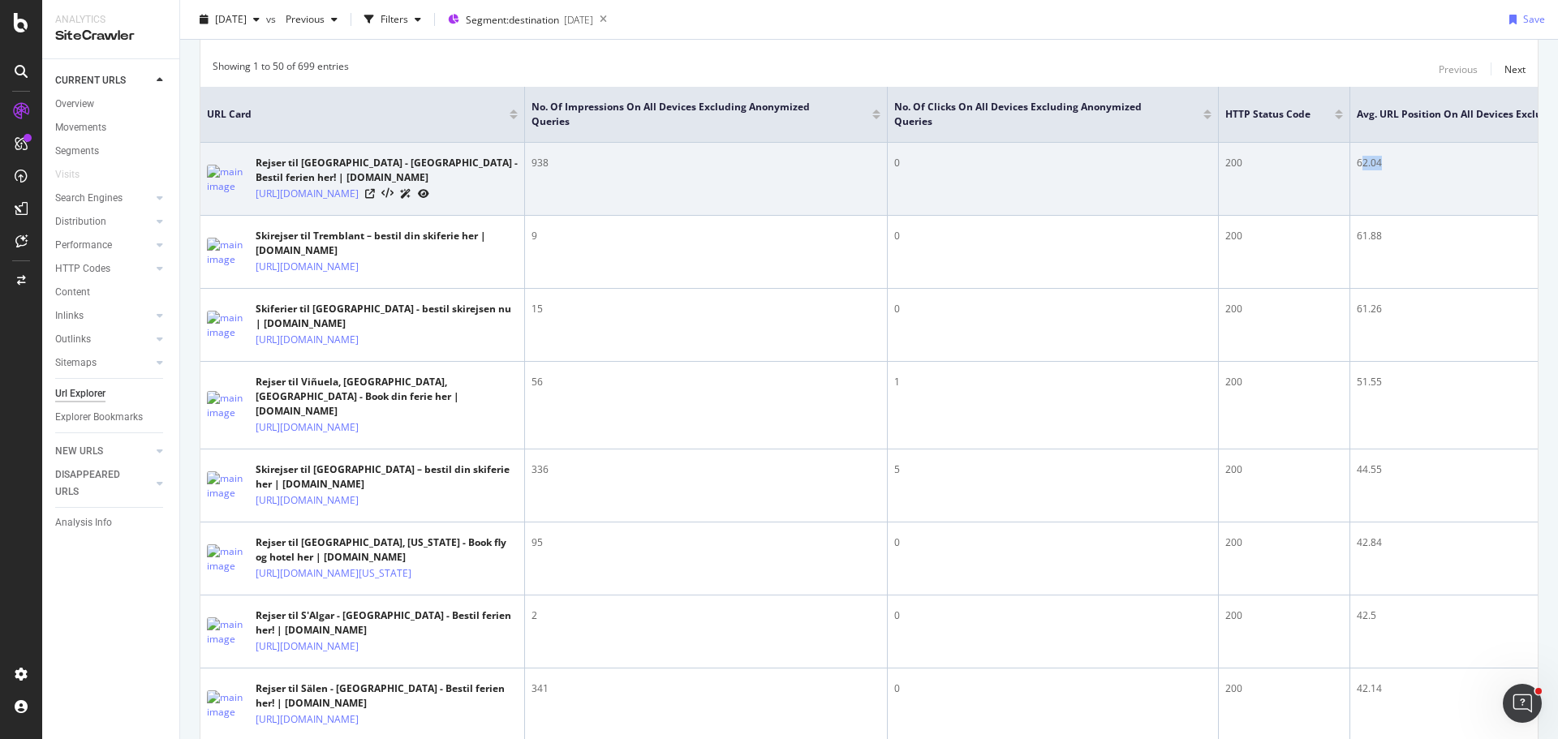
drag, startPoint x: 1390, startPoint y: 158, endPoint x: 1361, endPoint y: 168, distance: 30.0
click at [1361, 168] on div "62.04" at bounding box center [1528, 163] width 343 height 15
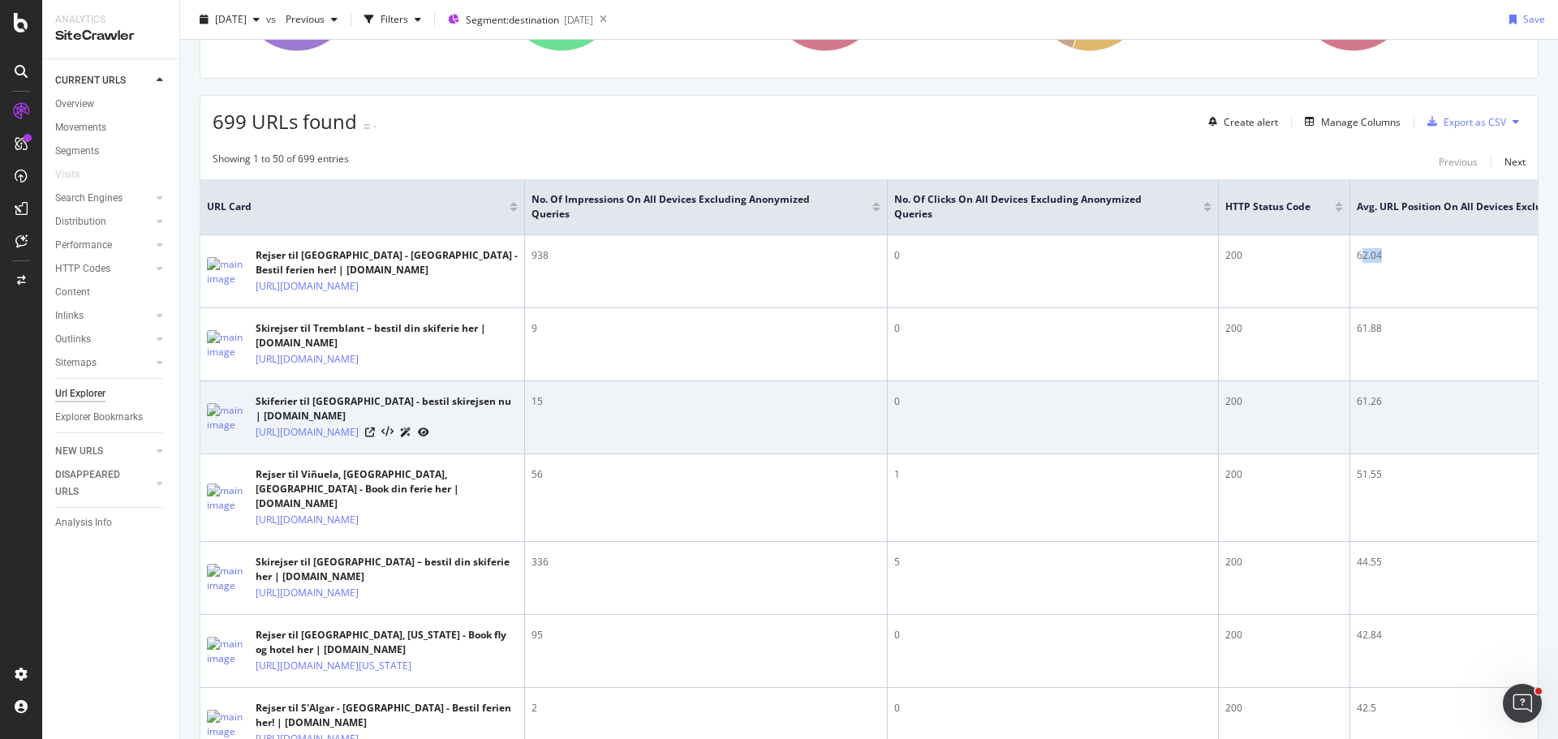
scroll to position [232, 0]
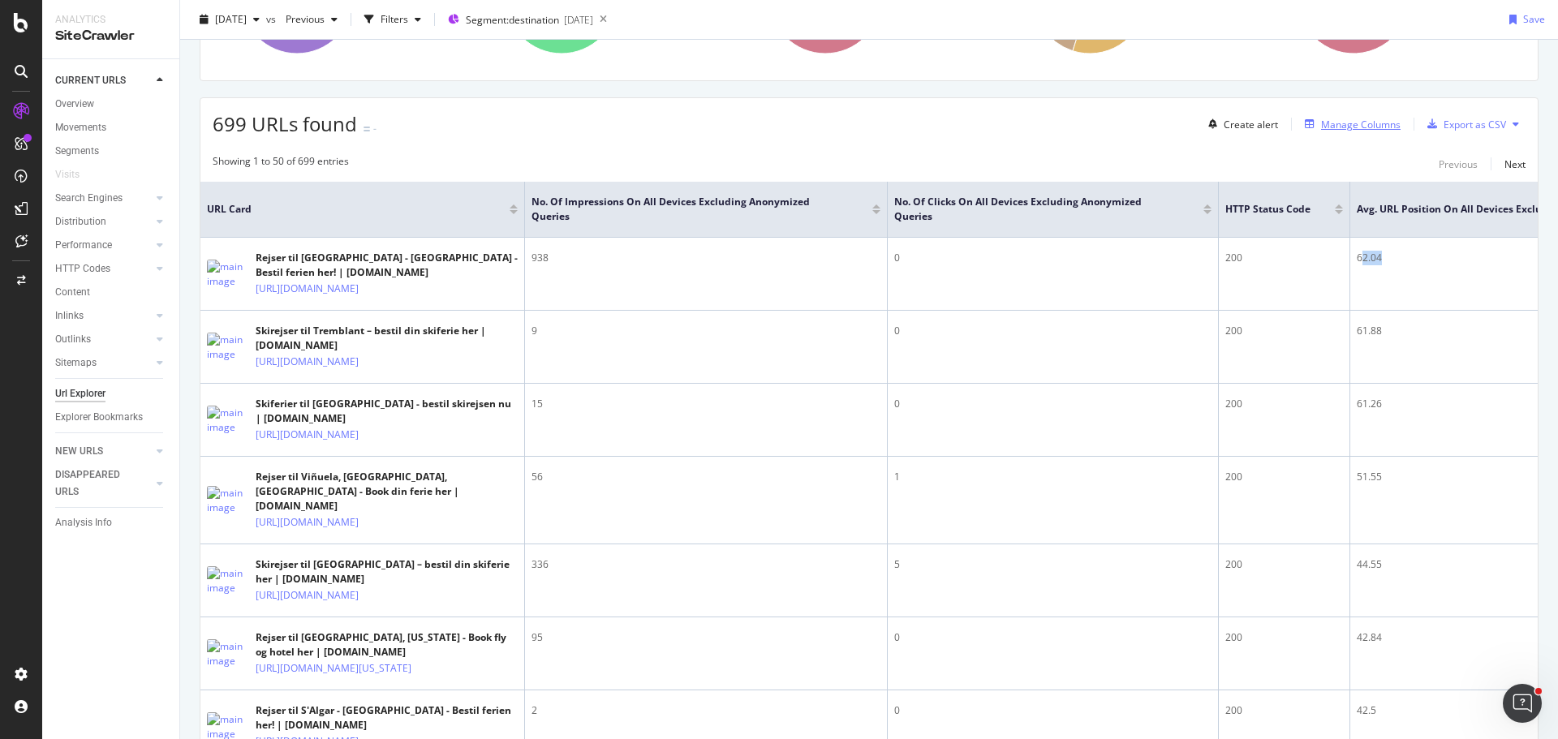
click at [1340, 127] on div "Manage Columns" at bounding box center [1361, 125] width 80 height 14
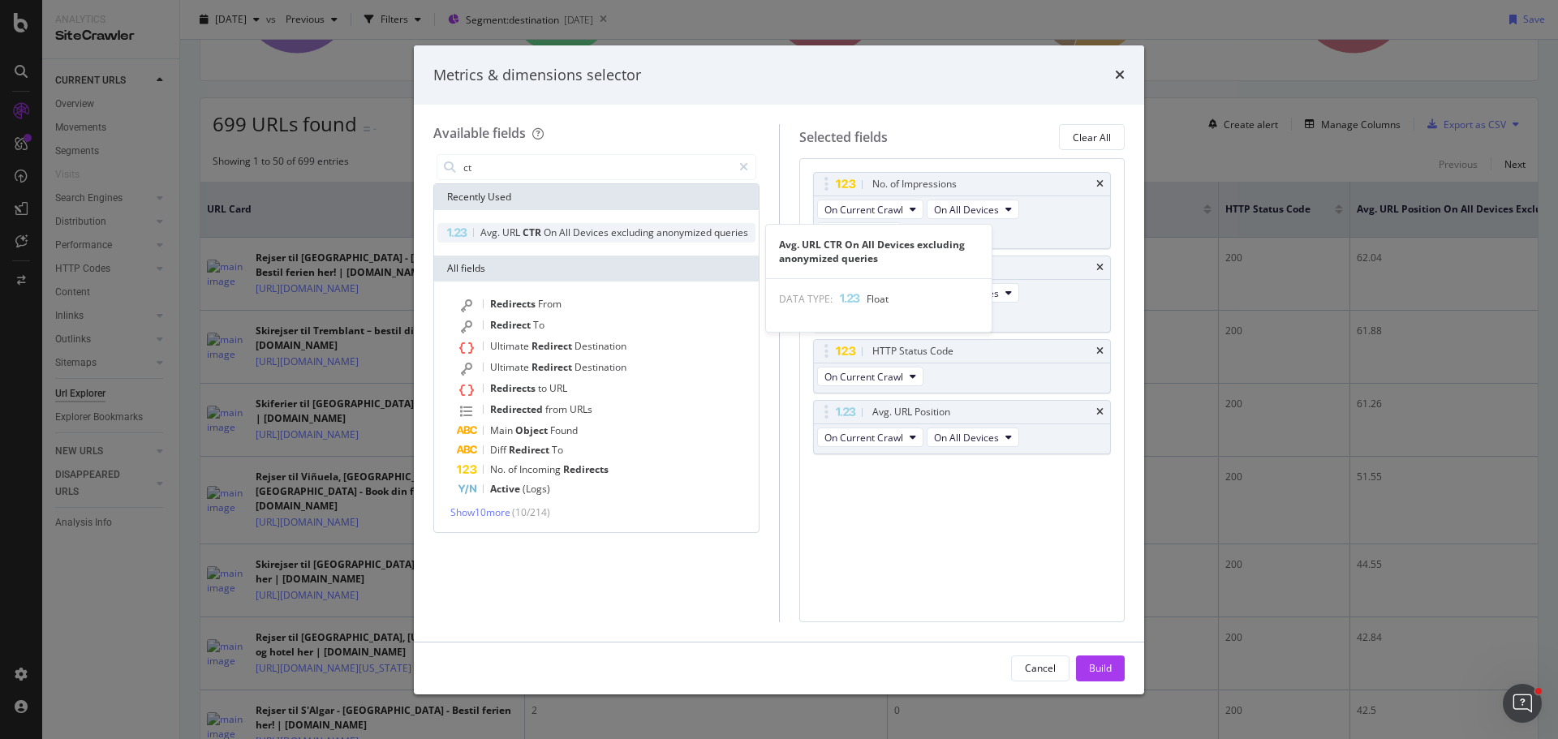
type input "ct"
click at [539, 233] on span "CTR" at bounding box center [533, 233] width 21 height 14
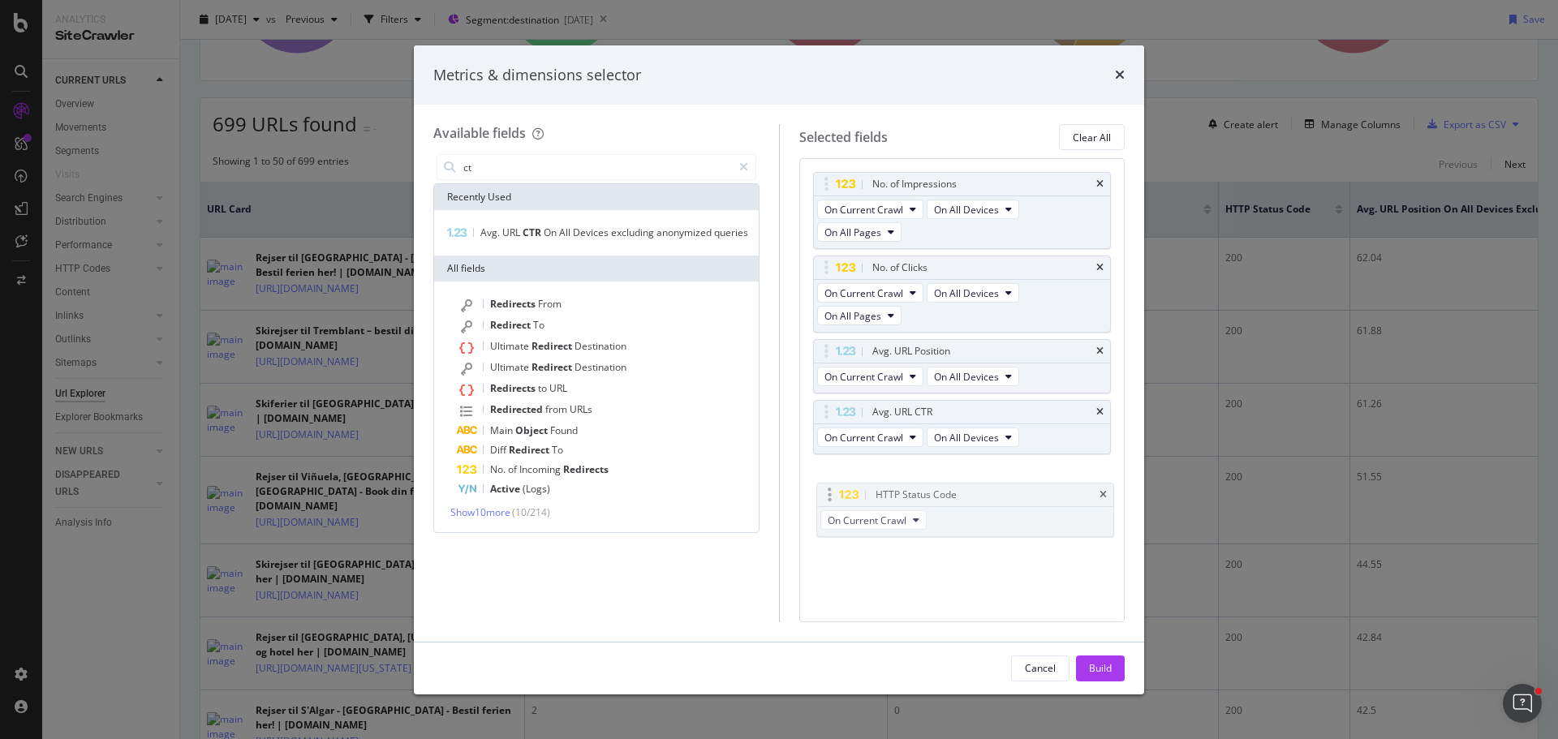
drag, startPoint x: 821, startPoint y: 350, endPoint x: 822, endPoint y: 495, distance: 144.4
click at [1106, 669] on div "Build" at bounding box center [1100, 668] width 23 height 14
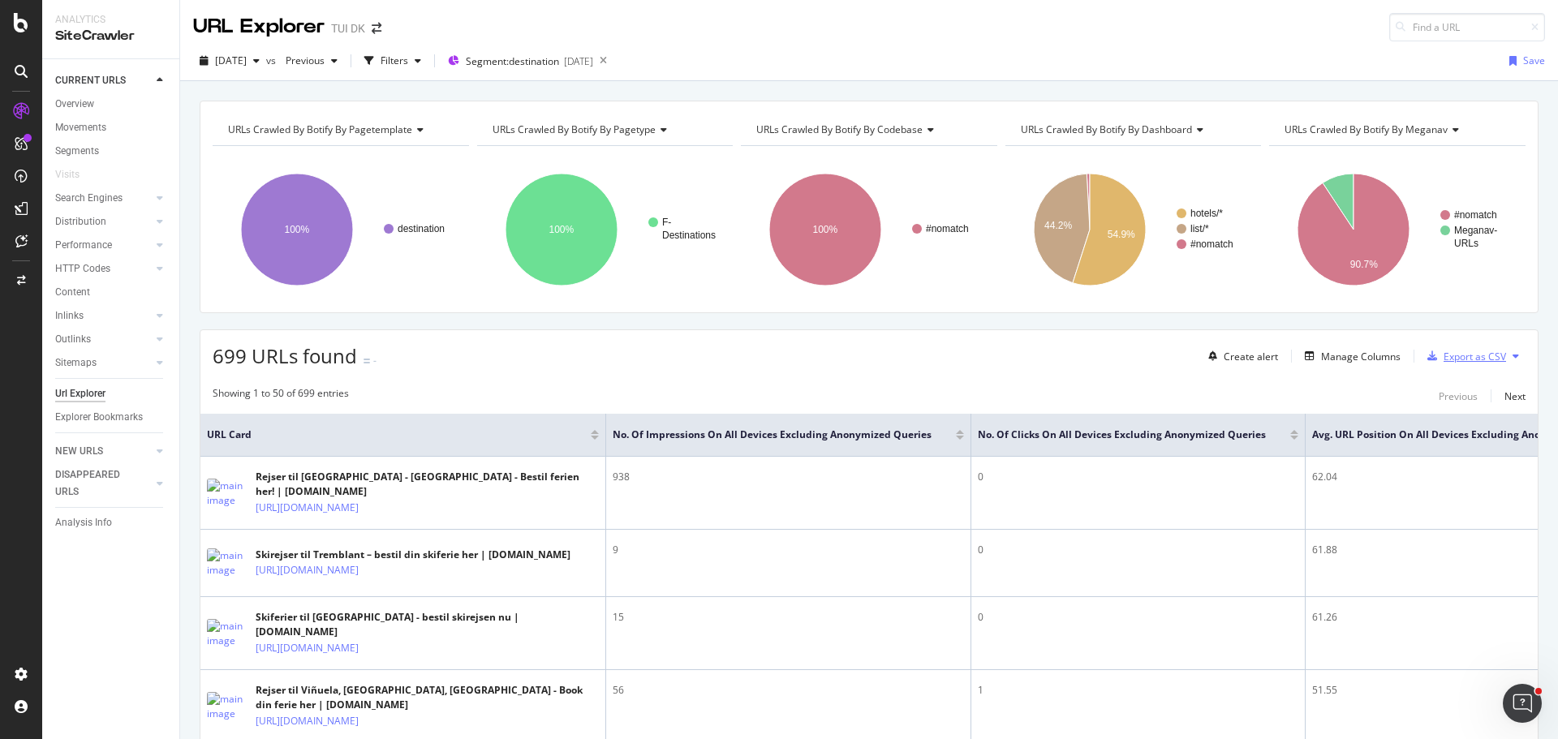
click at [1469, 359] on div "Export as CSV" at bounding box center [1474, 357] width 62 height 14
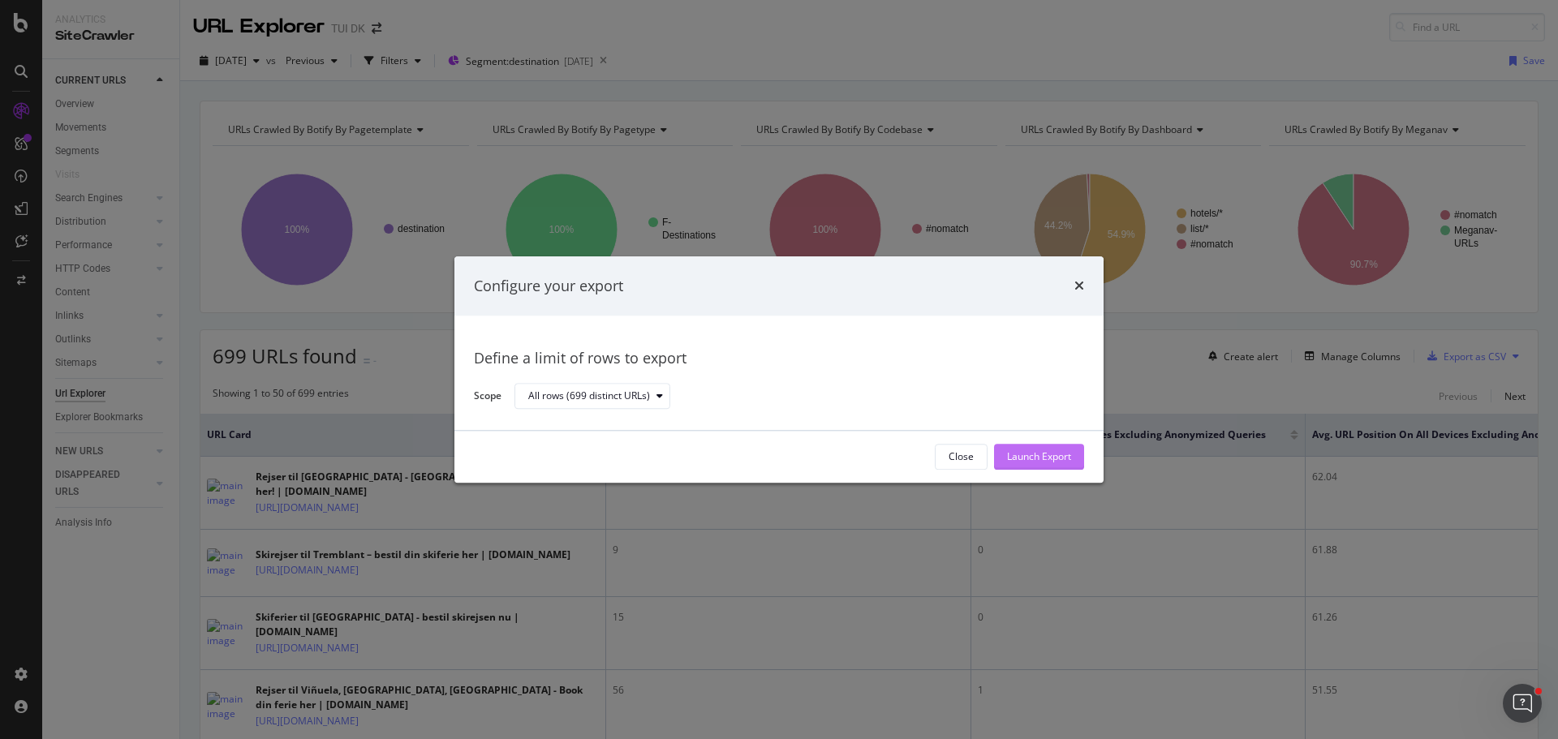
click at [1062, 449] on div "Launch Export" at bounding box center [1039, 457] width 64 height 24
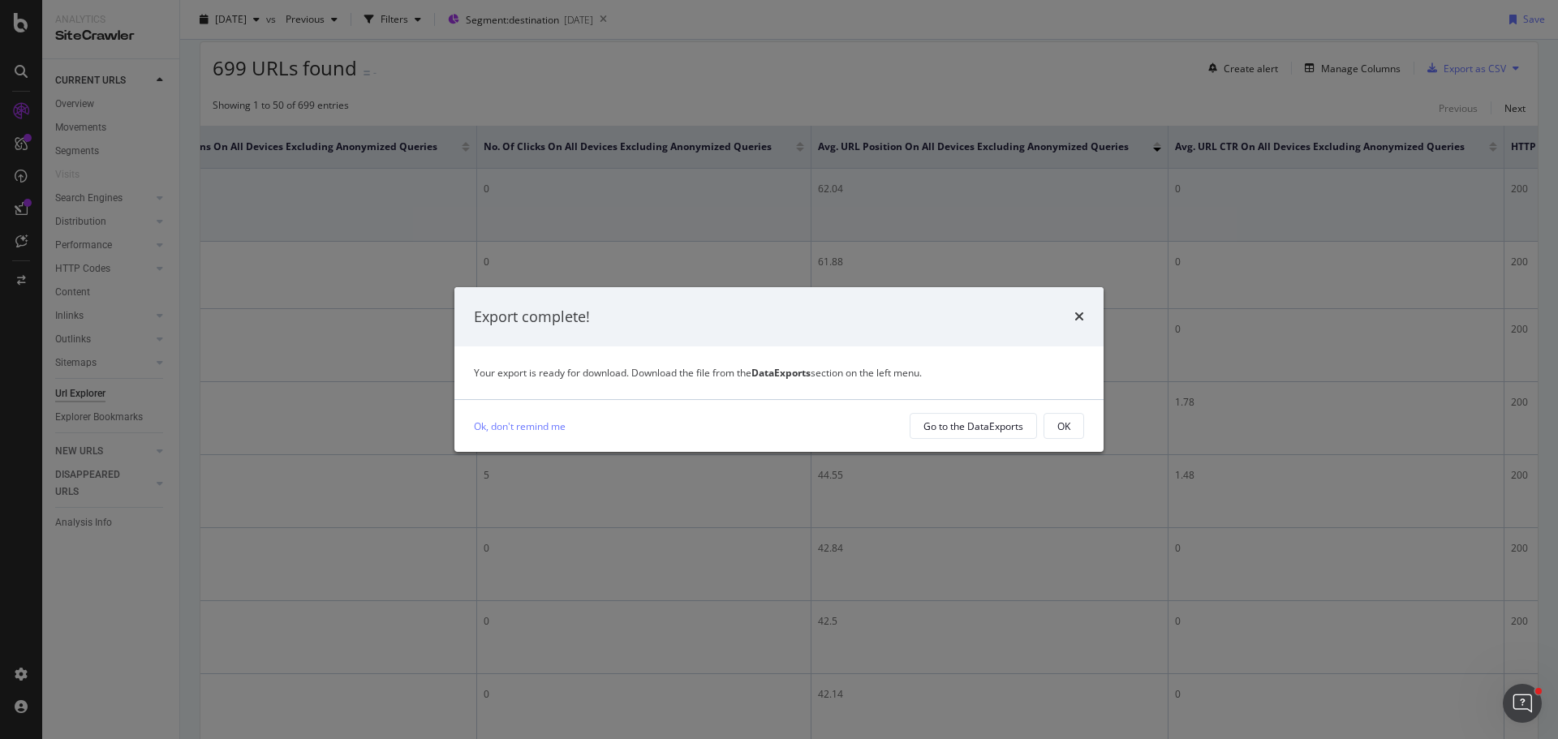
scroll to position [0, 518]
click at [941, 430] on div "Go to the DataExports" at bounding box center [973, 426] width 100 height 14
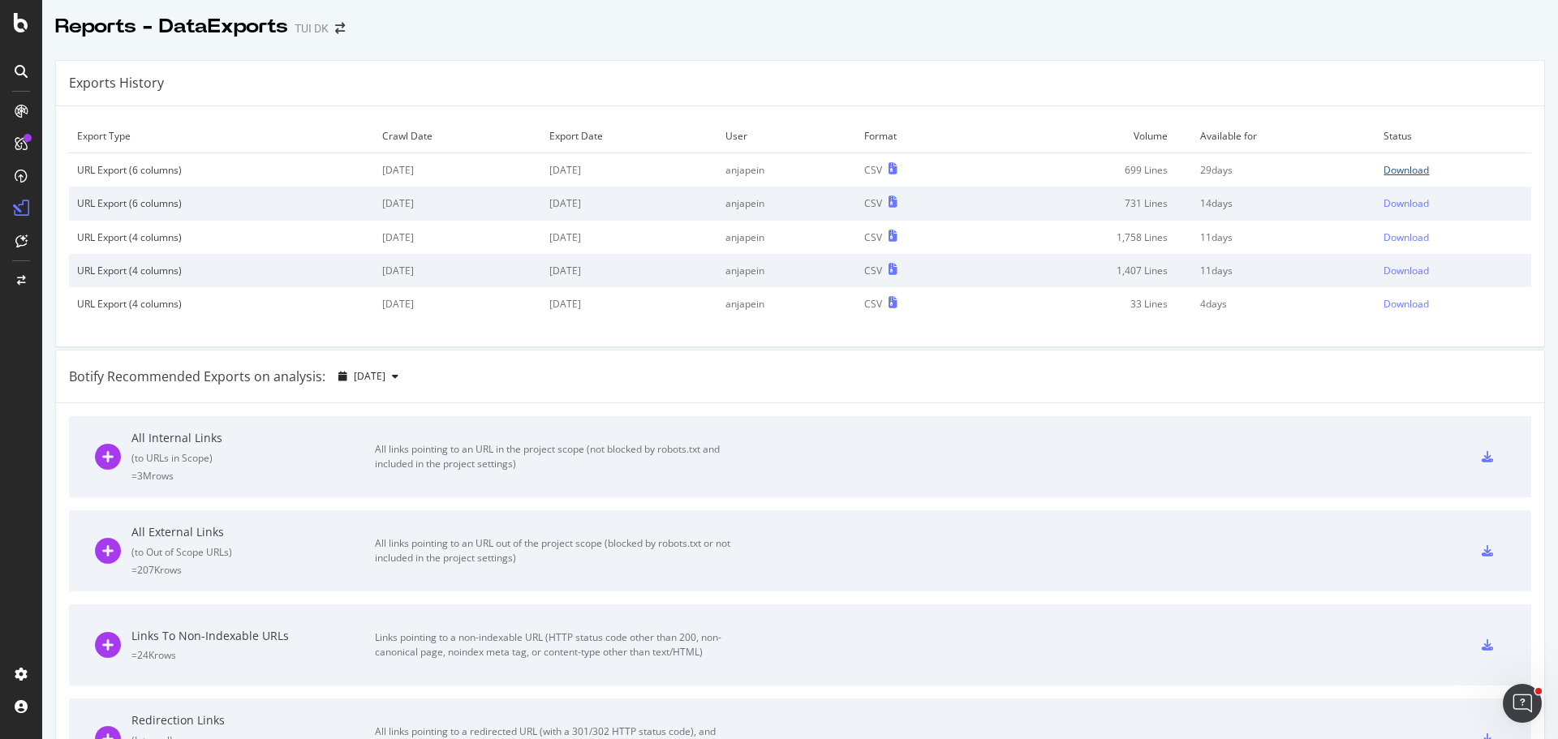
click at [1397, 166] on div "Download" at bounding box center [1405, 170] width 45 height 14
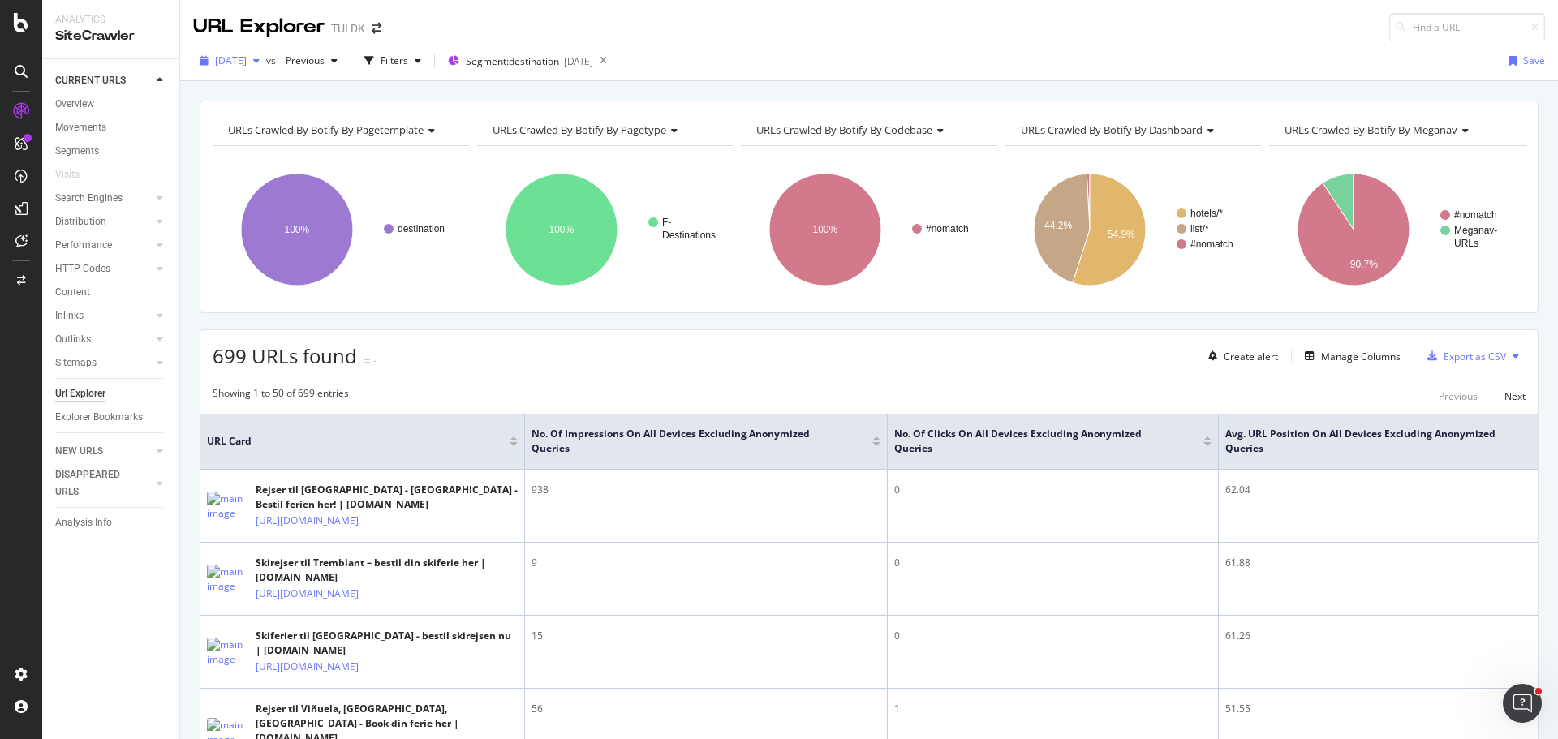
click at [266, 64] on div "button" at bounding box center [256, 61] width 19 height 10
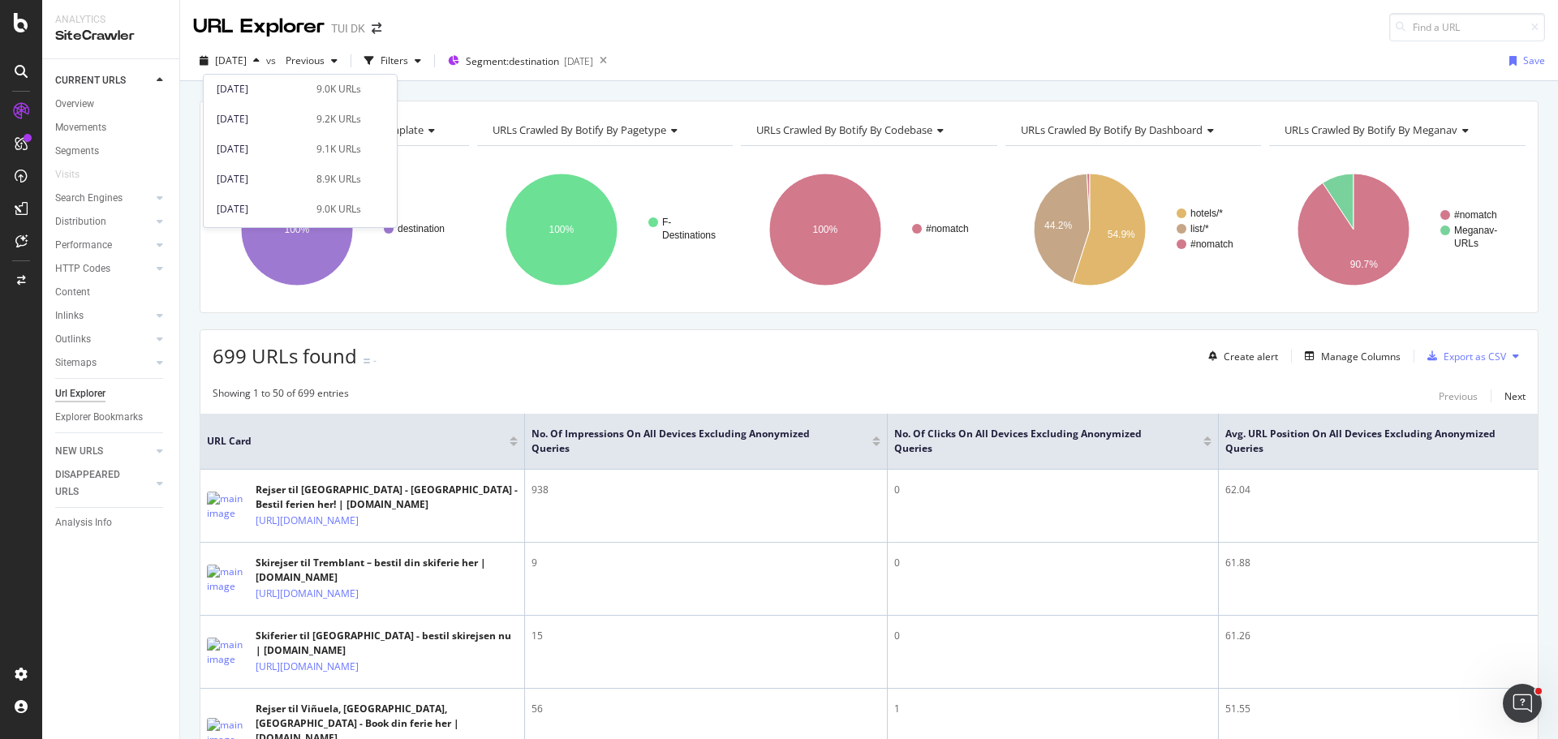
scroll to position [883, 0]
click at [264, 142] on div "[DATE] 9.1K URLs" at bounding box center [300, 133] width 193 height 24
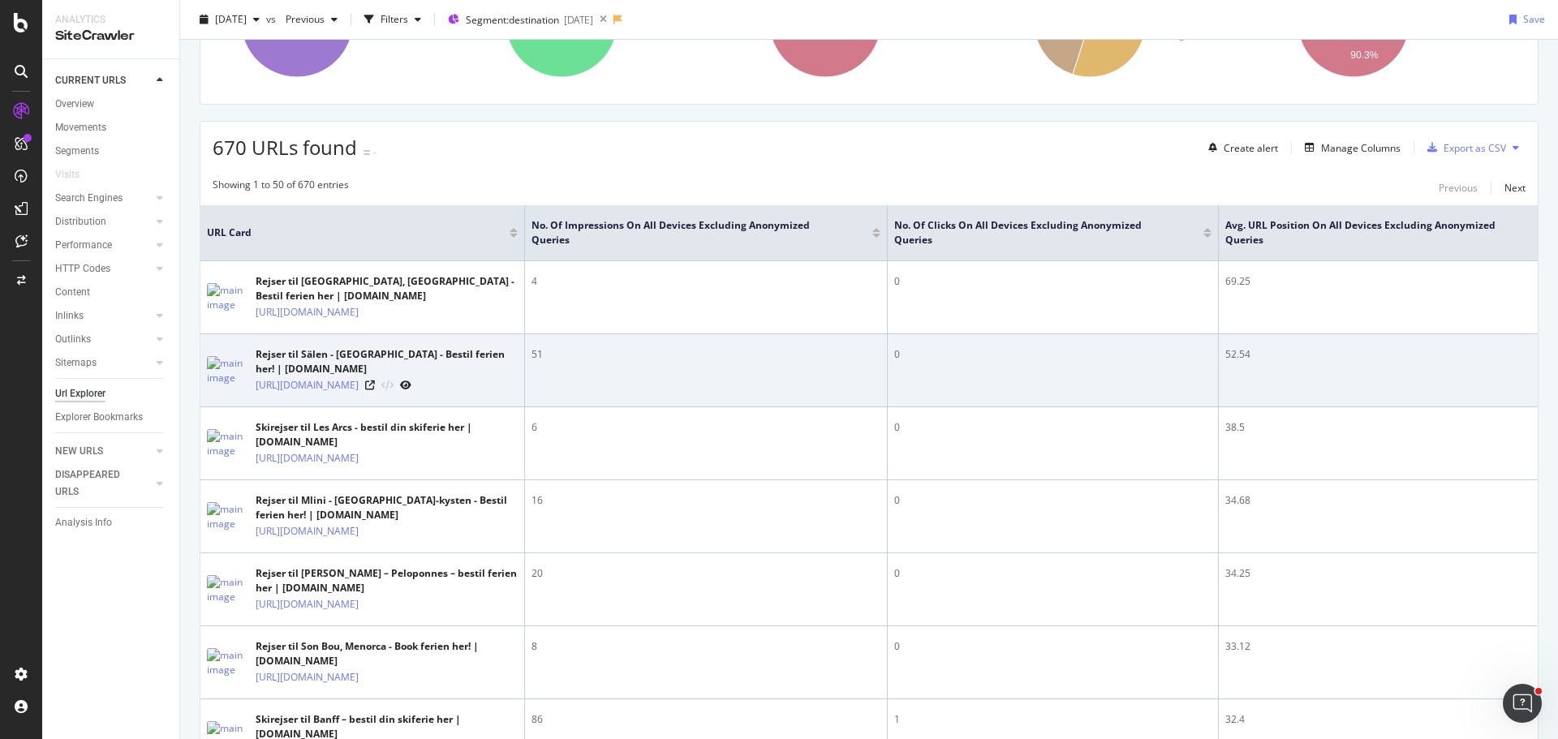
scroll to position [278, 0]
